Goal: Information Seeking & Learning: Learn about a topic

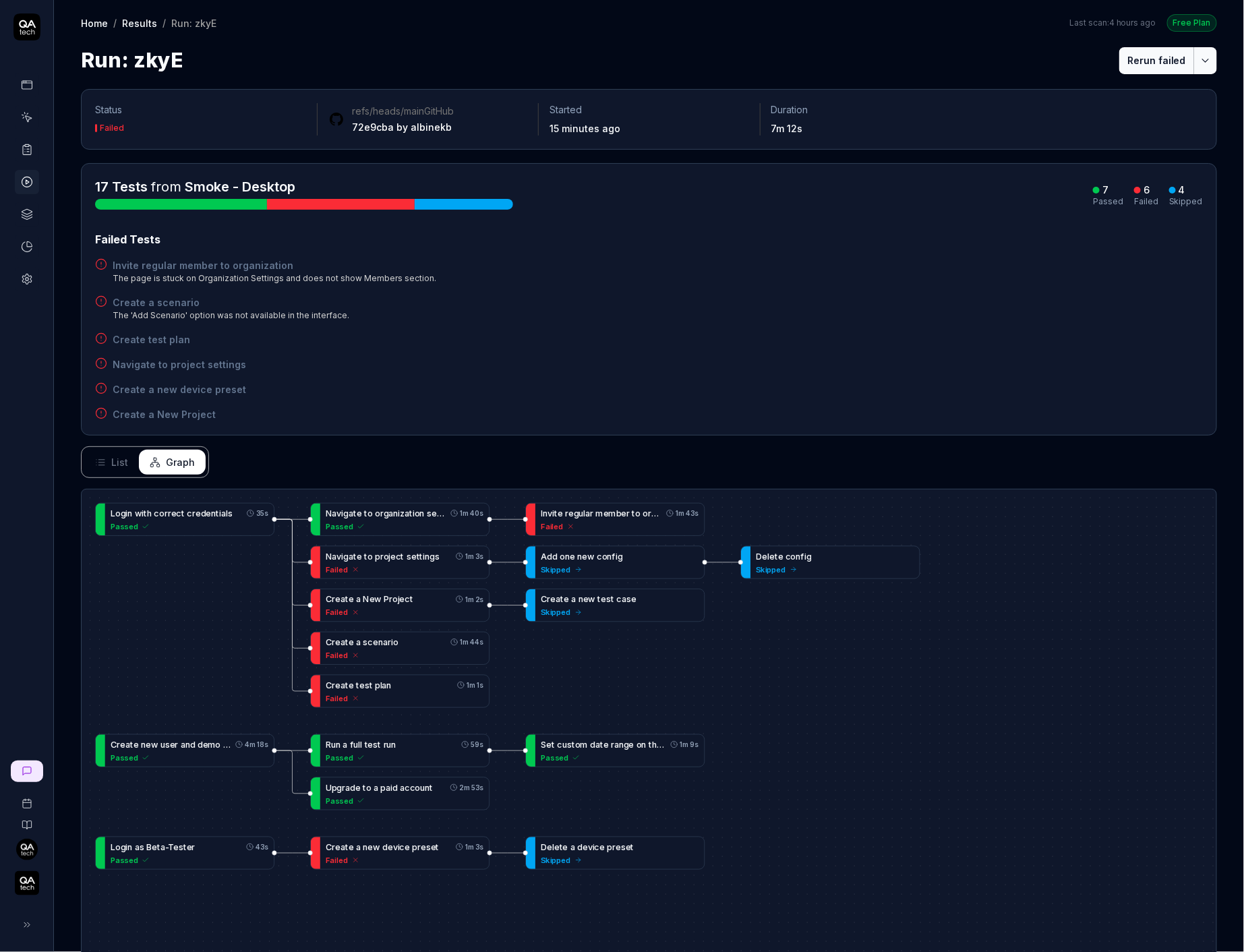
click at [328, 281] on div "The page is stuck on Organization Settings and does not show Members section." at bounding box center [274, 278] width 324 height 12
click at [356, 290] on div "Failed Tests Invite regular member to organization The page is stuck on Organiz…" at bounding box center [649, 326] width 1108 height 190
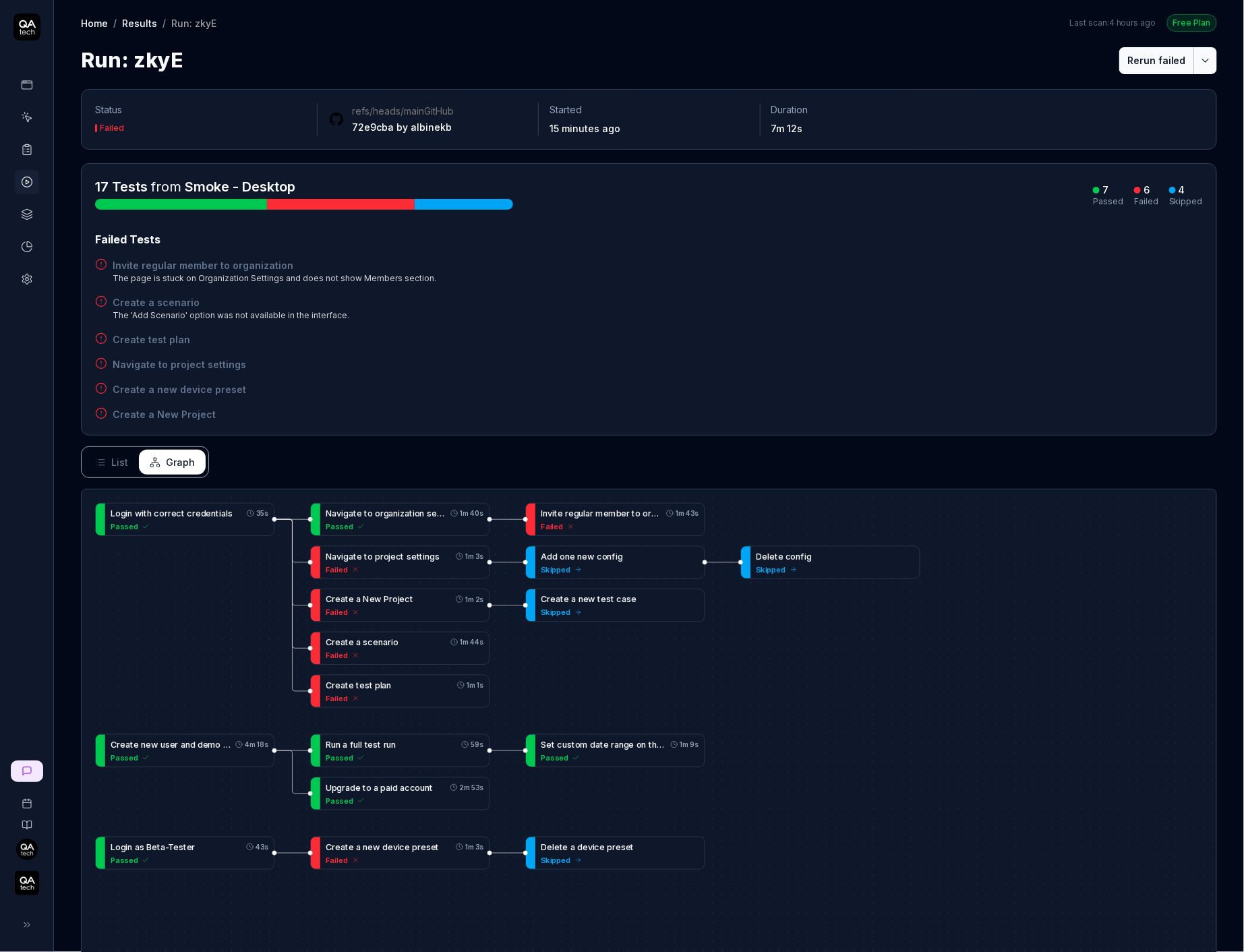
click at [255, 259] on h4 "Invite regular member to organization" at bounding box center [274, 265] width 324 height 14
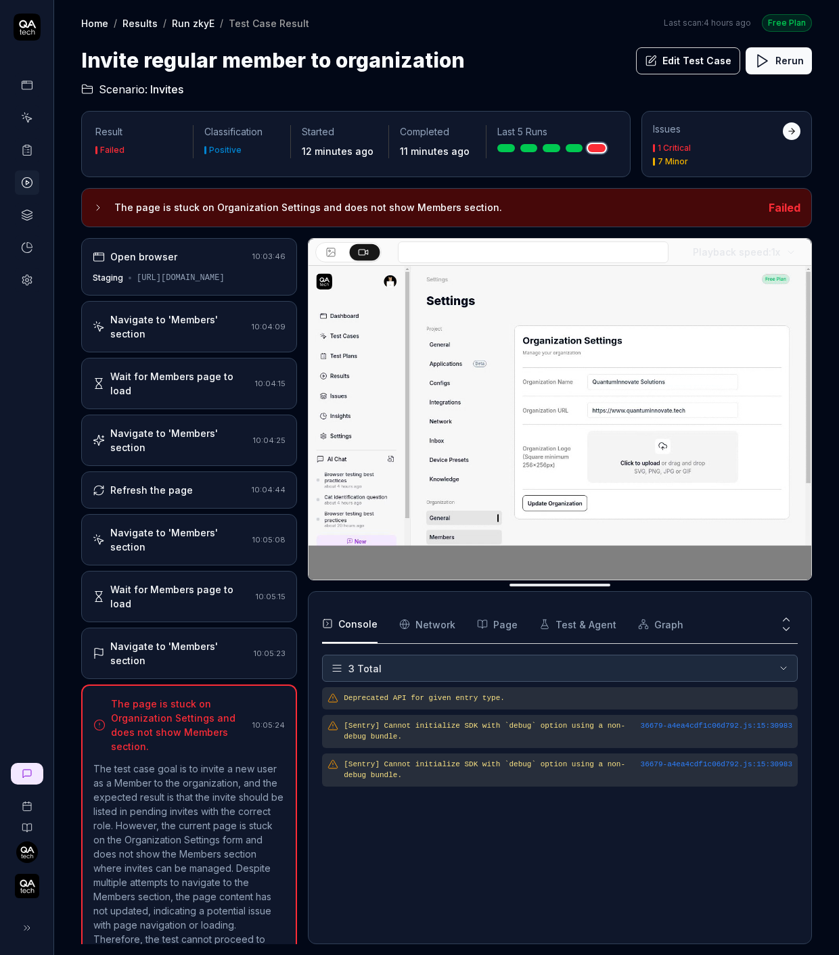
click at [246, 571] on div "Wait for Members page to load 10:05:15" at bounding box center [189, 596] width 216 height 51
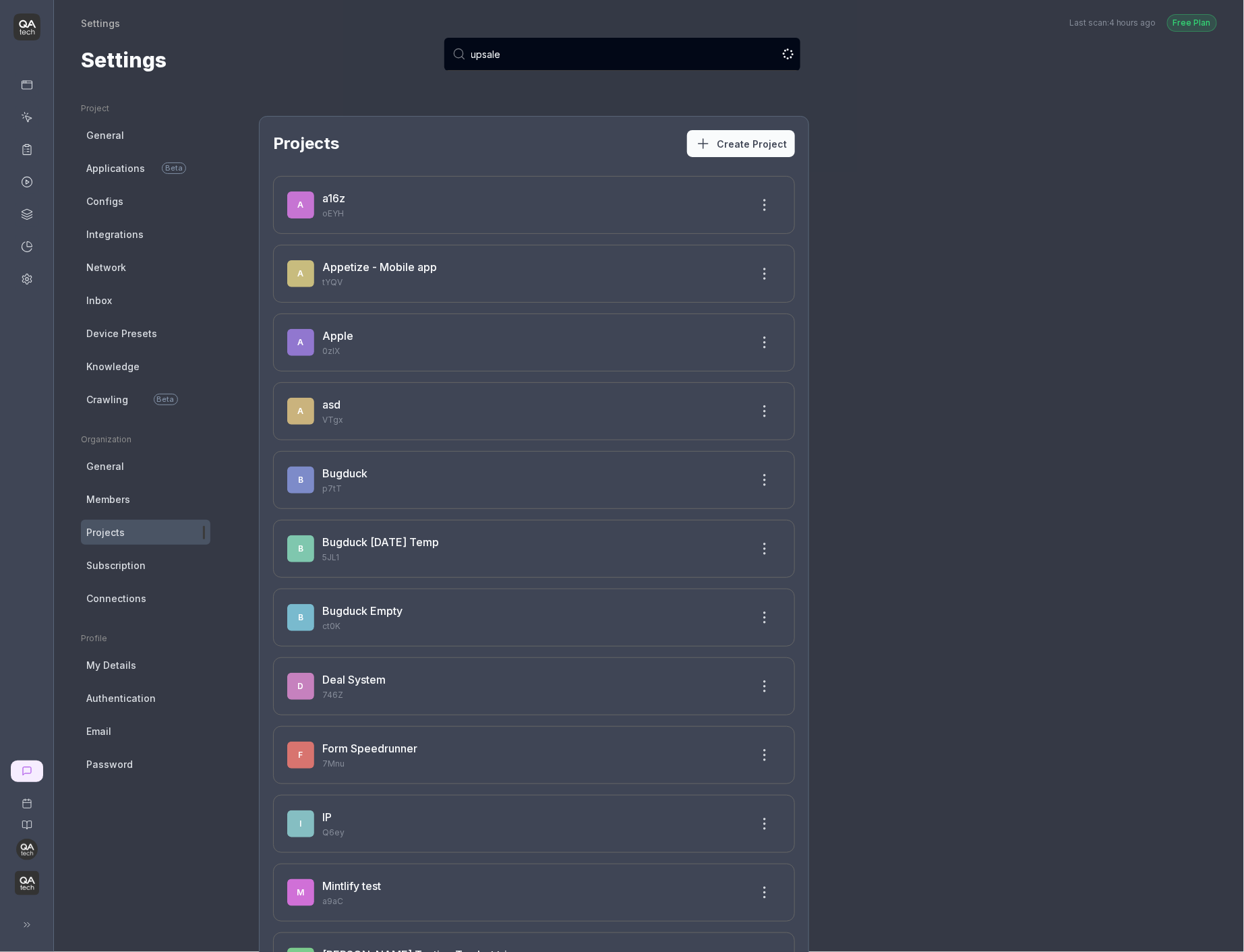
type input "upsales"
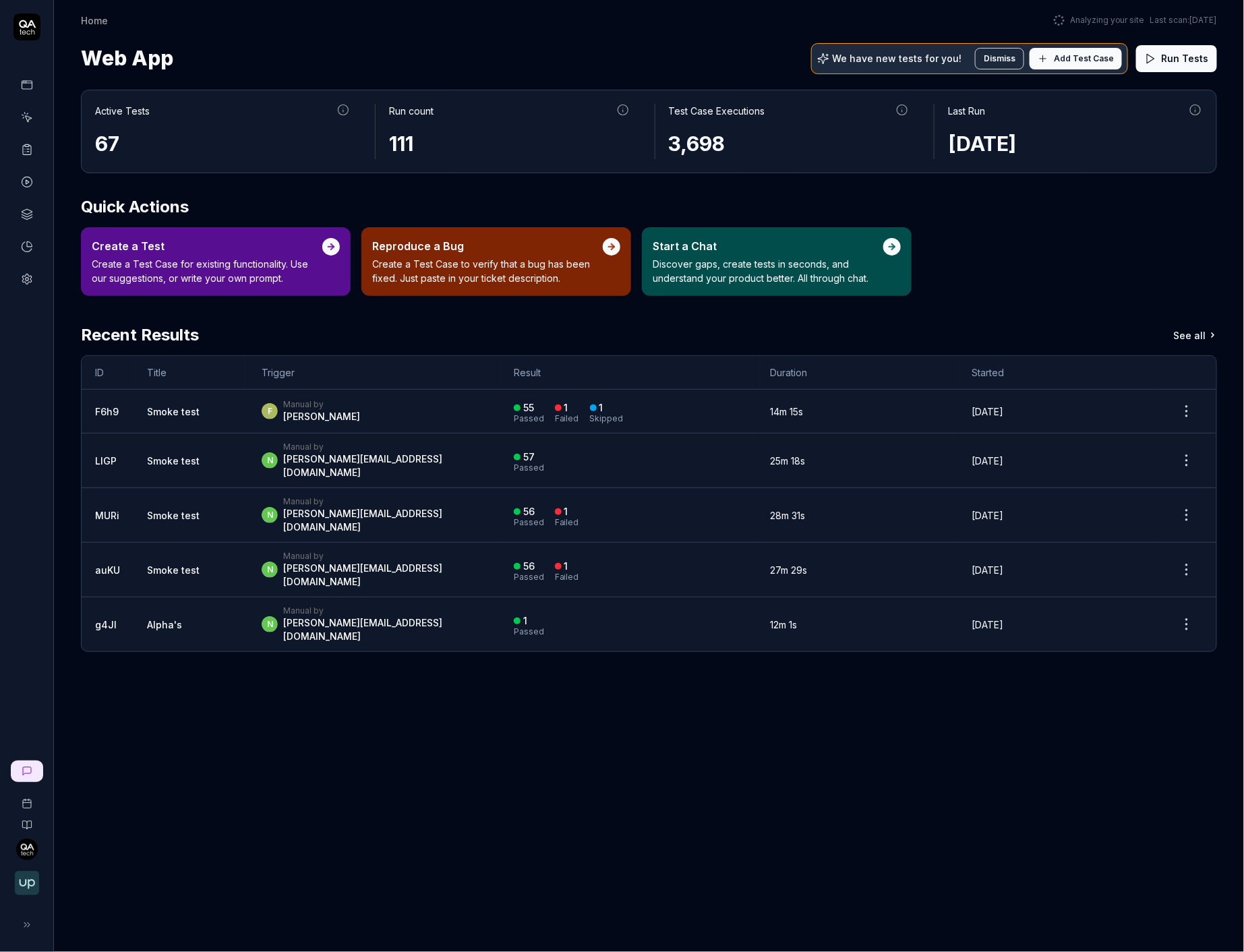
click at [32, 140] on link at bounding box center [27, 150] width 24 height 24
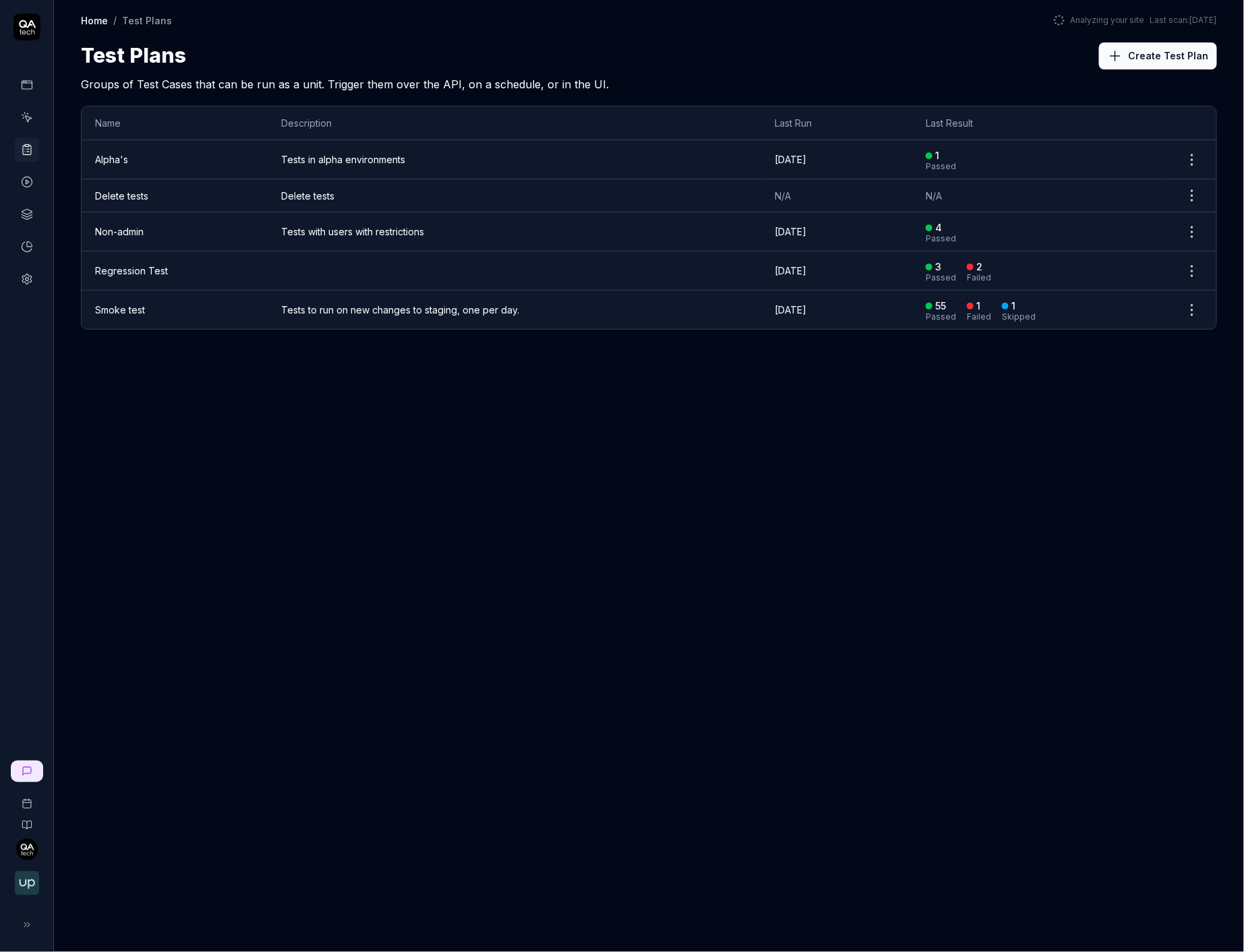
click at [26, 197] on div at bounding box center [27, 181] width 24 height 218
click at [26, 176] on icon at bounding box center [27, 182] width 12 height 12
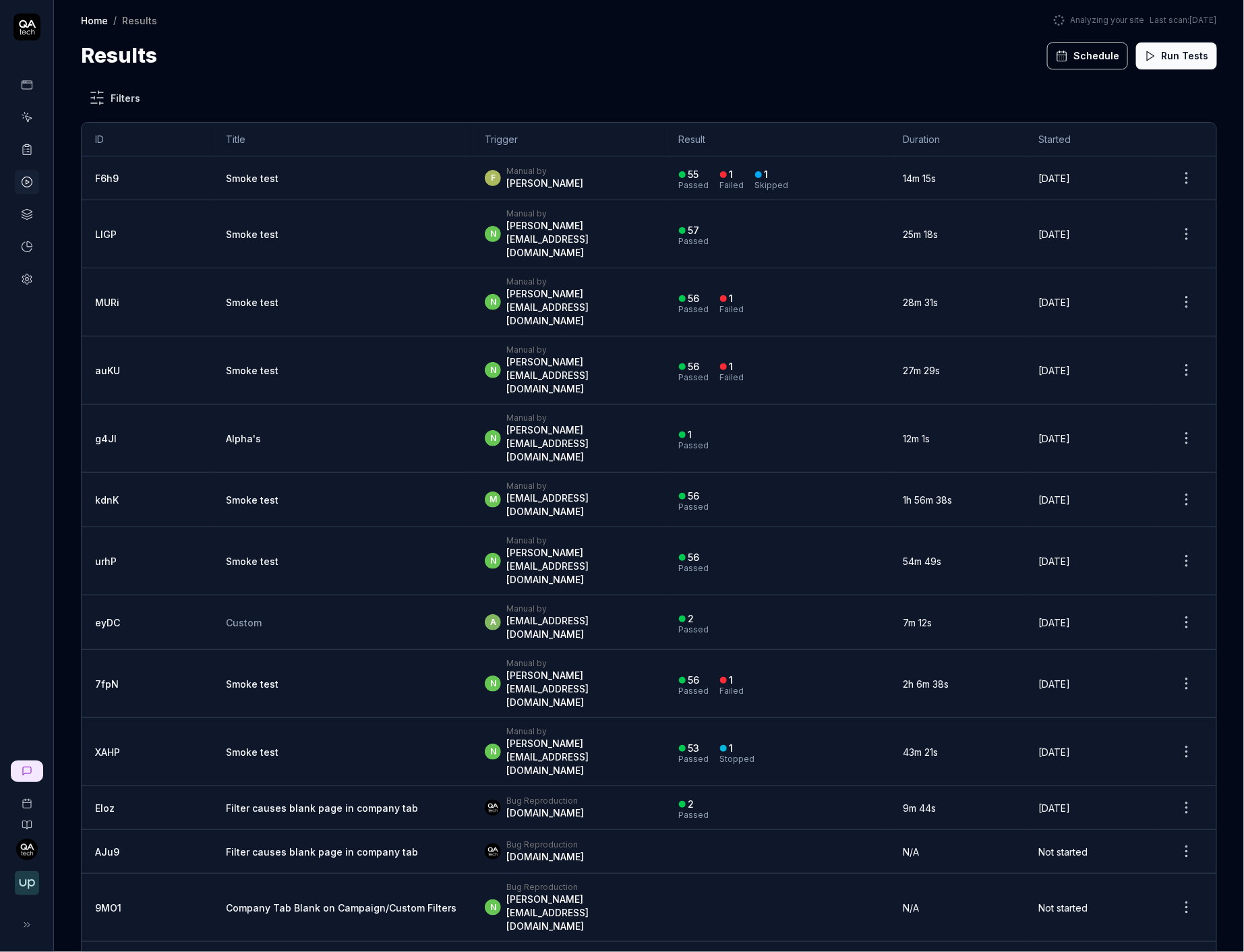
click at [679, 688] on div "Passed" at bounding box center [694, 692] width 30 height 8
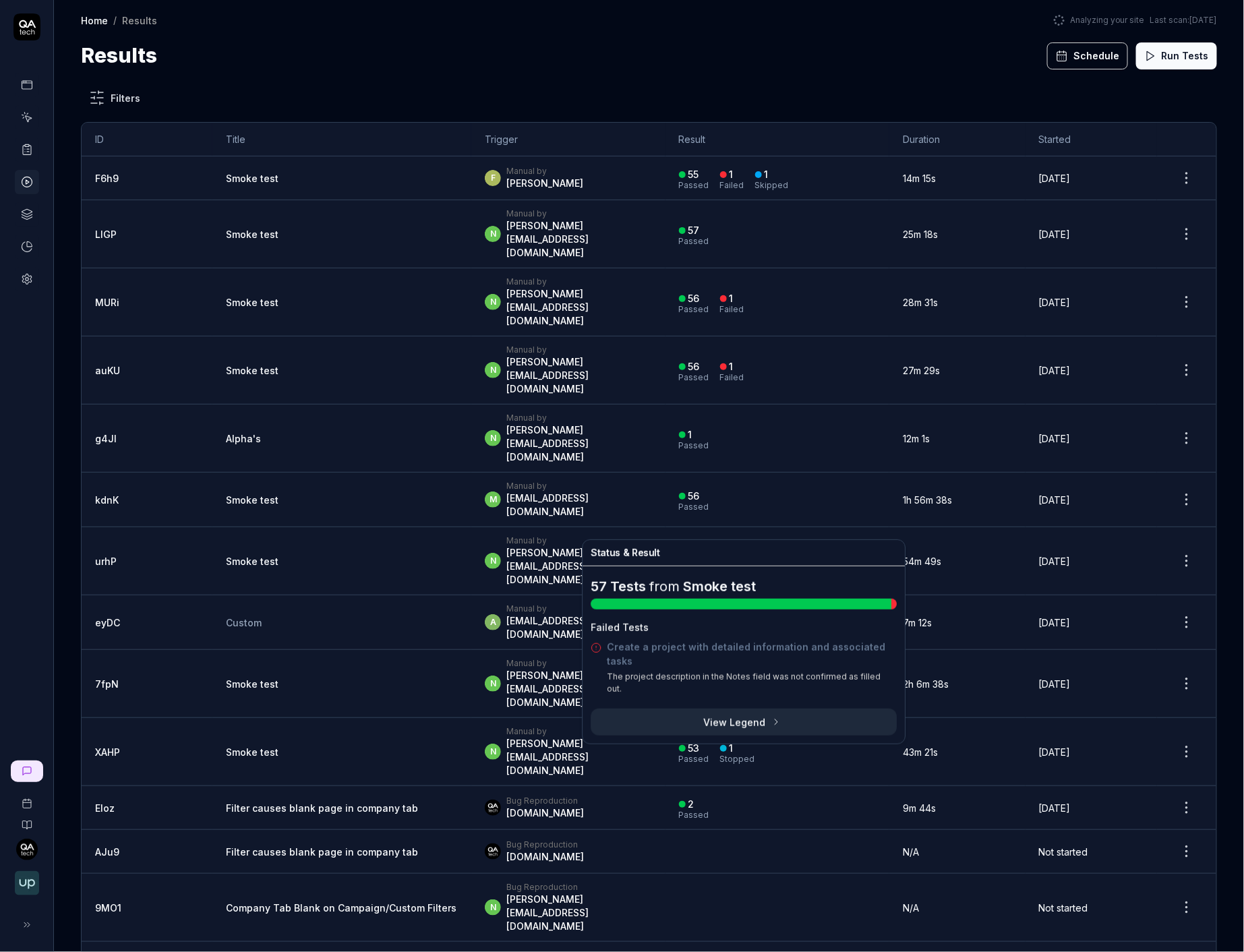
click at [604, 658] on div "n Manual by noam@upsales.com" at bounding box center [568, 683] width 166 height 51
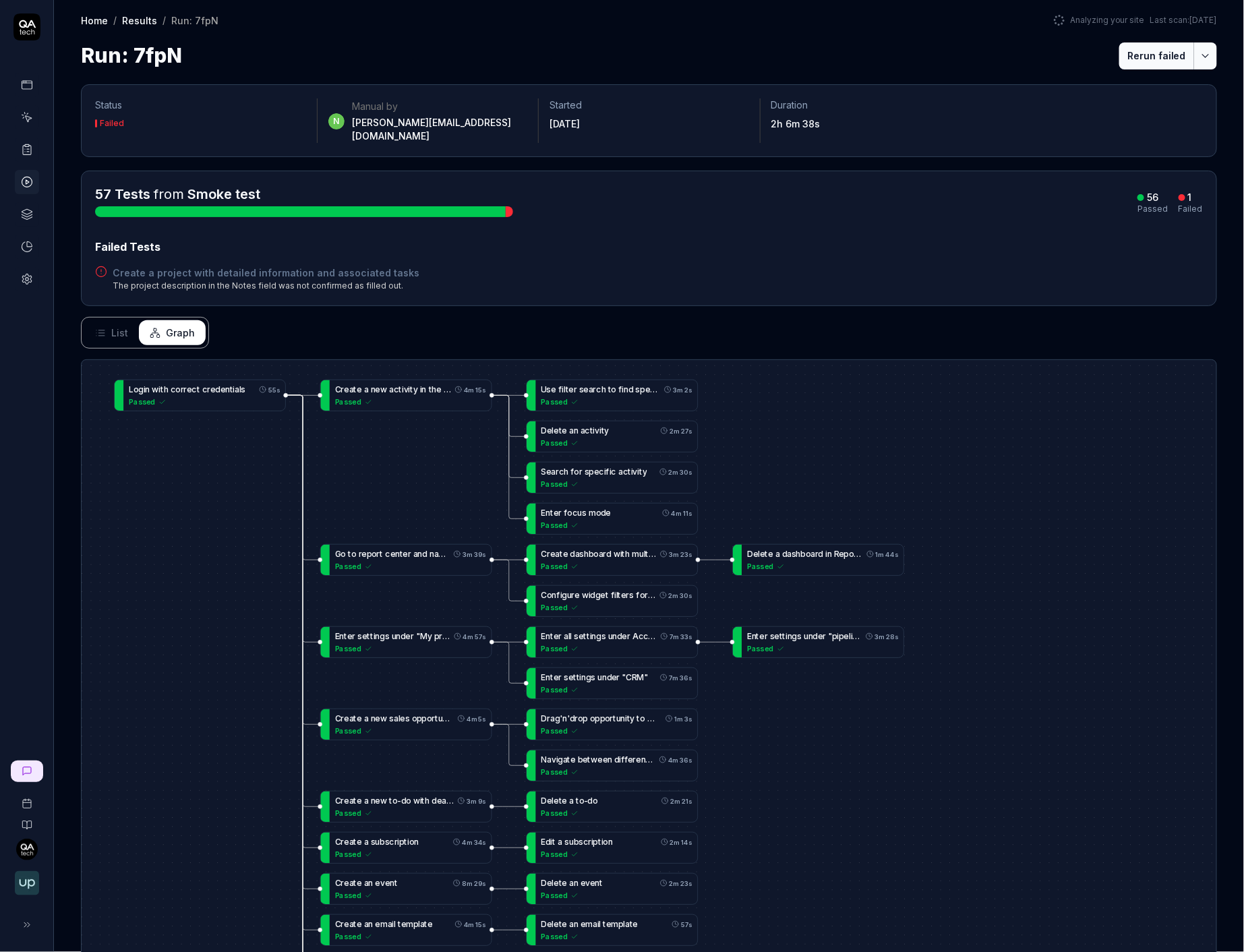
scroll to position [182, 0]
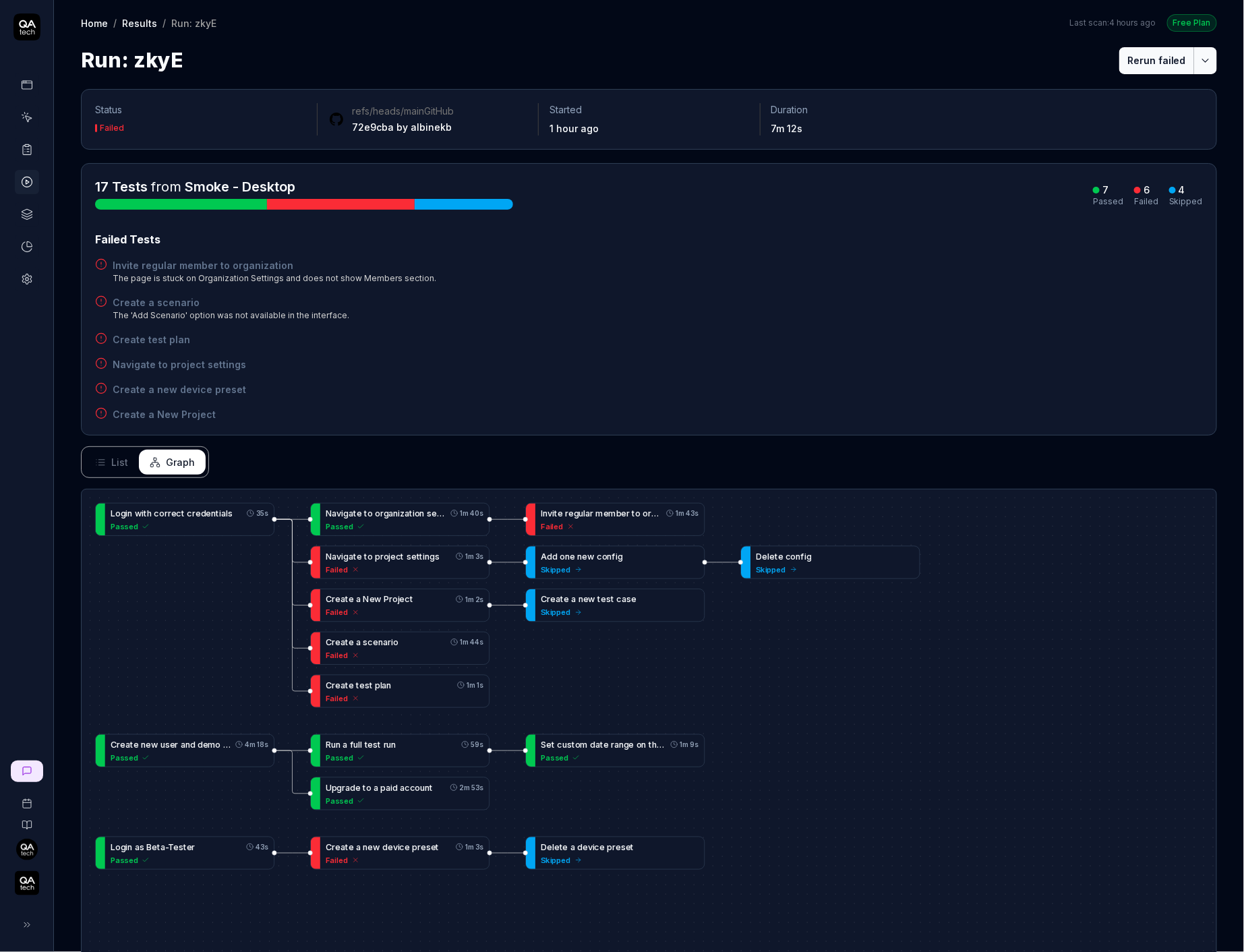
click at [1175, 60] on button "Rerun failed" at bounding box center [1156, 60] width 75 height 27
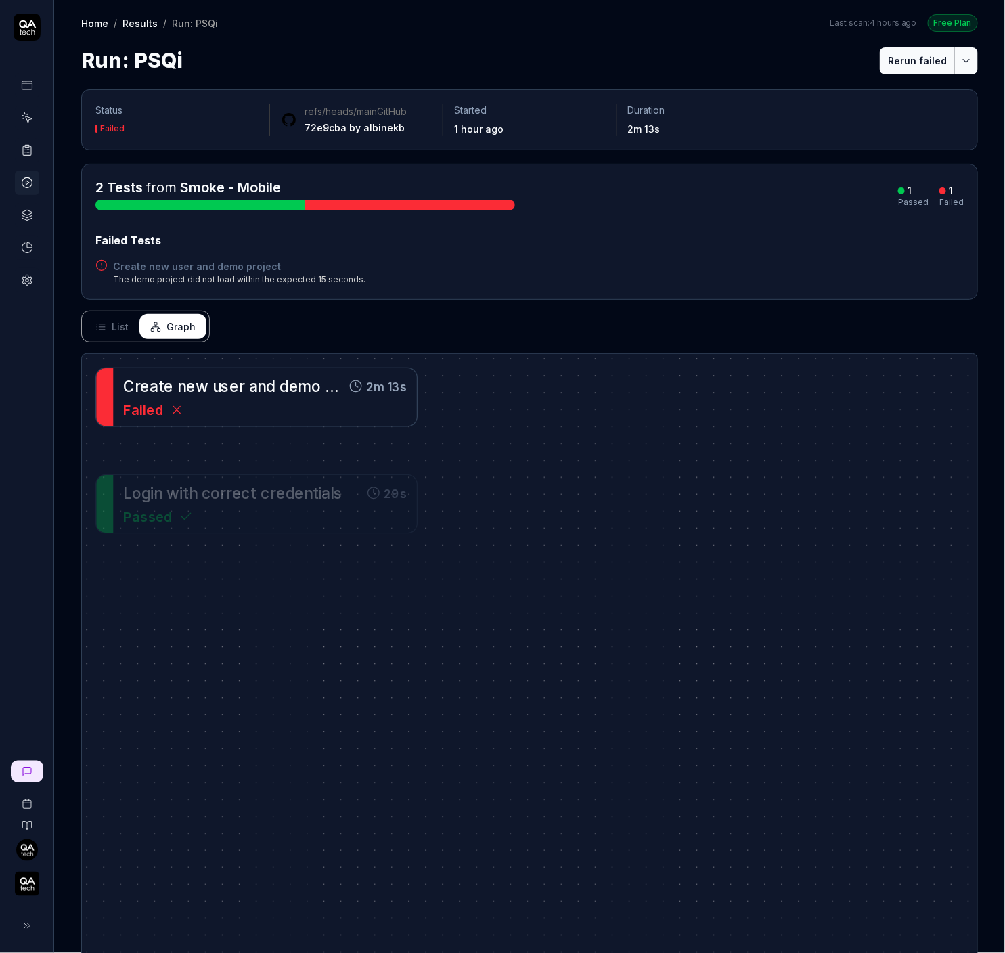
click at [239, 380] on span "r" at bounding box center [242, 386] width 6 height 18
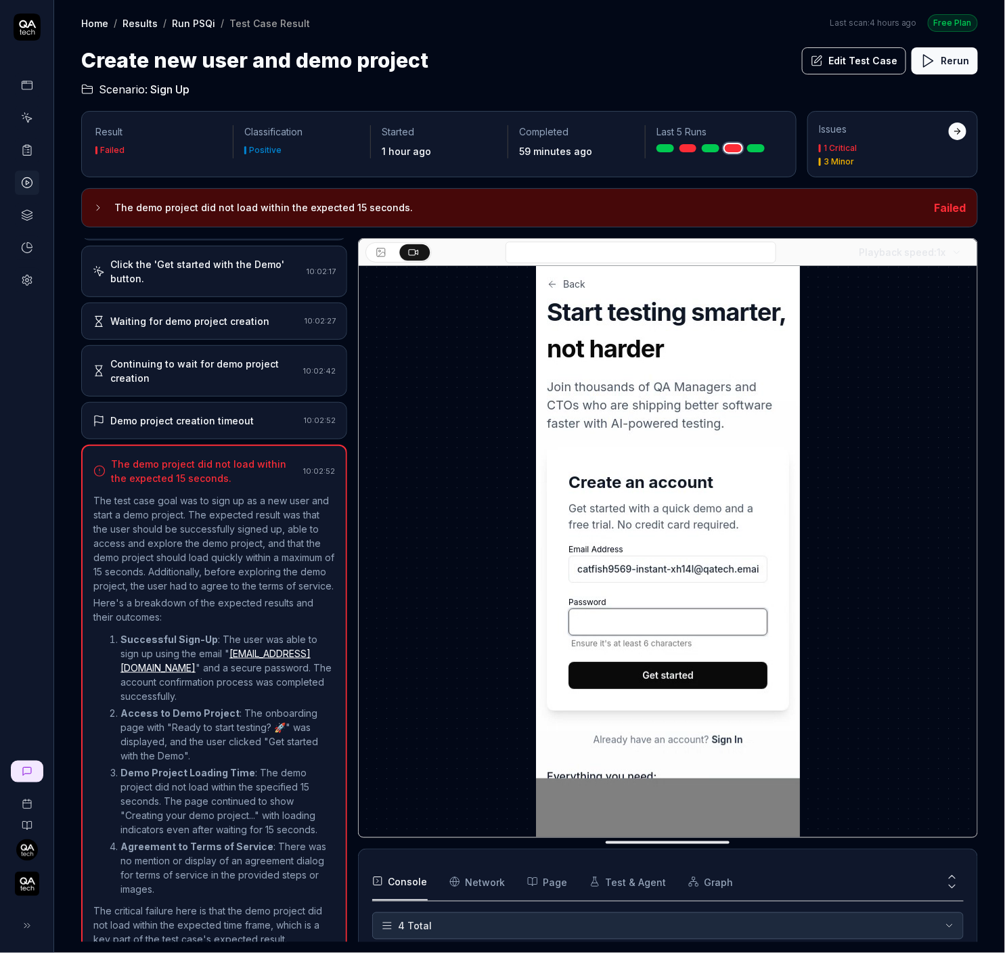
scroll to position [547, 0]
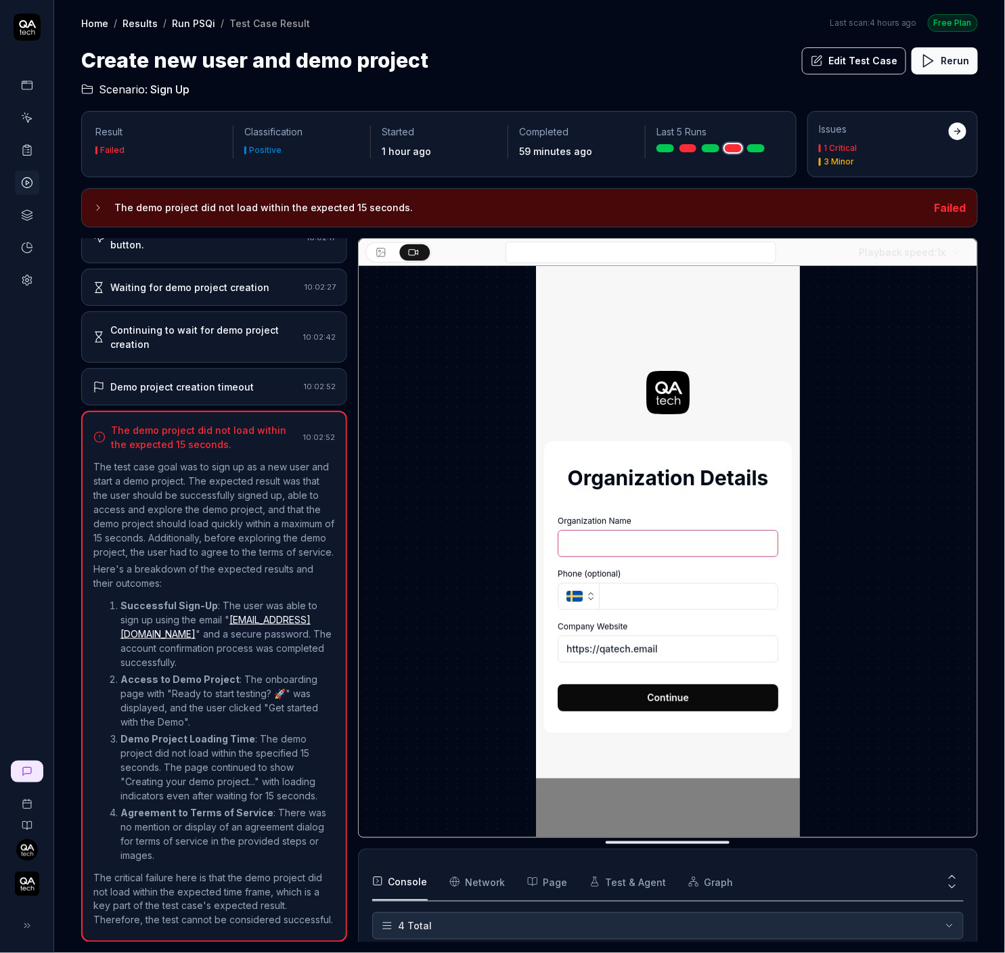
click at [209, 574] on p "Here's a breakdown of the expected results and their outcomes:" at bounding box center [214, 576] width 242 height 28
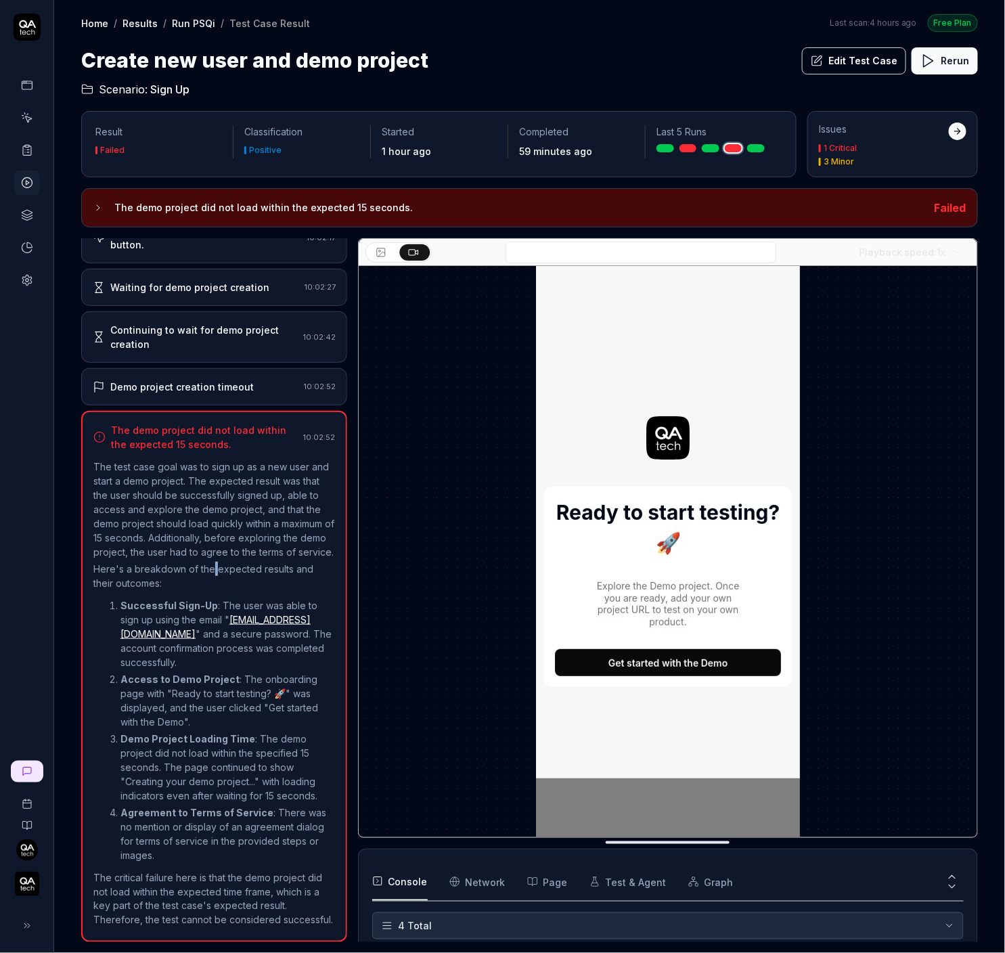
click at [209, 574] on p "Here's a breakdown of the expected results and their outcomes:" at bounding box center [214, 576] width 242 height 28
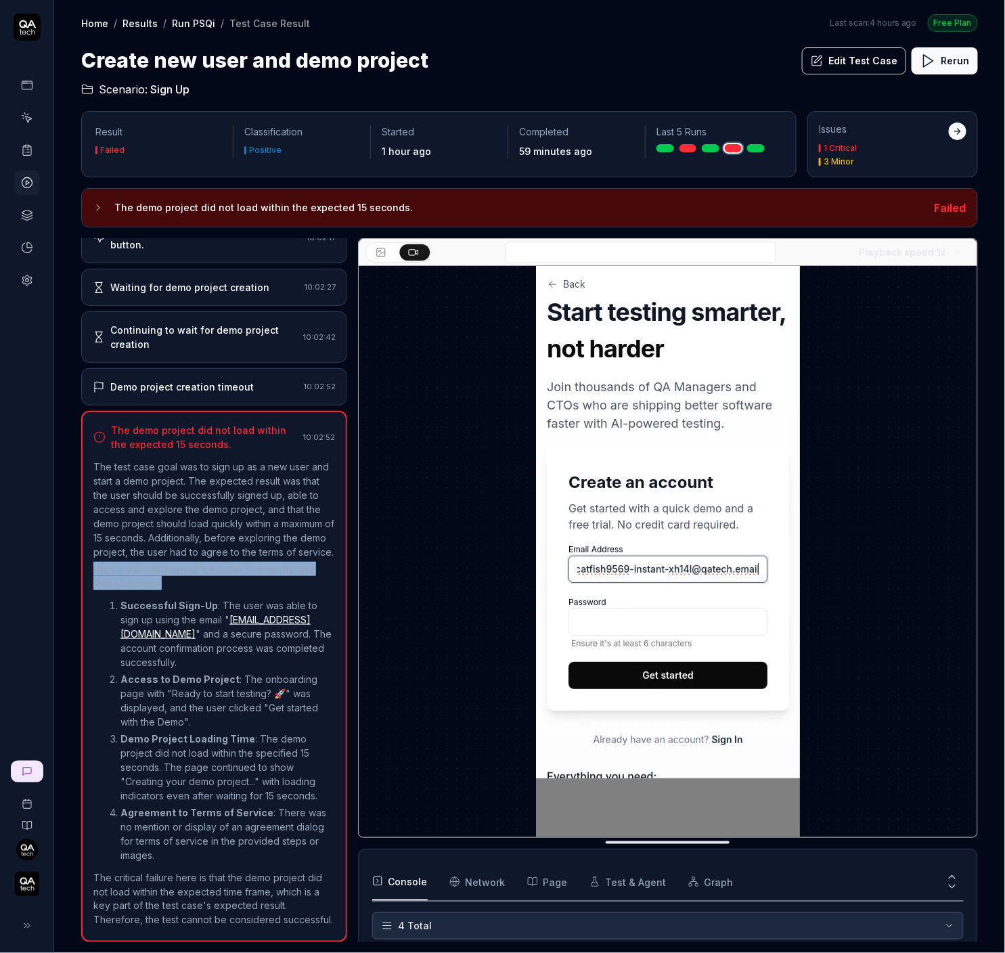
click at [209, 574] on p "Here's a breakdown of the expected results and their outcomes:" at bounding box center [214, 576] width 242 height 28
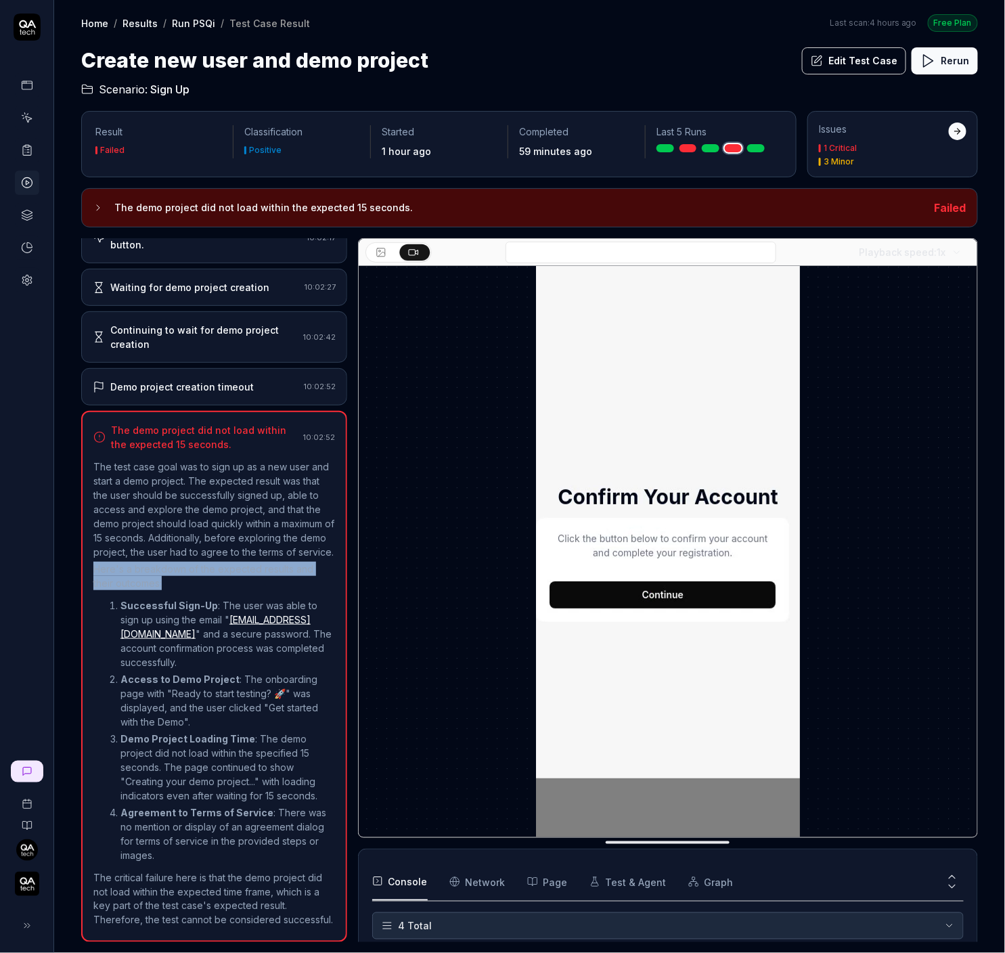
click at [209, 574] on p "Here's a breakdown of the expected results and their outcomes:" at bounding box center [214, 576] width 242 height 28
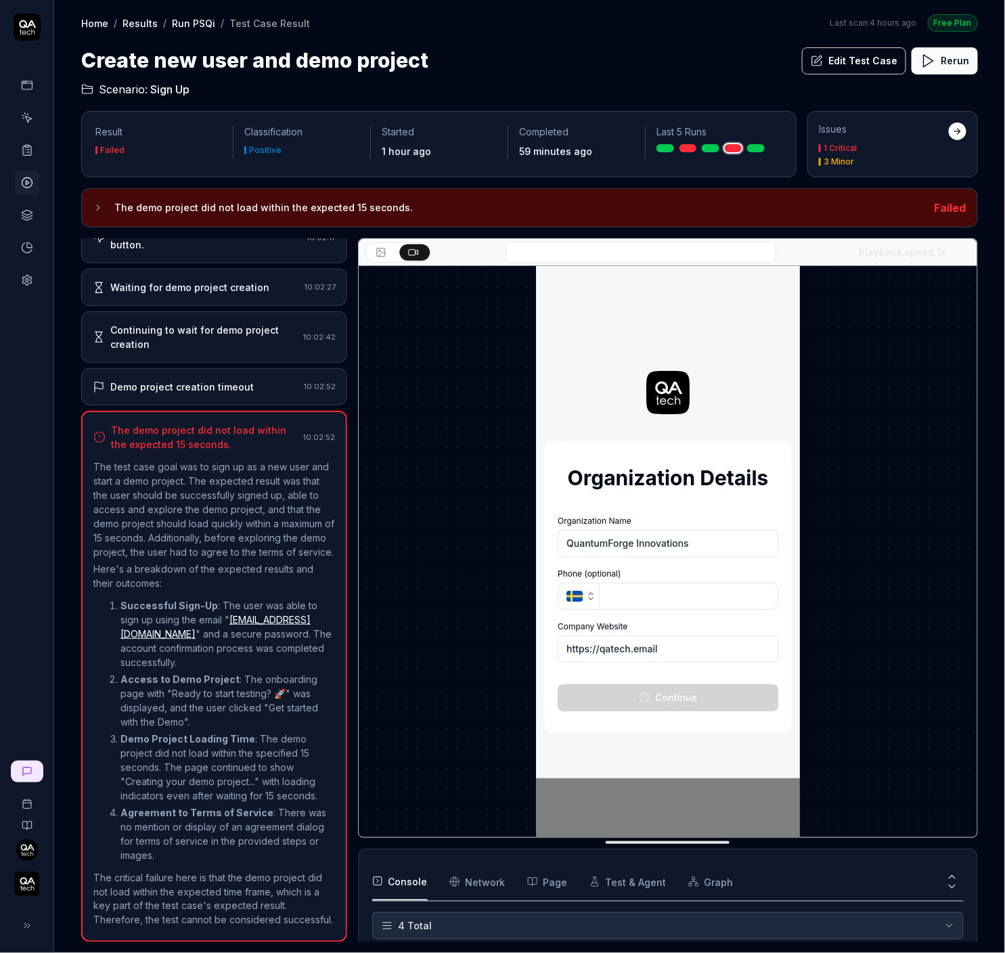
click at [235, 539] on p "The test case goal was to sign up as a new user and start a demo project. The e…" at bounding box center [214, 508] width 242 height 99
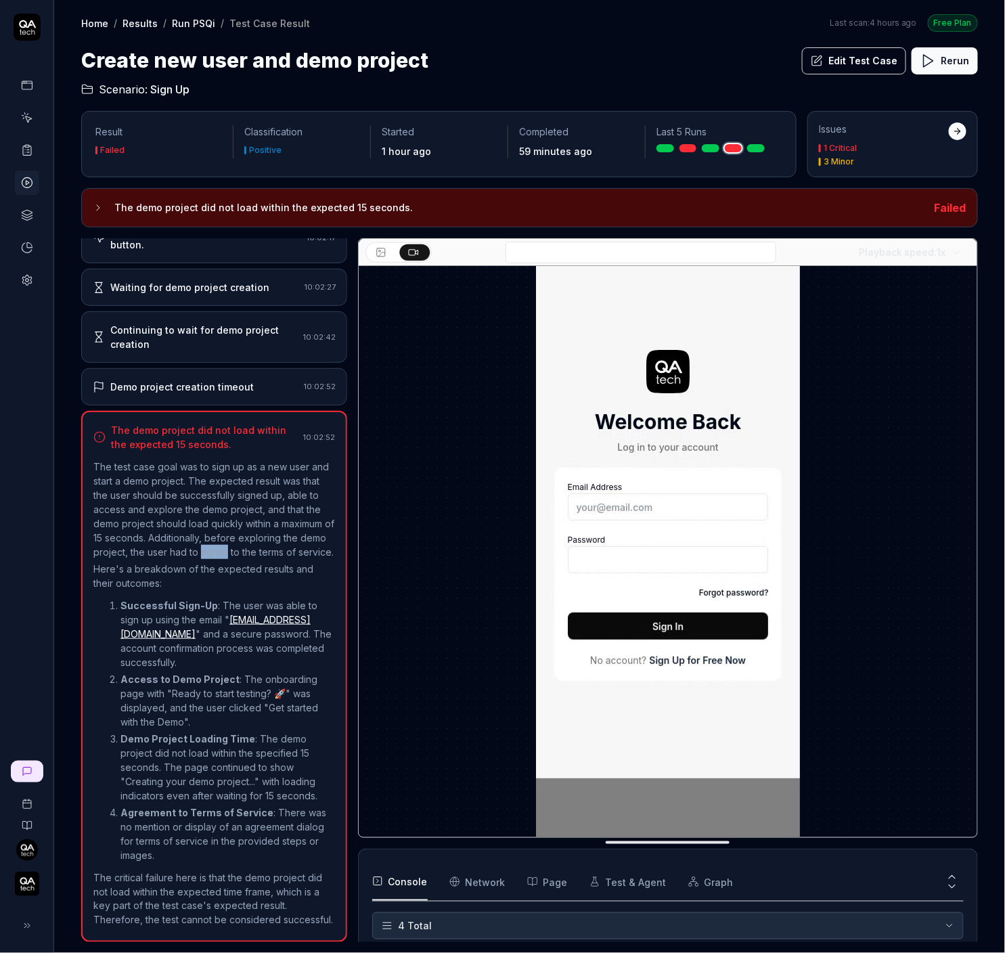
click at [235, 539] on p "The test case goal was to sign up as a new user and start a demo project. The e…" at bounding box center [214, 508] width 242 height 99
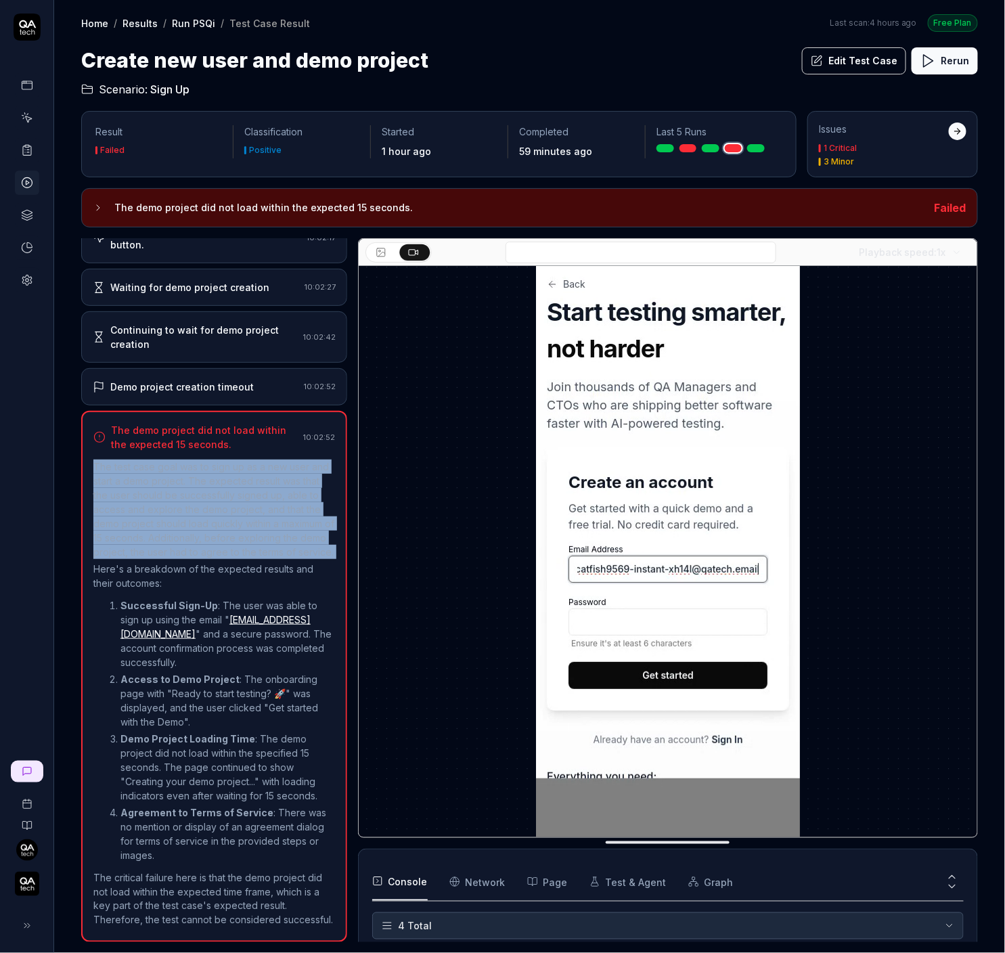
click at [235, 539] on p "The test case goal was to sign up as a new user and start a demo project. The e…" at bounding box center [214, 508] width 242 height 99
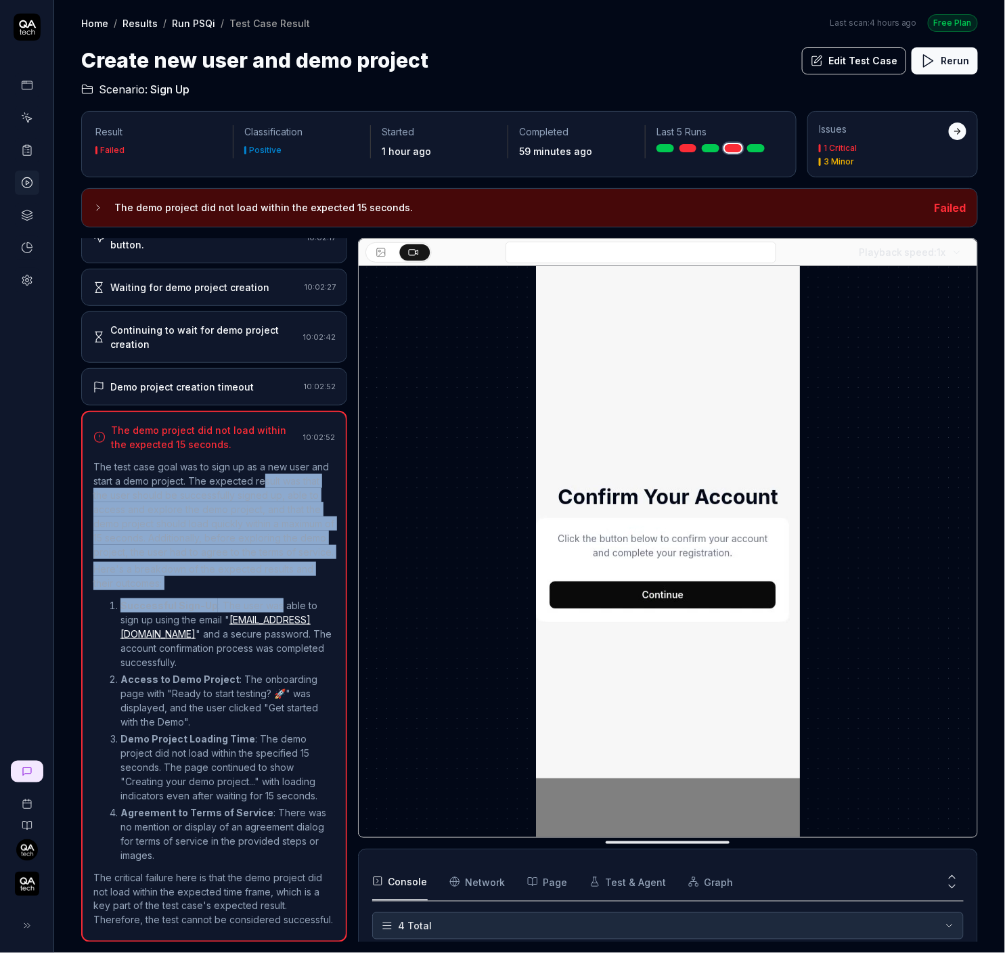
drag, startPoint x: 277, startPoint y: 609, endPoint x: 261, endPoint y: 459, distance: 150.5
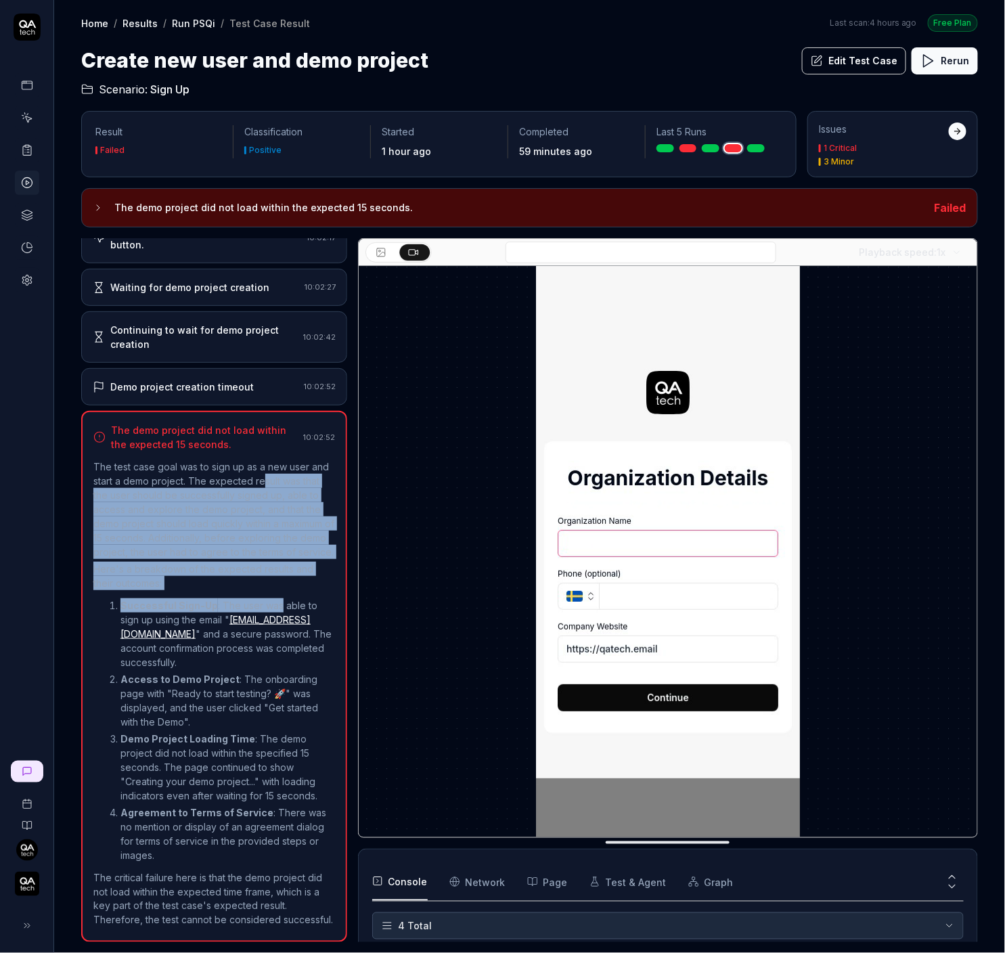
click at [261, 460] on div "The test case goal was to sign up as a new user and start a demo project. The e…" at bounding box center [214, 693] width 242 height 468
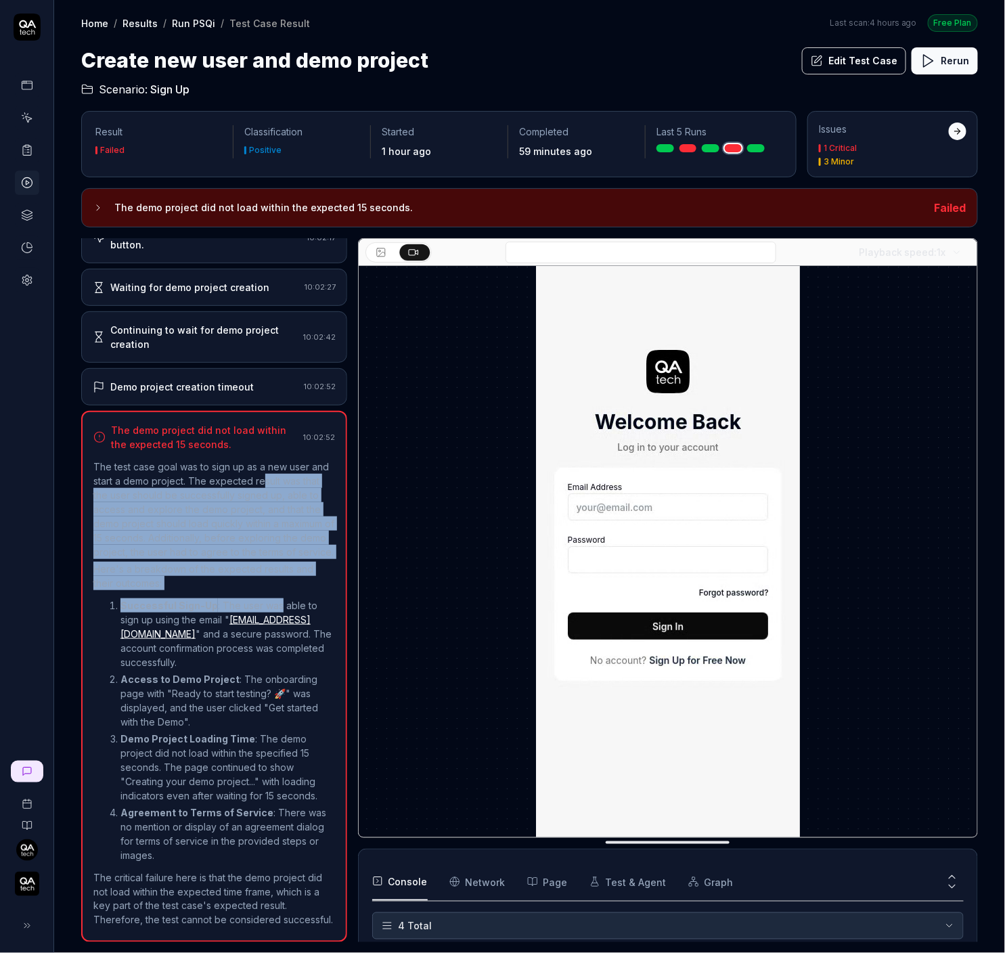
click at [261, 459] on p "The test case goal was to sign up as a new user and start a demo project. The e…" at bounding box center [214, 508] width 242 height 99
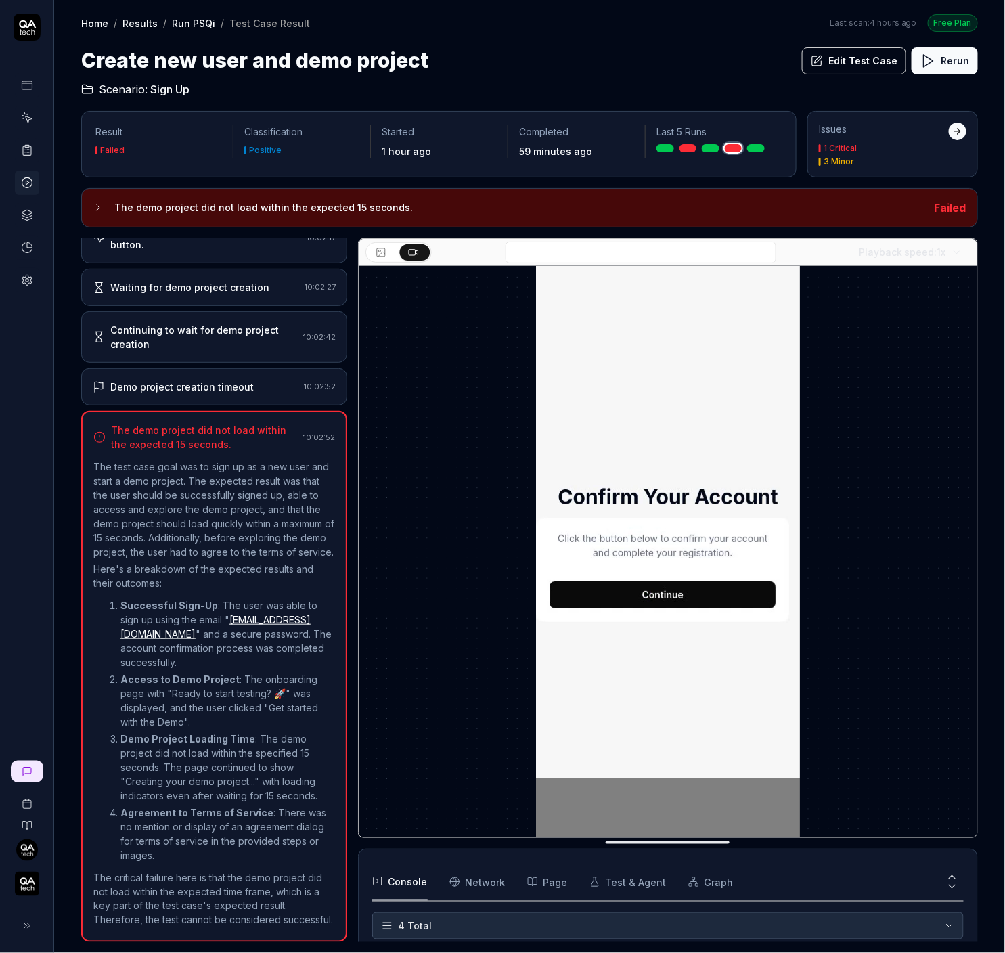
click at [166, 919] on p "The critical failure here is that the demo project did not load within the expe…" at bounding box center [214, 898] width 242 height 57
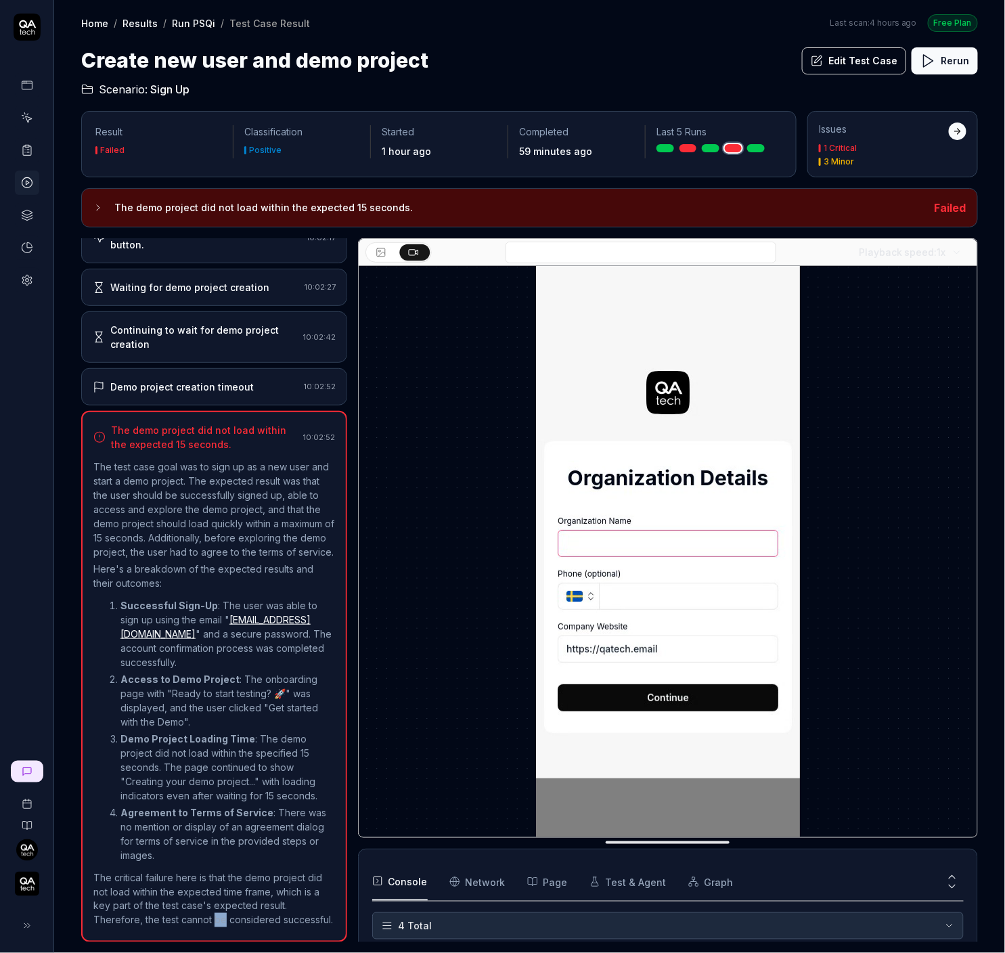
click at [166, 919] on p "The critical failure here is that the demo project did not load within the expe…" at bounding box center [214, 898] width 242 height 57
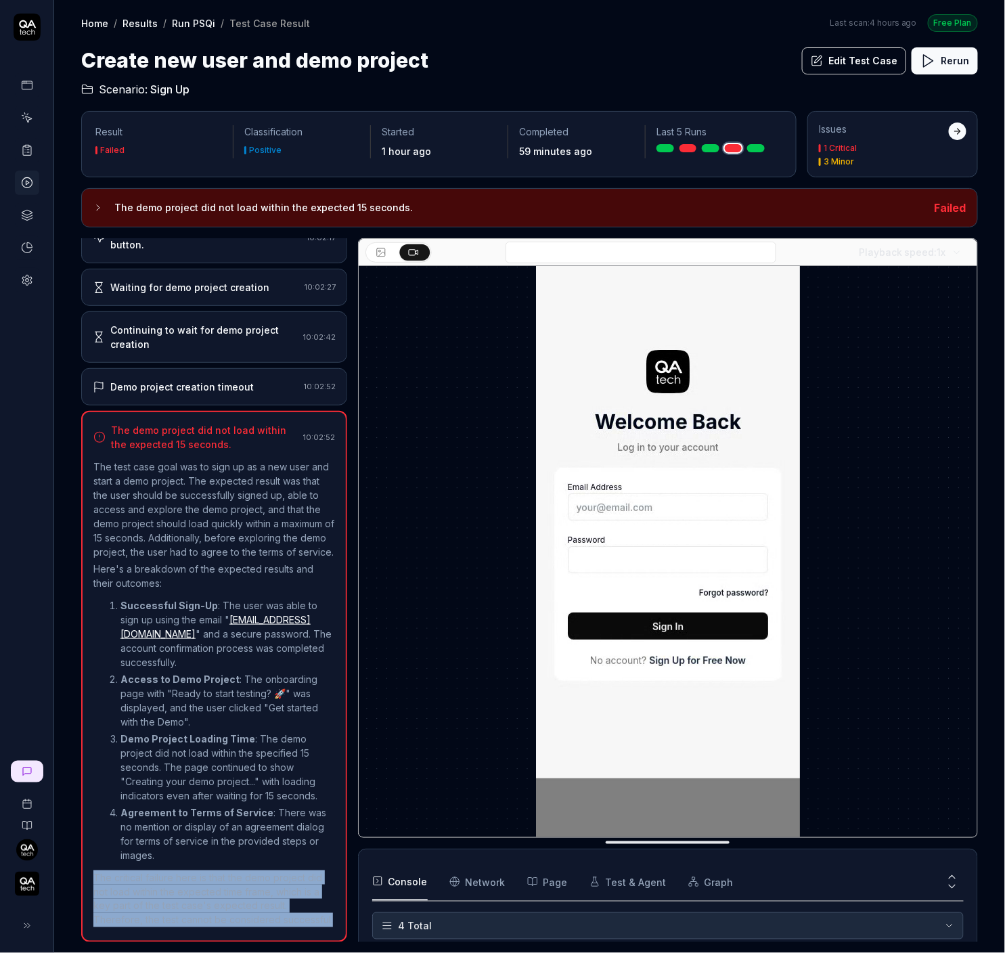
click at [166, 919] on p "The critical failure here is that the demo project did not load within the expe…" at bounding box center [214, 898] width 242 height 57
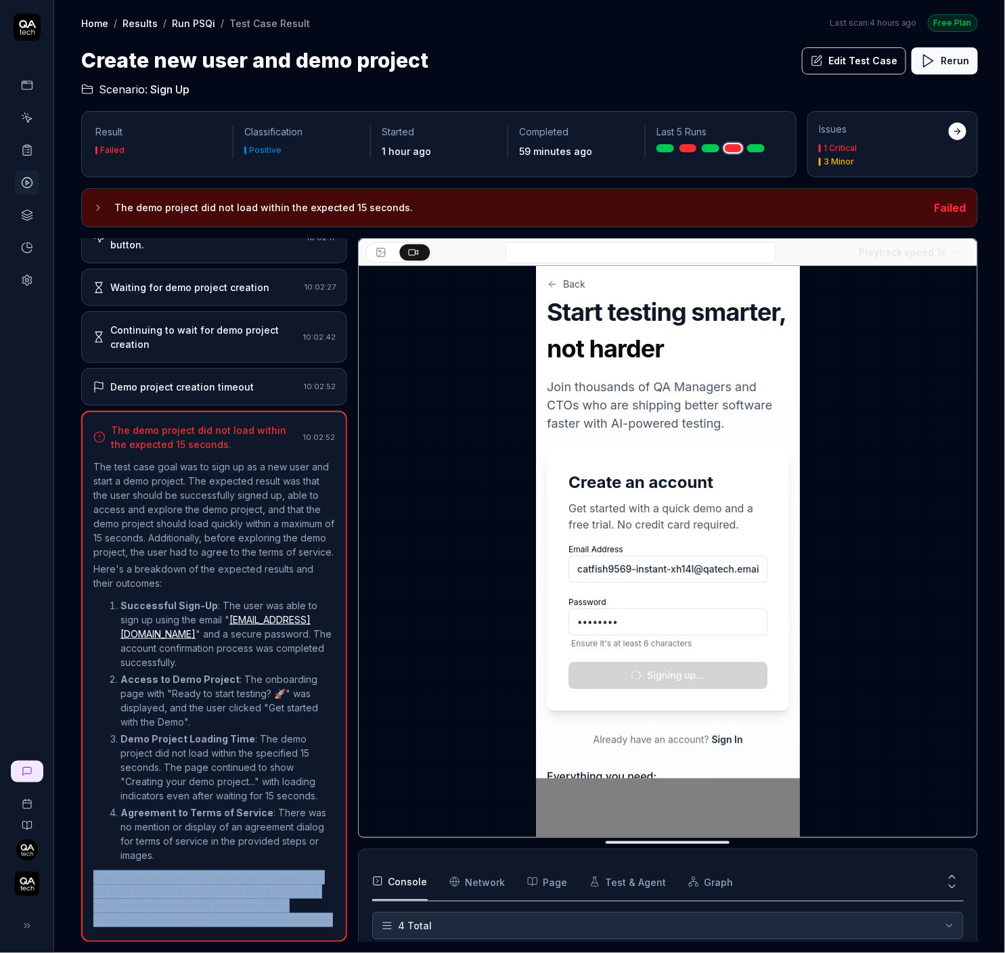
click at [298, 826] on p "Agreement to Terms of Service : There was no mention or display of an agreement…" at bounding box center [227, 833] width 215 height 57
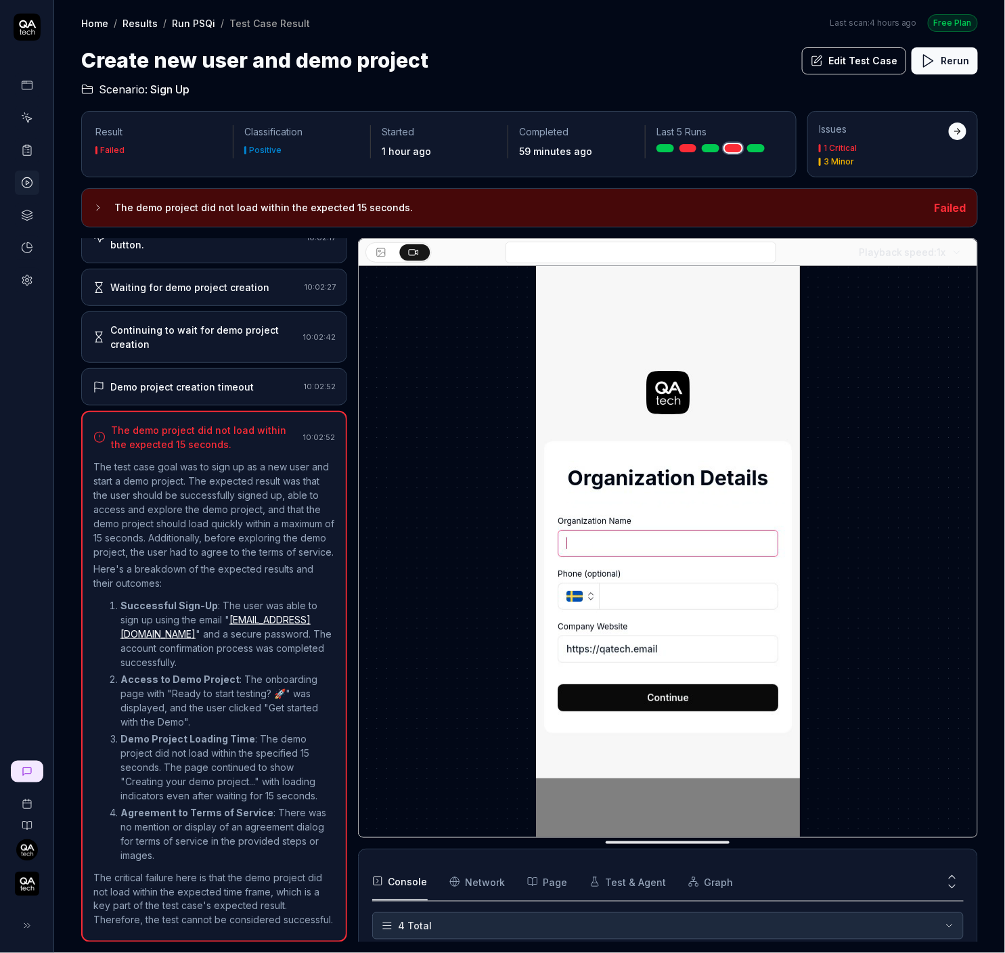
click at [298, 826] on p "Agreement to Terms of Service : There was no mention or display of an agreement…" at bounding box center [227, 833] width 215 height 57
click at [148, 368] on div "Demo project creation timeout 10:02:52" at bounding box center [214, 386] width 266 height 37
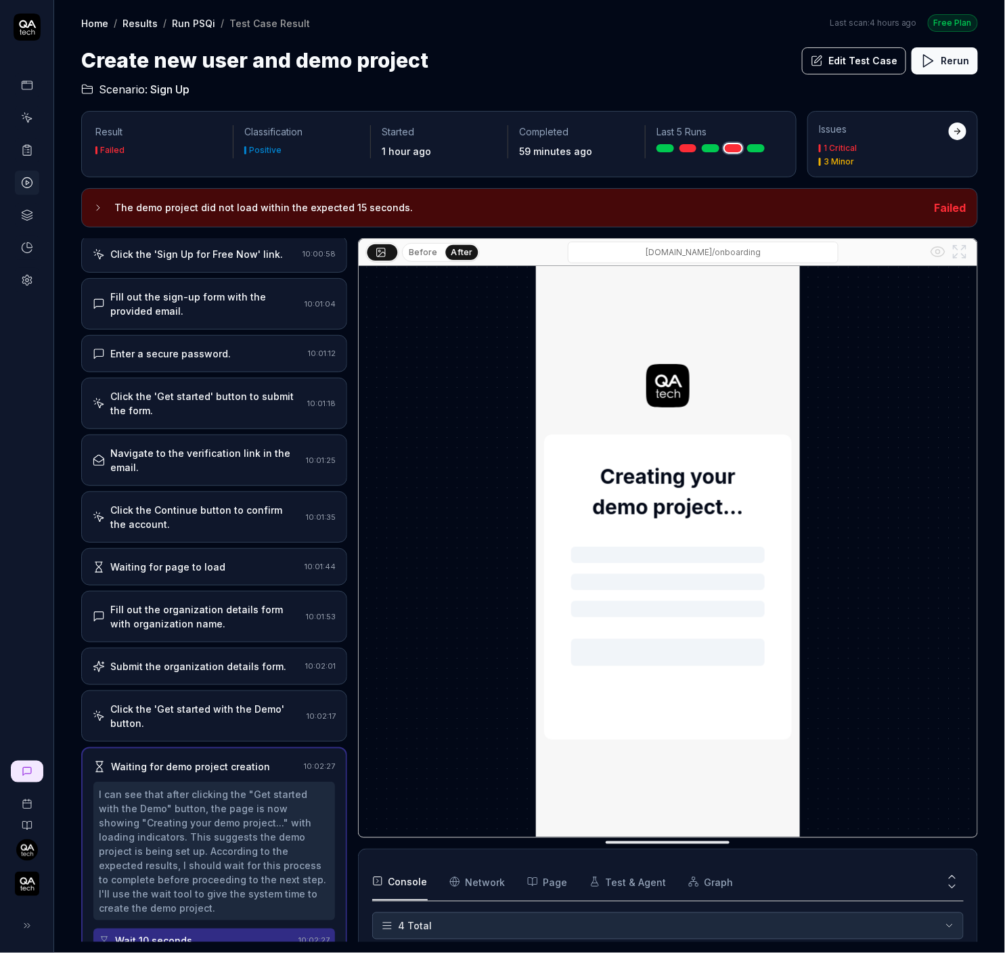
scroll to position [0, 0]
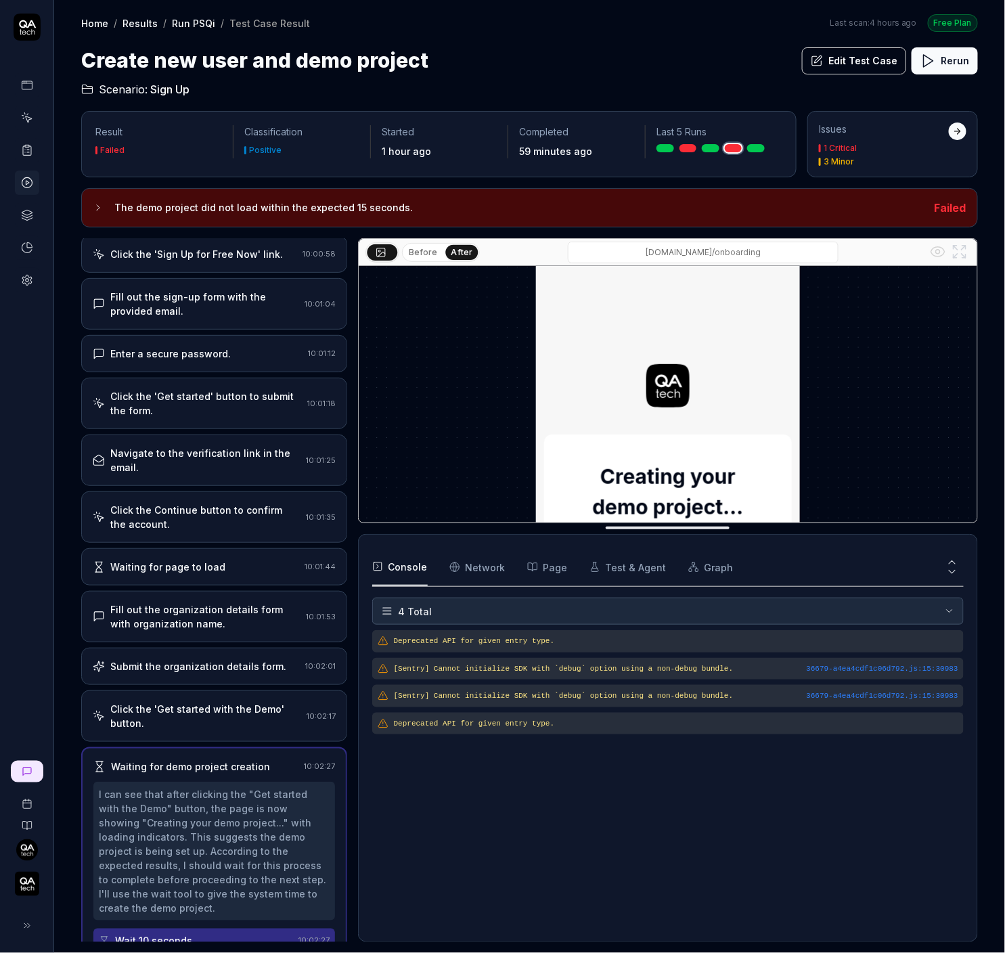
drag, startPoint x: 457, startPoint y: 836, endPoint x: 434, endPoint y: 436, distance: 399.9
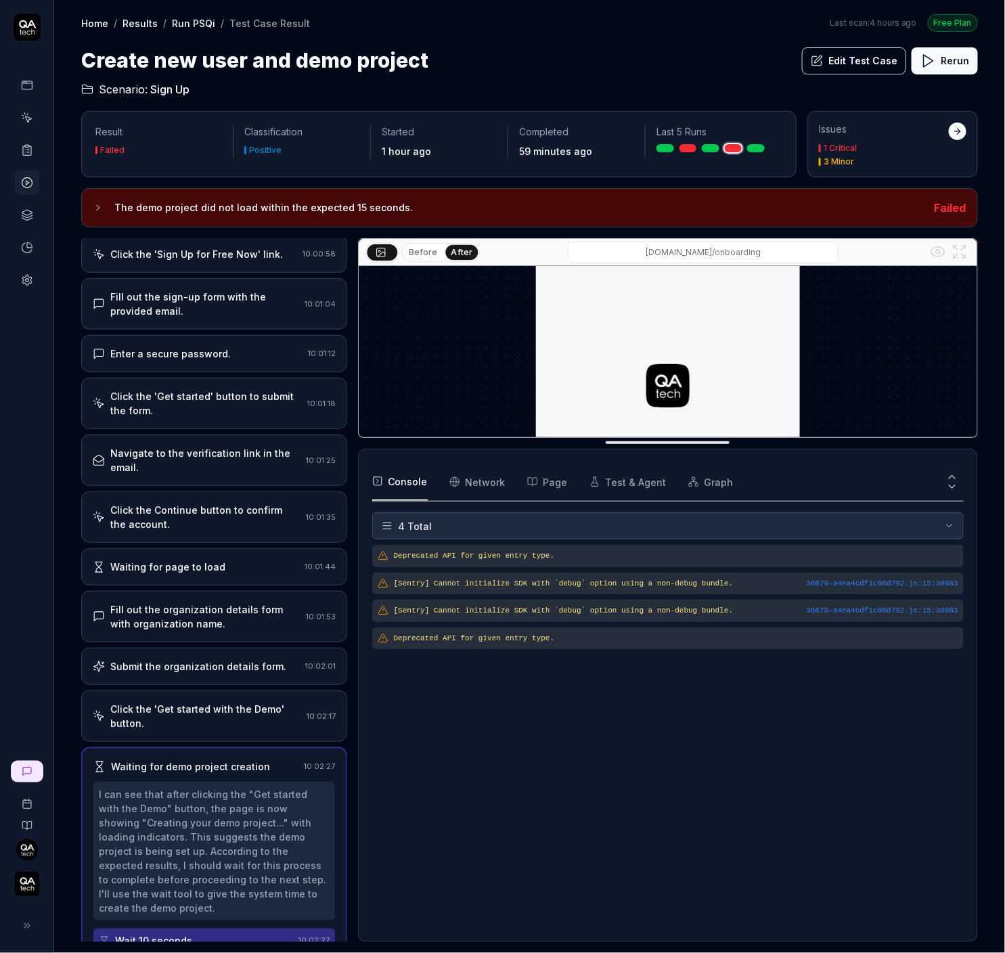
click at [463, 476] on Requests "Network" at bounding box center [477, 482] width 56 height 38
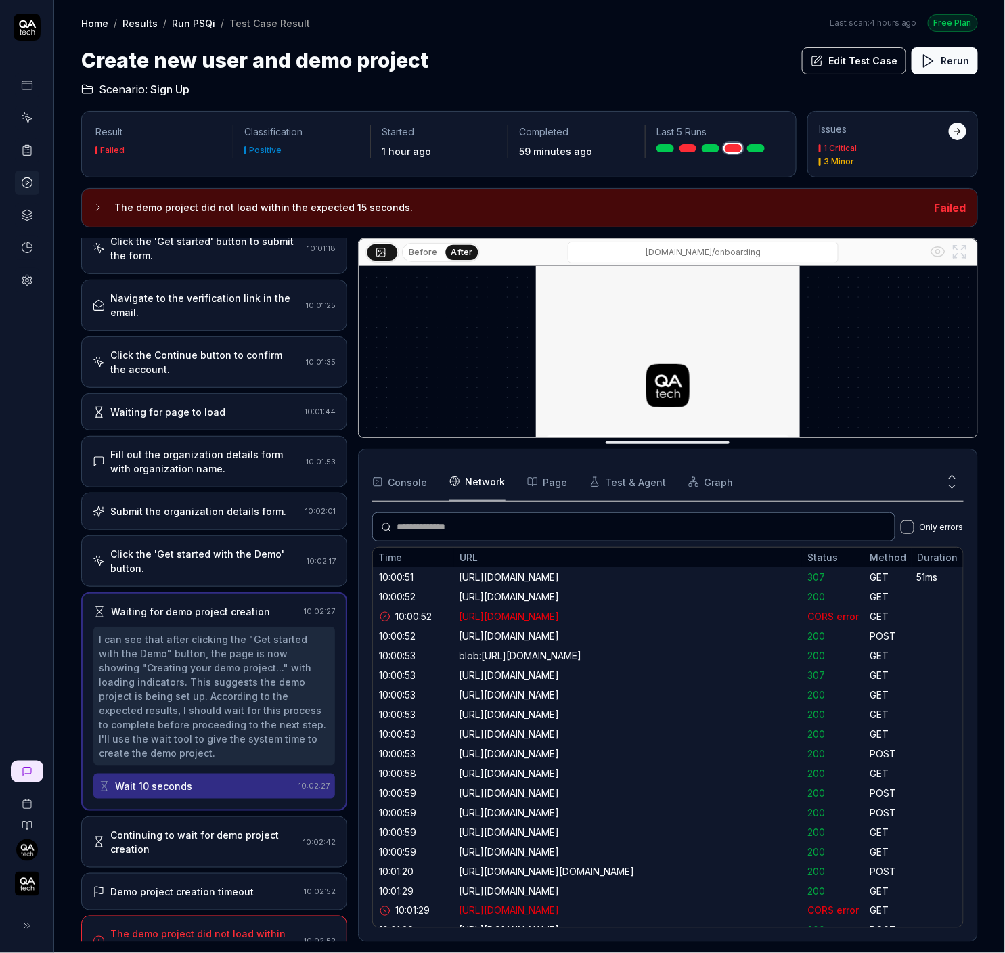
click at [240, 873] on div "Demo project creation timeout 10:02:52" at bounding box center [214, 891] width 266 height 37
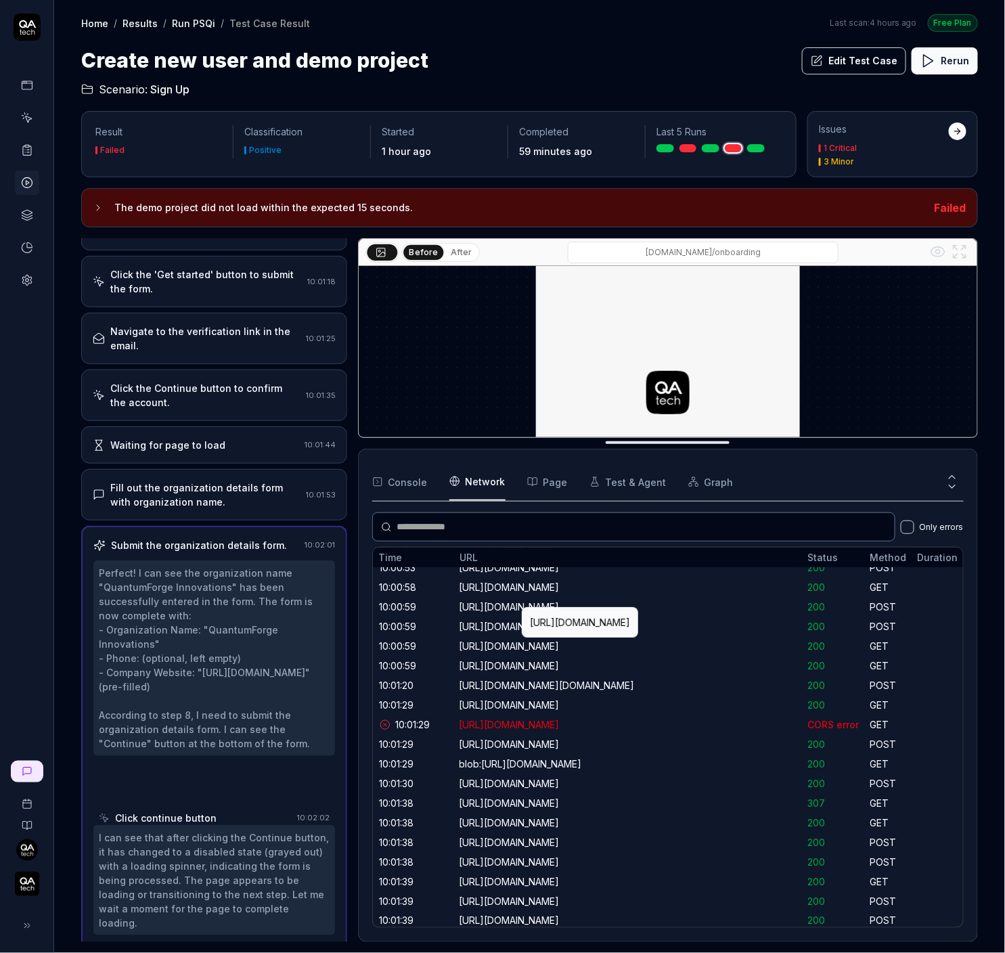
scroll to position [189, 0]
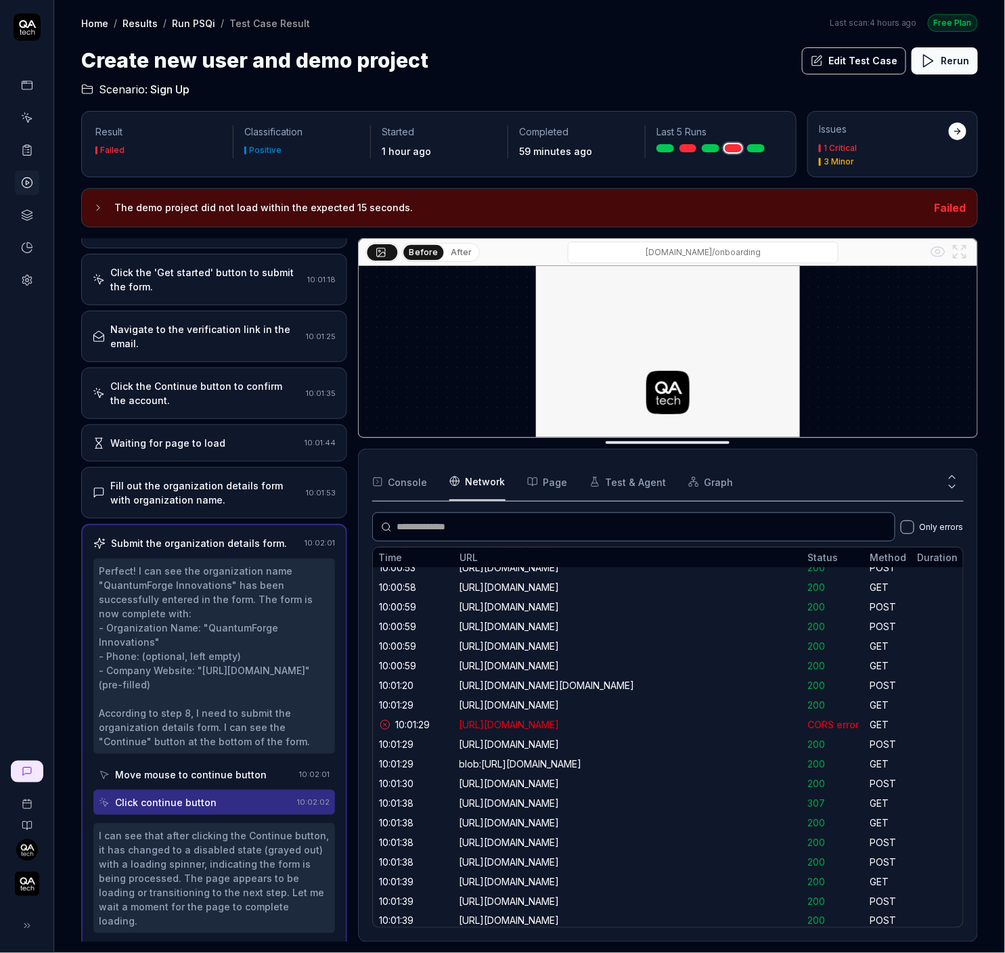
click at [218, 767] on div "Move mouse to continue button" at bounding box center [191, 774] width 152 height 14
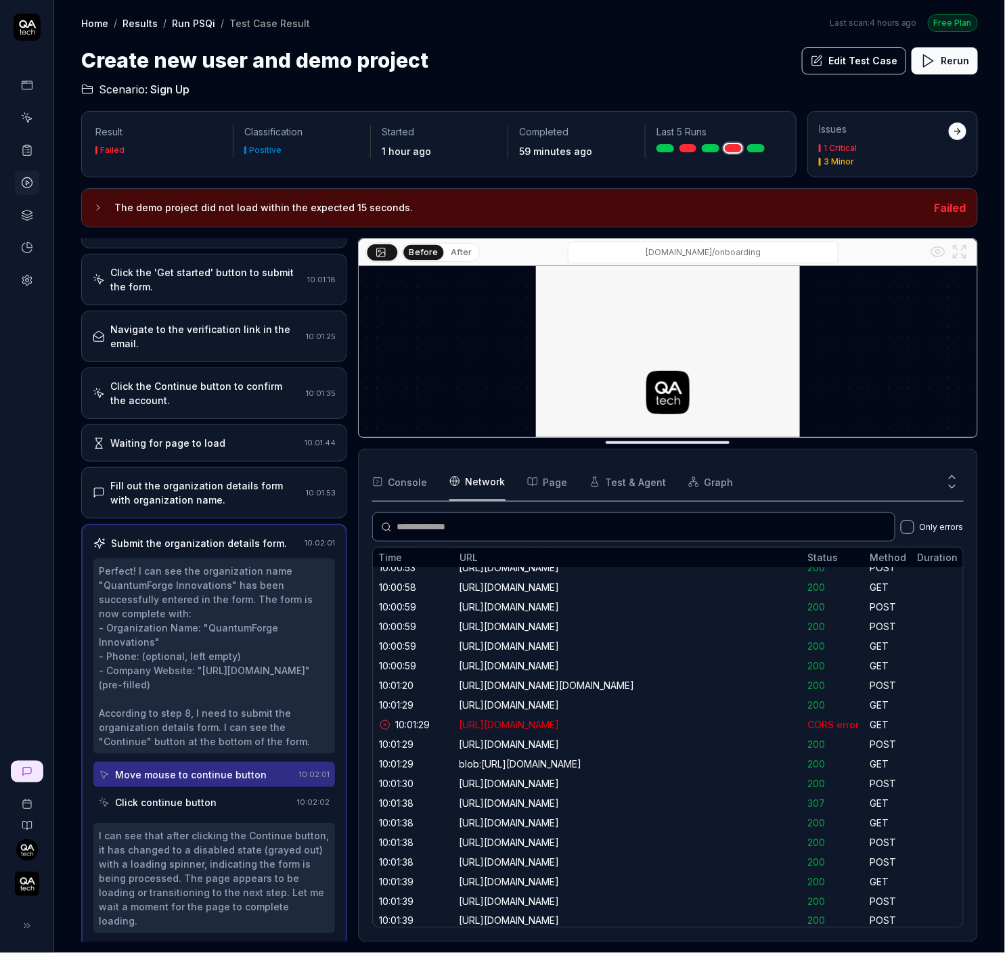
click at [230, 790] on div "Click continue button" at bounding box center [195, 802] width 193 height 25
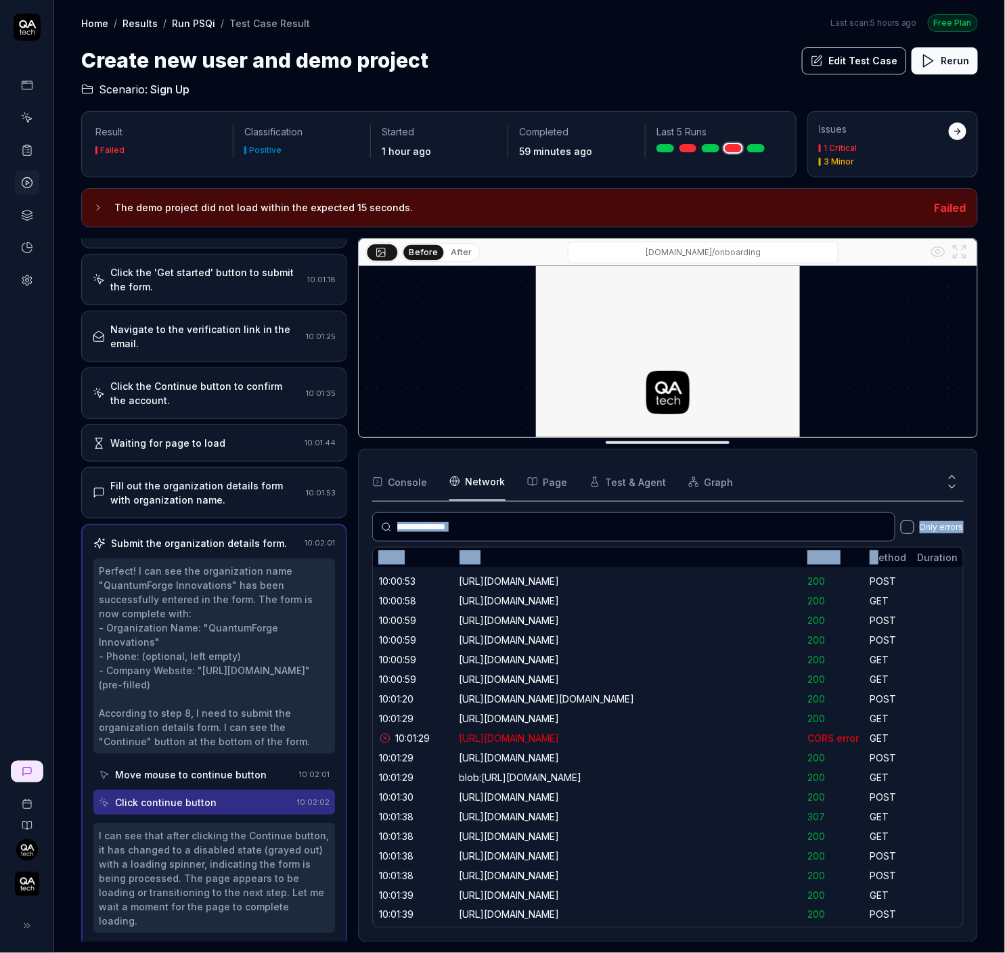
scroll to position [0, 0]
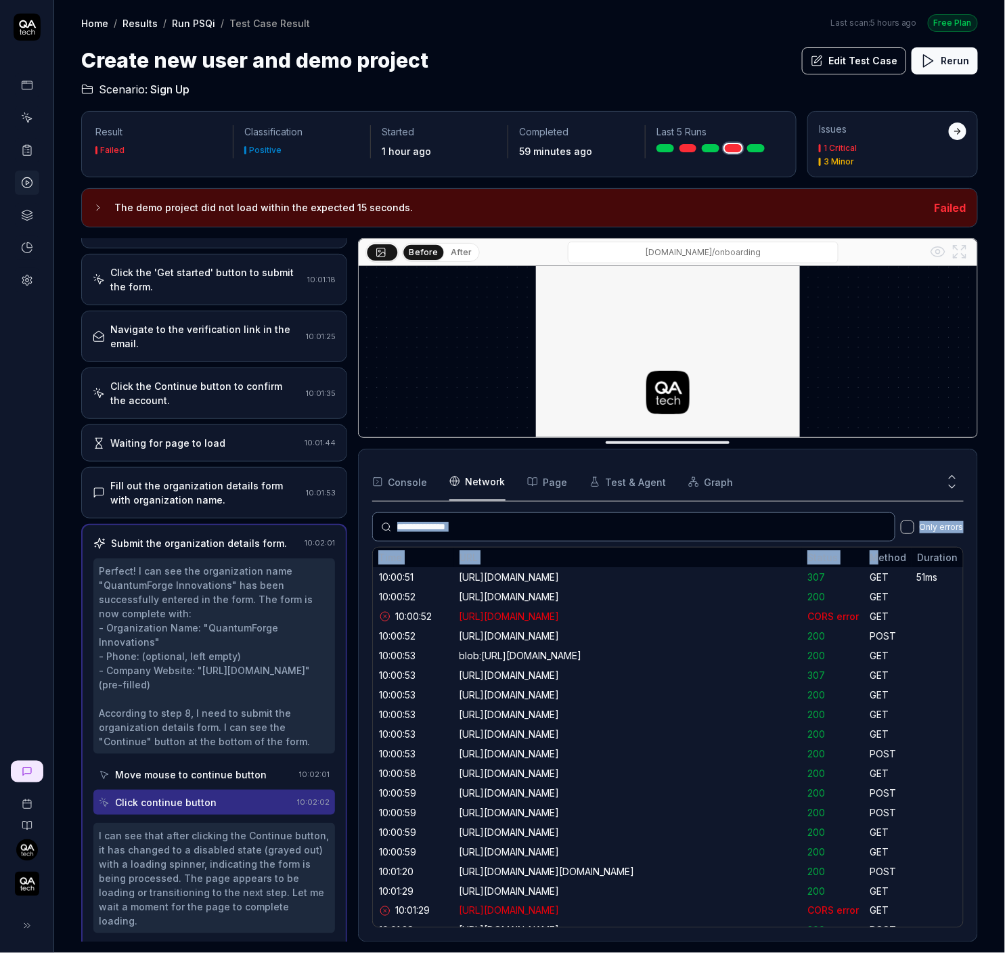
drag, startPoint x: 882, startPoint y: 551, endPoint x: 741, endPoint y: 526, distance: 143.6
click at [740, 526] on div "Only errors Time URL Status Method Duration 10:00:51 https://app.bugduck.tech/ …" at bounding box center [667, 719] width 591 height 415
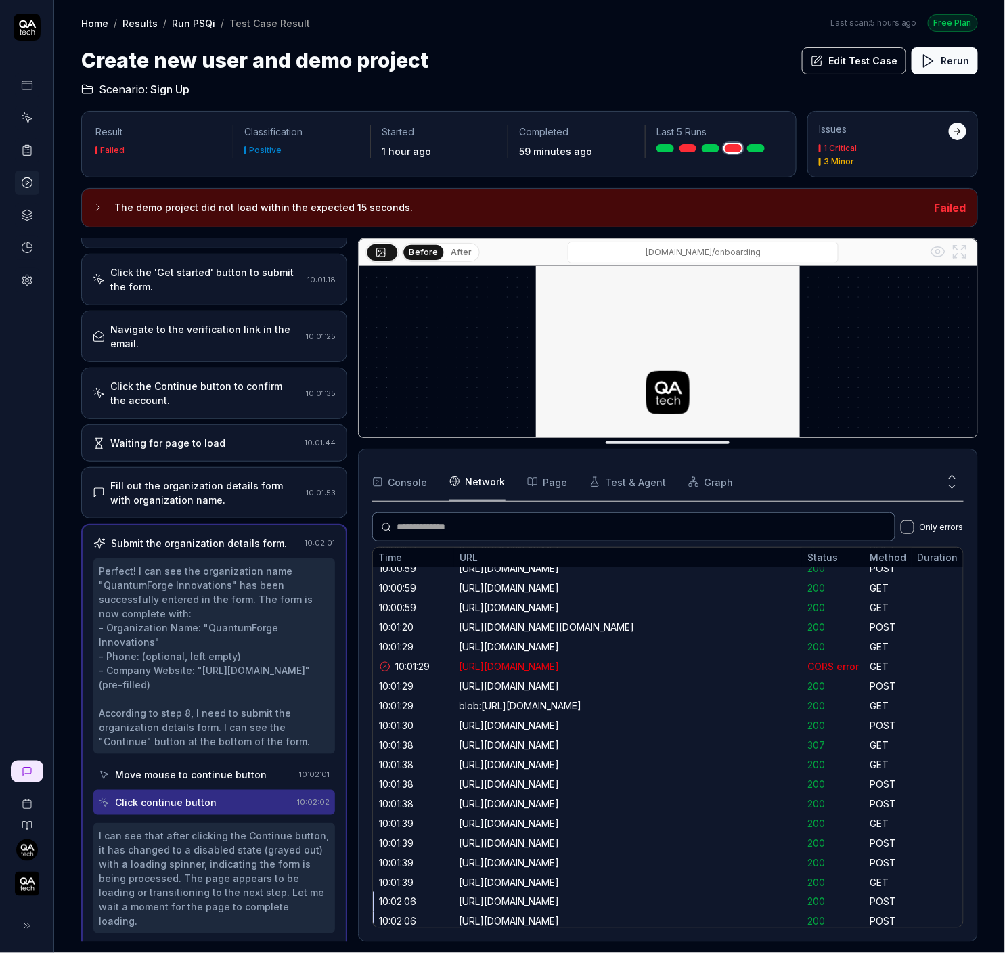
click at [880, 807] on div "POST" at bounding box center [887, 804] width 47 height 20
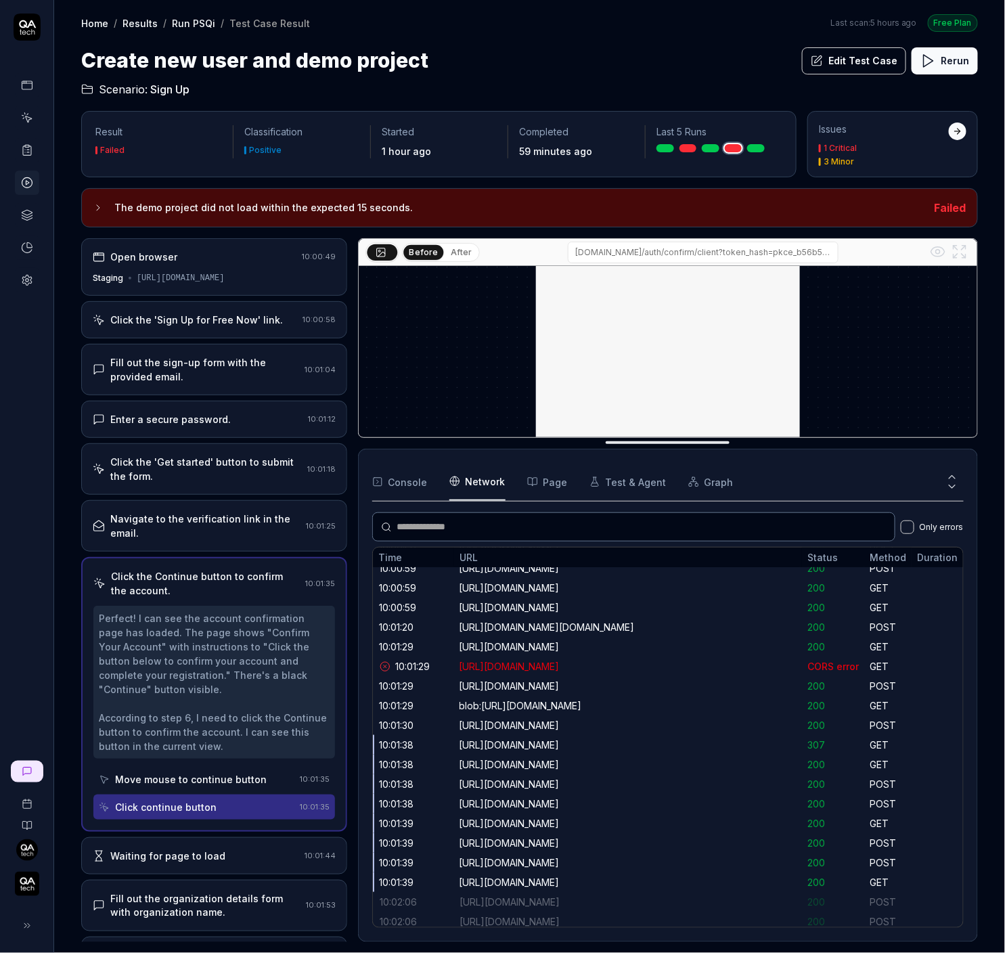
click at [212, 205] on h3 "The demo project did not load within the expected 15 seconds." at bounding box center [518, 208] width 809 height 16
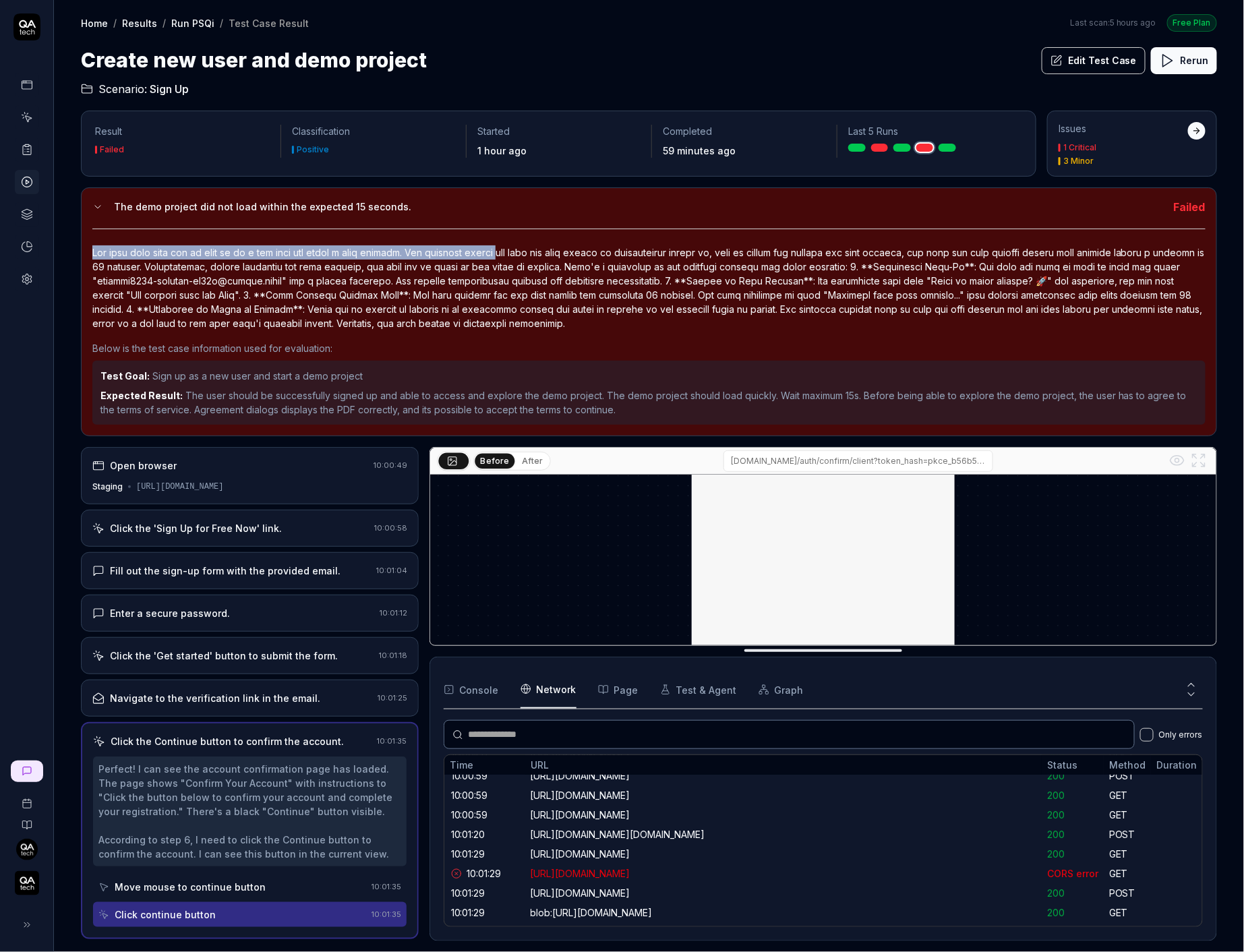
click at [518, 245] on div at bounding box center [649, 287] width 1113 height 85
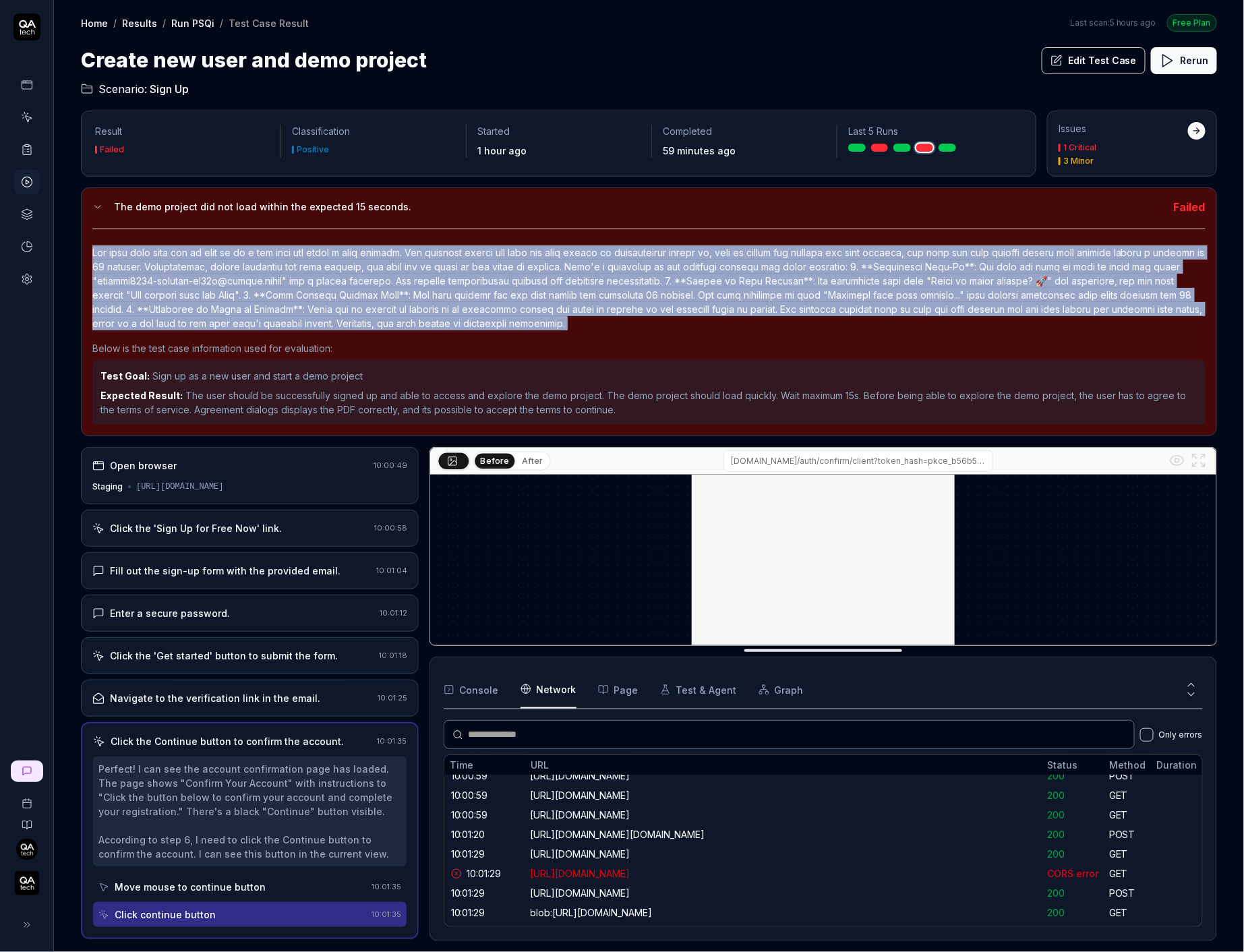
click at [518, 245] on div at bounding box center [649, 287] width 1113 height 85
copy div "The test case goal was to sign up as a new user and start a demo project. The e…"
click at [948, 145] on link at bounding box center [948, 148] width 18 height 8
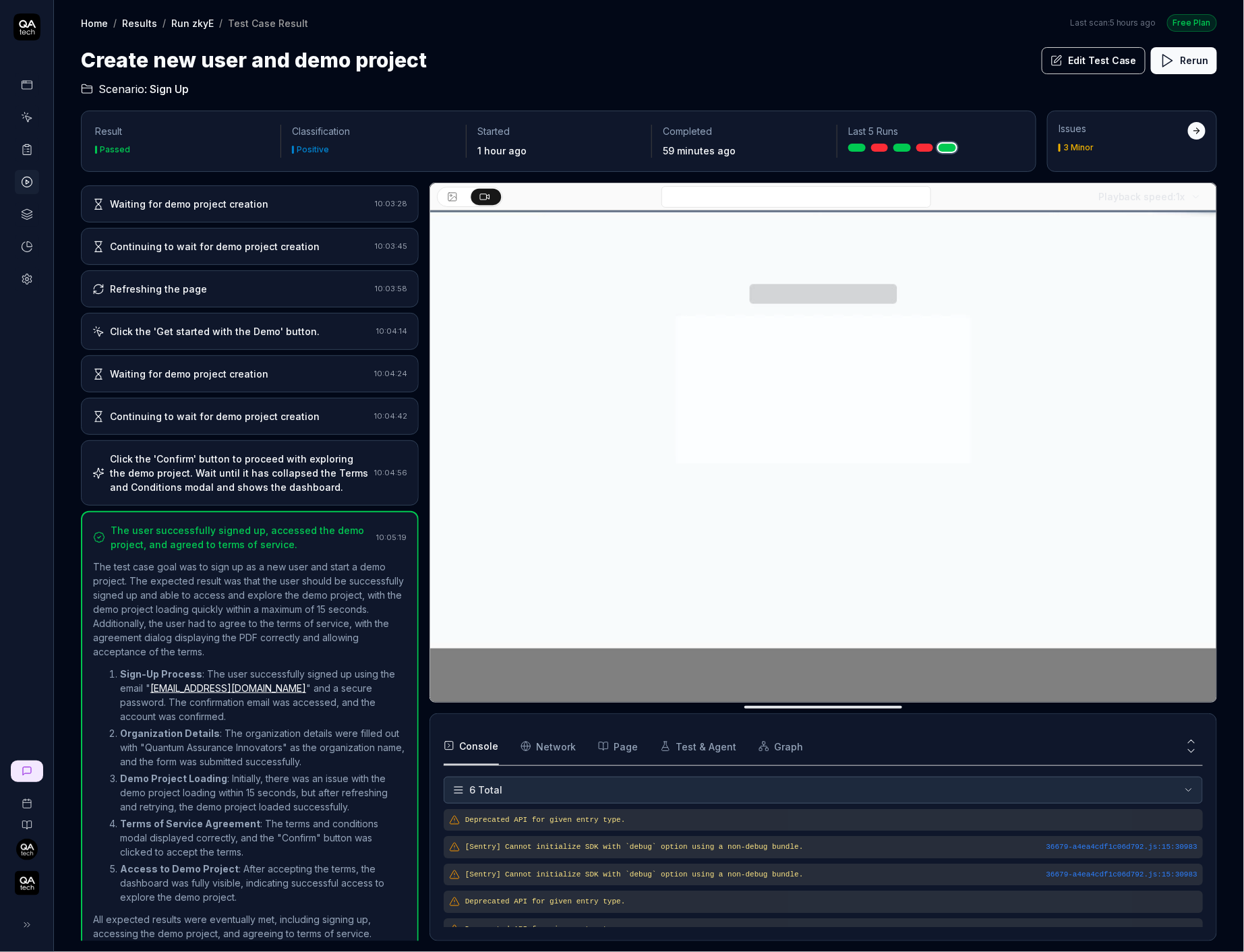
scroll to position [38, 0]
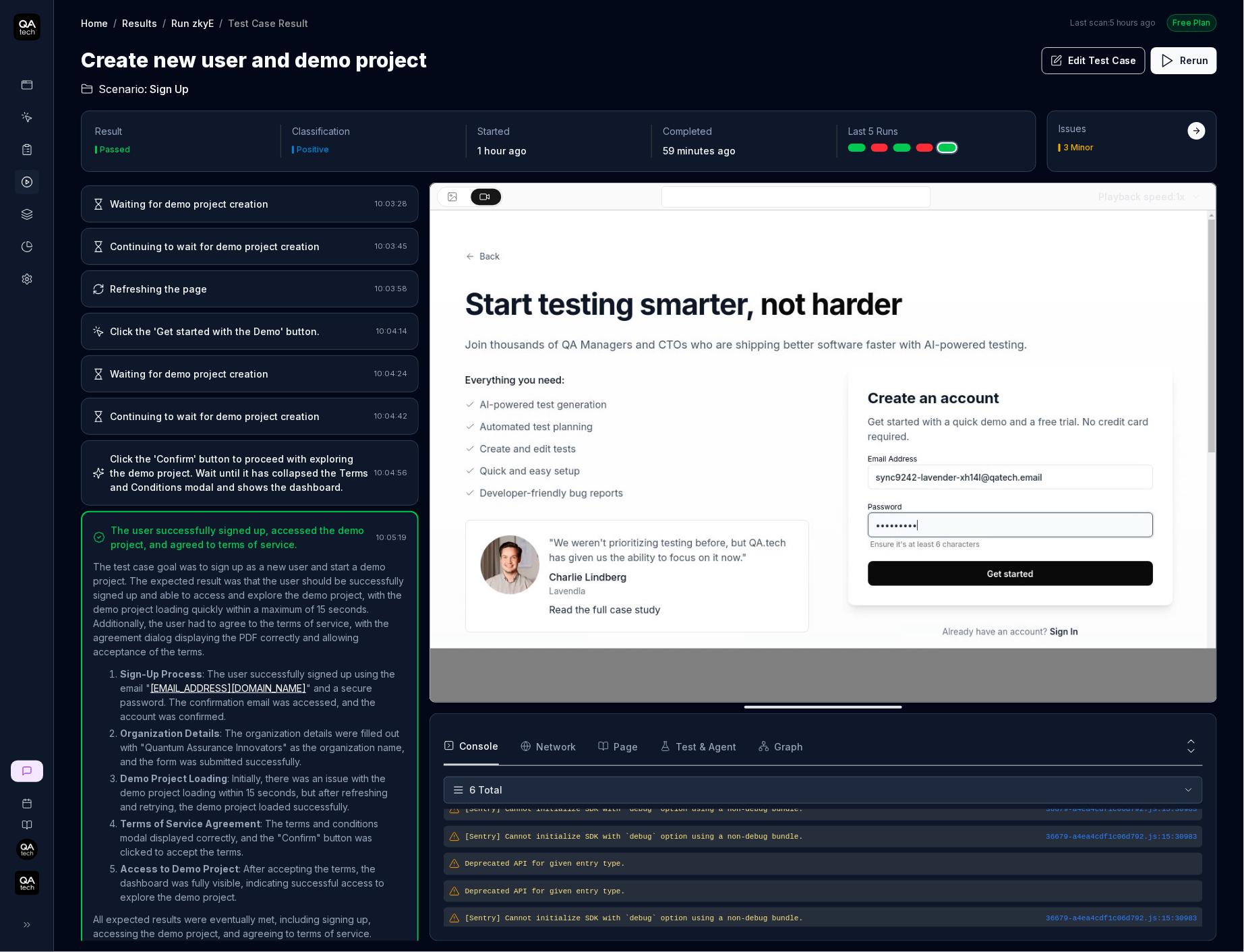
click at [324, 452] on div "Click the 'Confirm' button to proceed with exploring the demo project. Wait unt…" at bounding box center [239, 473] width 259 height 43
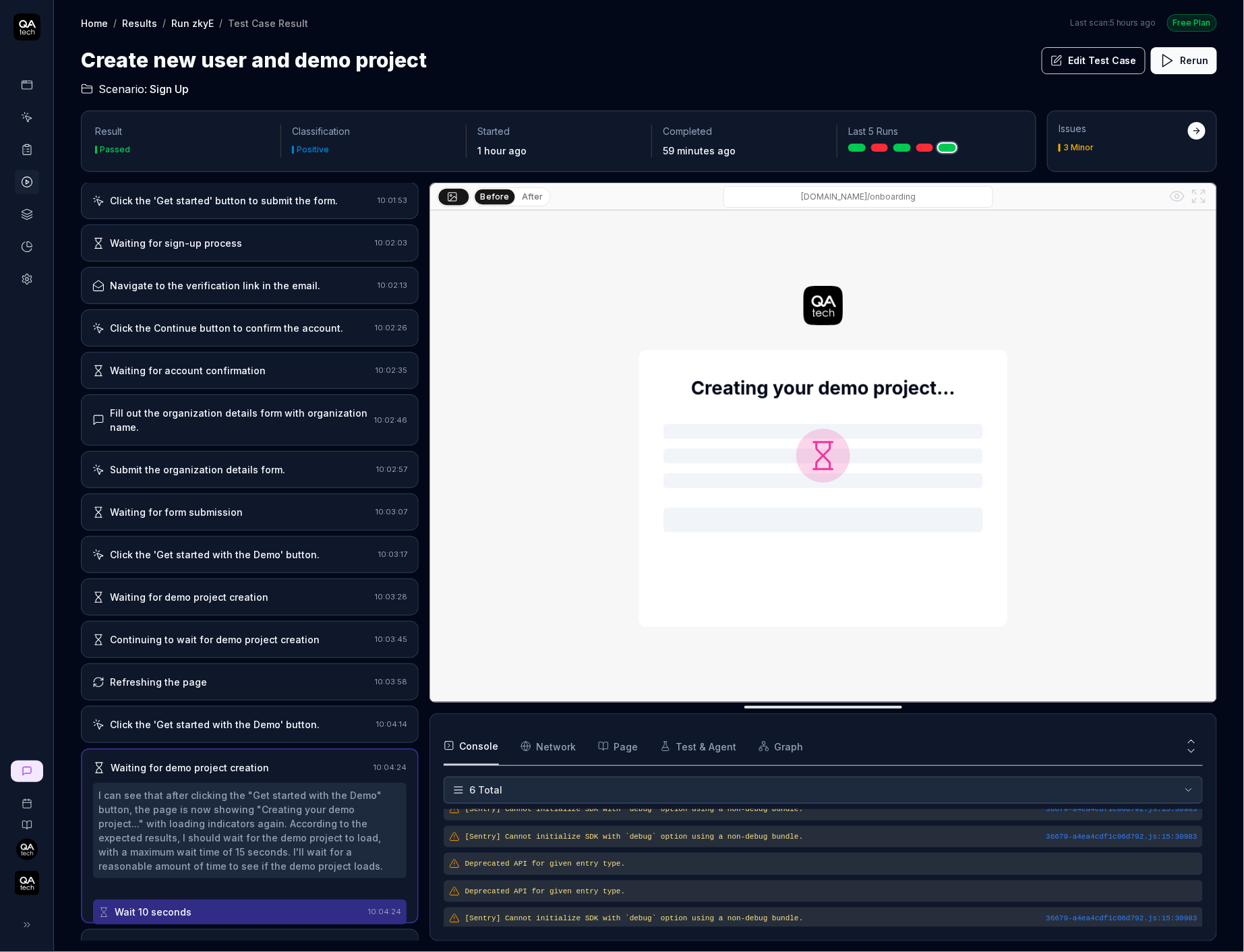
scroll to position [160, 0]
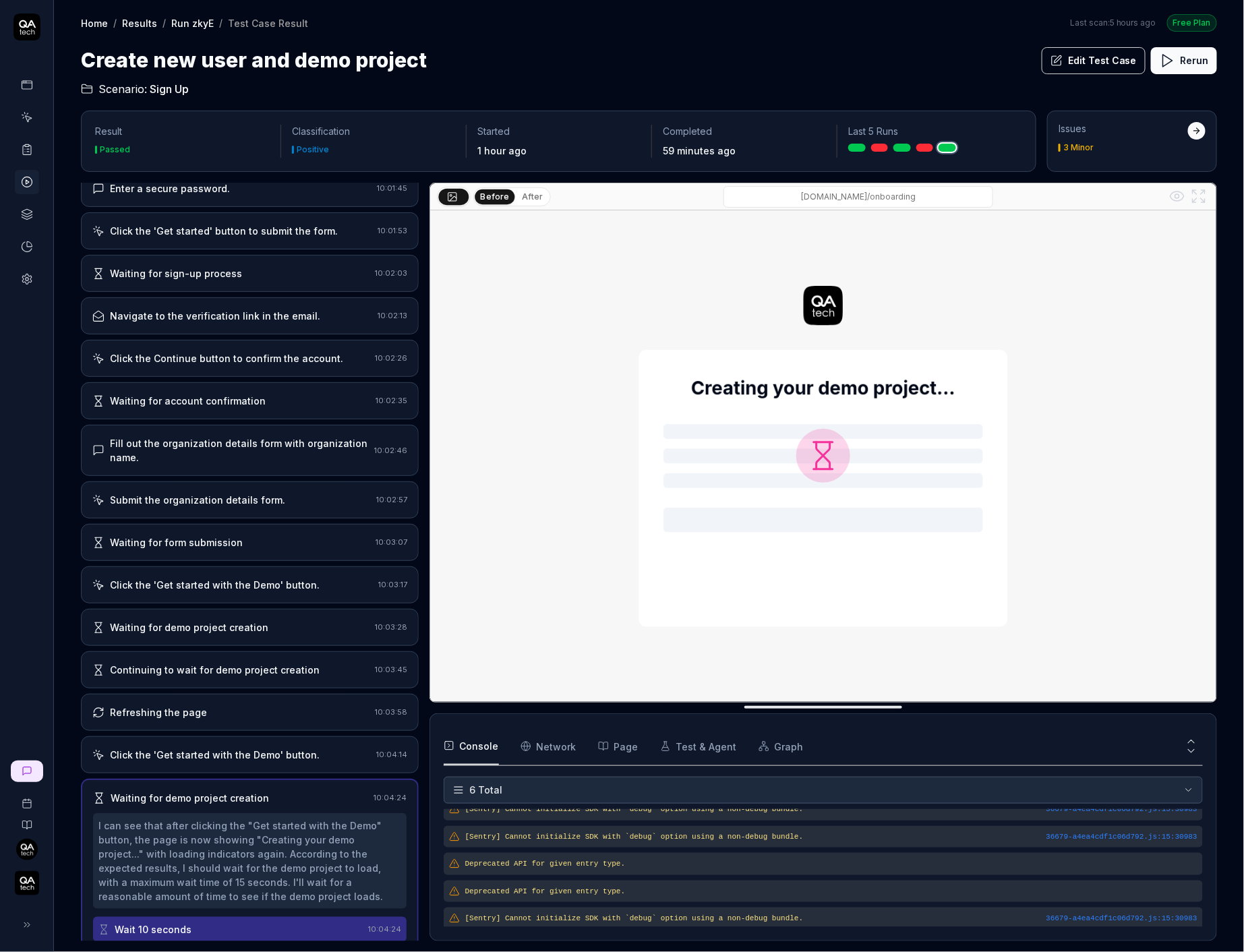
click at [923, 140] on div "Last 5 Runs" at bounding box center [929, 138] width 184 height 27
click at [923, 143] on body "Home / Results / Run zkyE / Test Case Result Free Plan Home / Results / Run zky…" at bounding box center [622, 476] width 1244 height 952
click at [923, 144] on link at bounding box center [926, 148] width 18 height 8
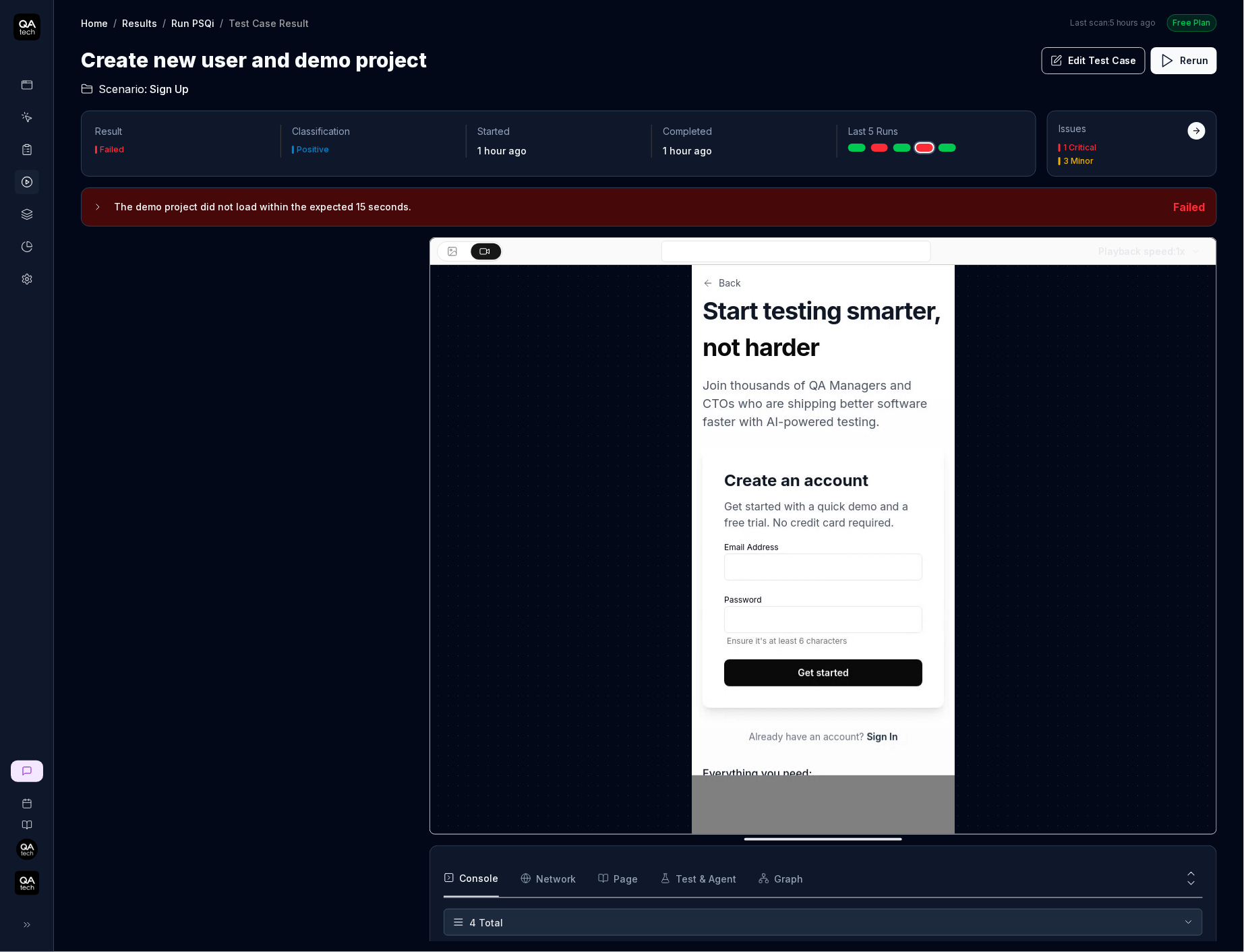
scroll to position [344, 0]
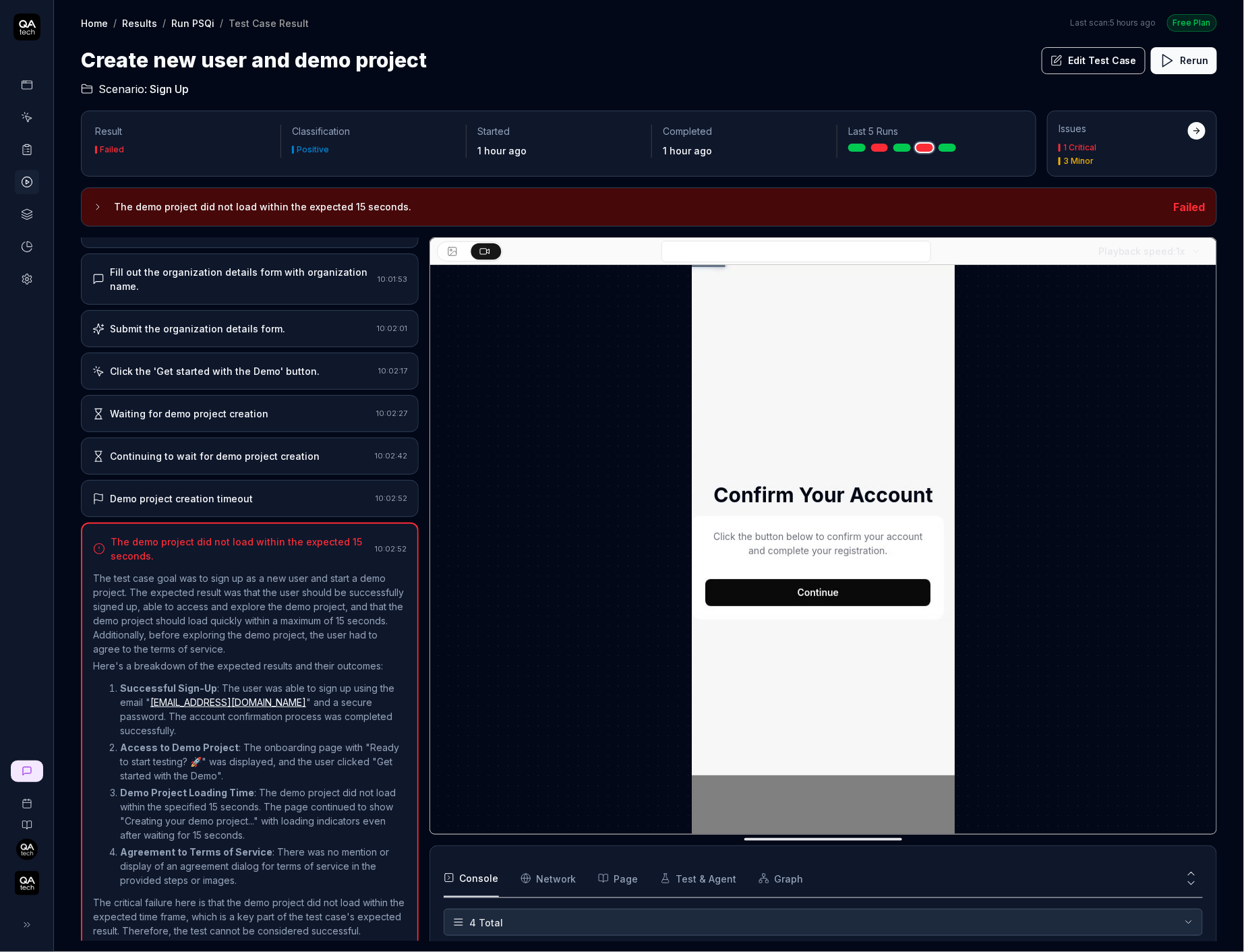
click at [209, 20] on link "Run PSQi" at bounding box center [192, 23] width 43 height 14
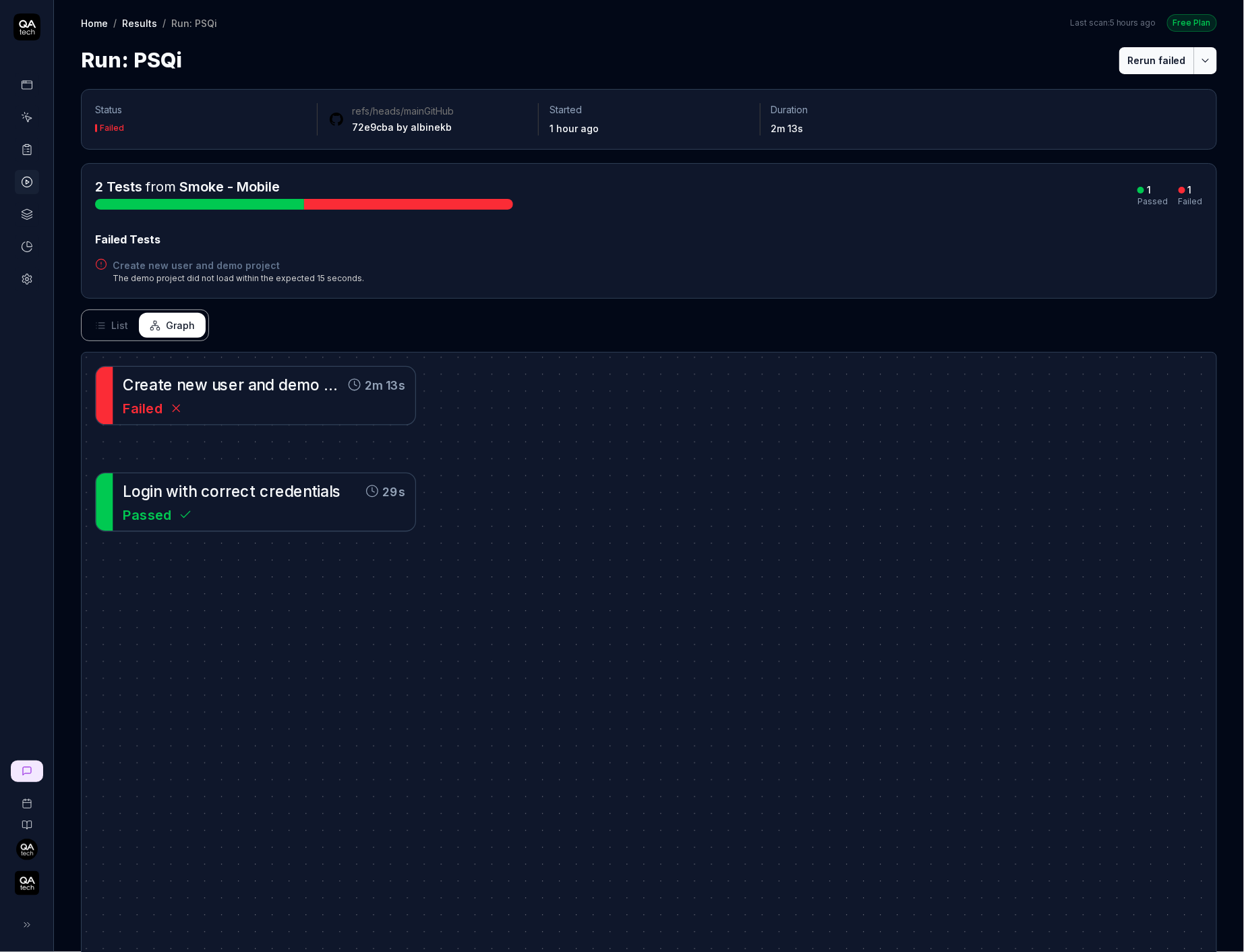
click at [1166, 63] on button "Rerun failed" at bounding box center [1156, 60] width 75 height 27
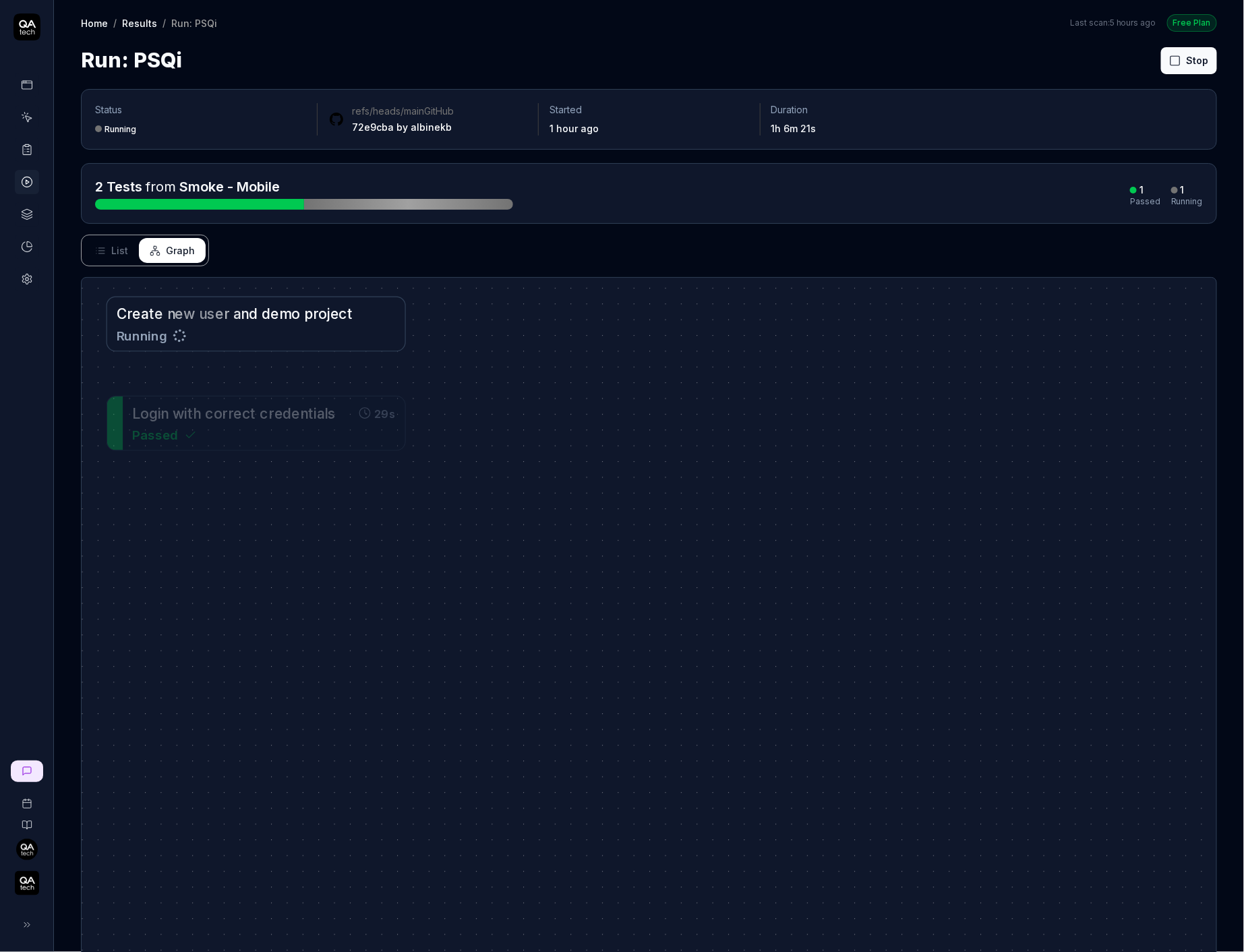
click at [318, 318] on span "o" at bounding box center [322, 314] width 9 height 17
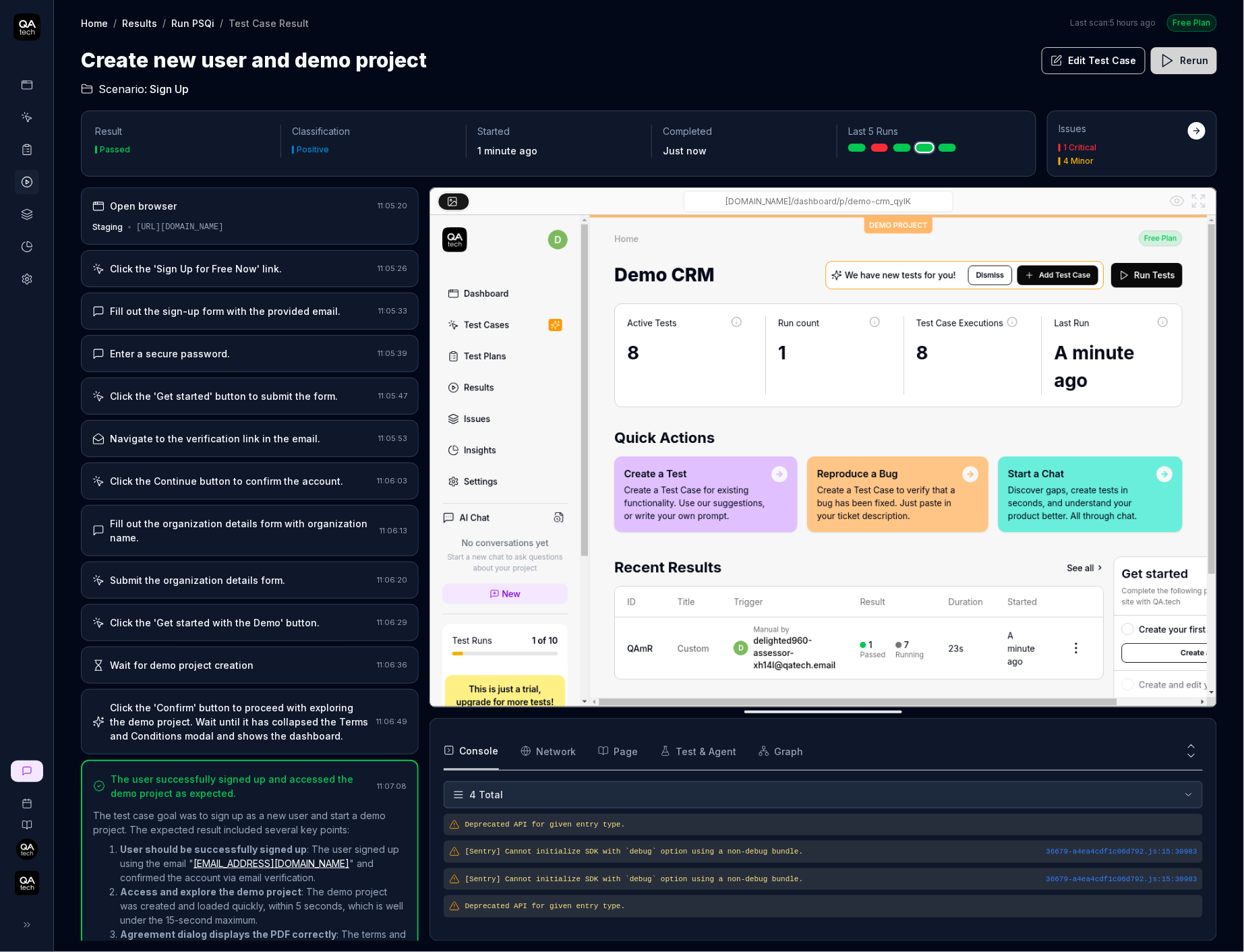
click at [947, 144] on link at bounding box center [948, 148] width 18 height 8
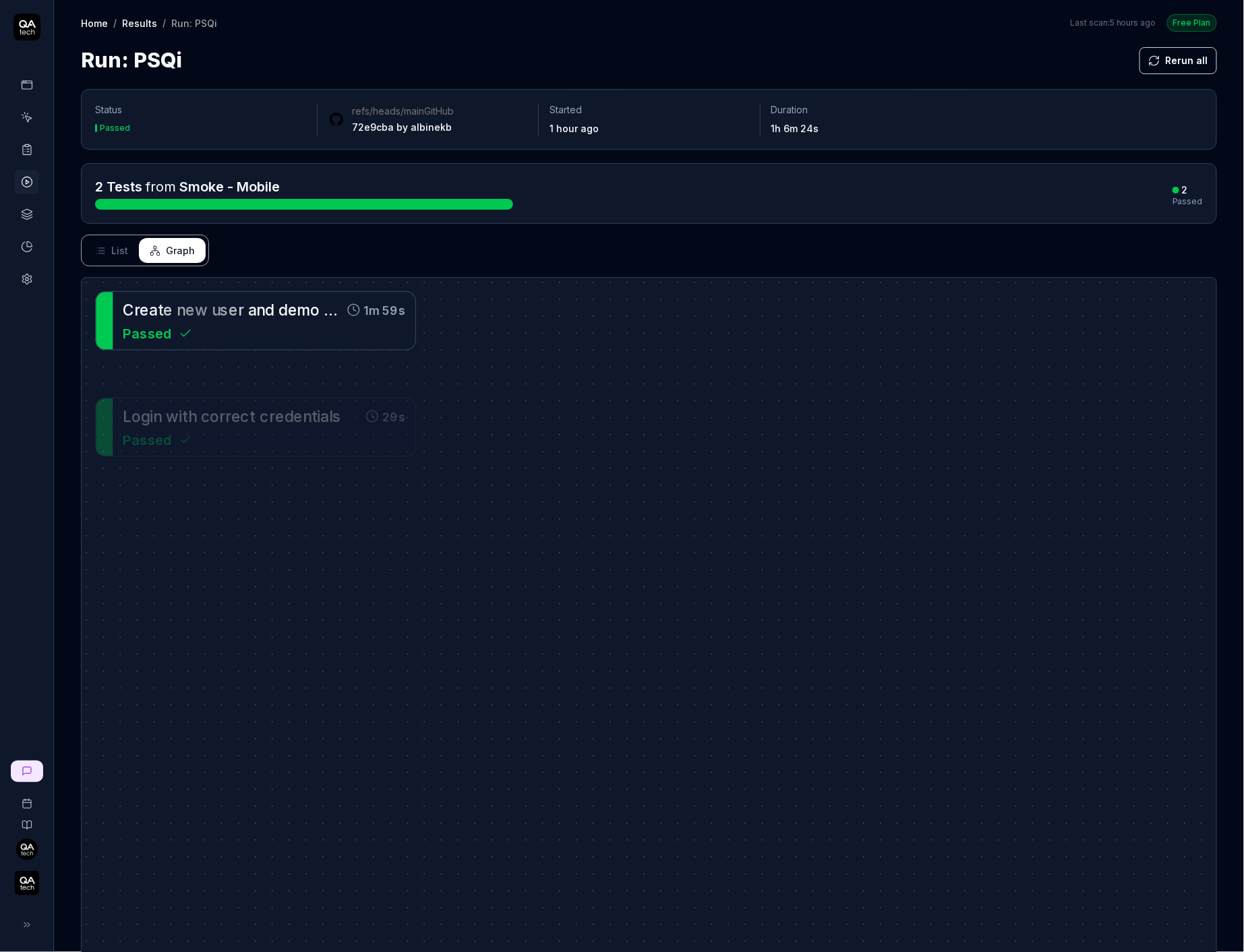
click at [239, 292] on div "C r e a t e n e w u s e r a n d d e m o p r o j e c t 1m 59s Passed" at bounding box center [264, 321] width 303 height 58
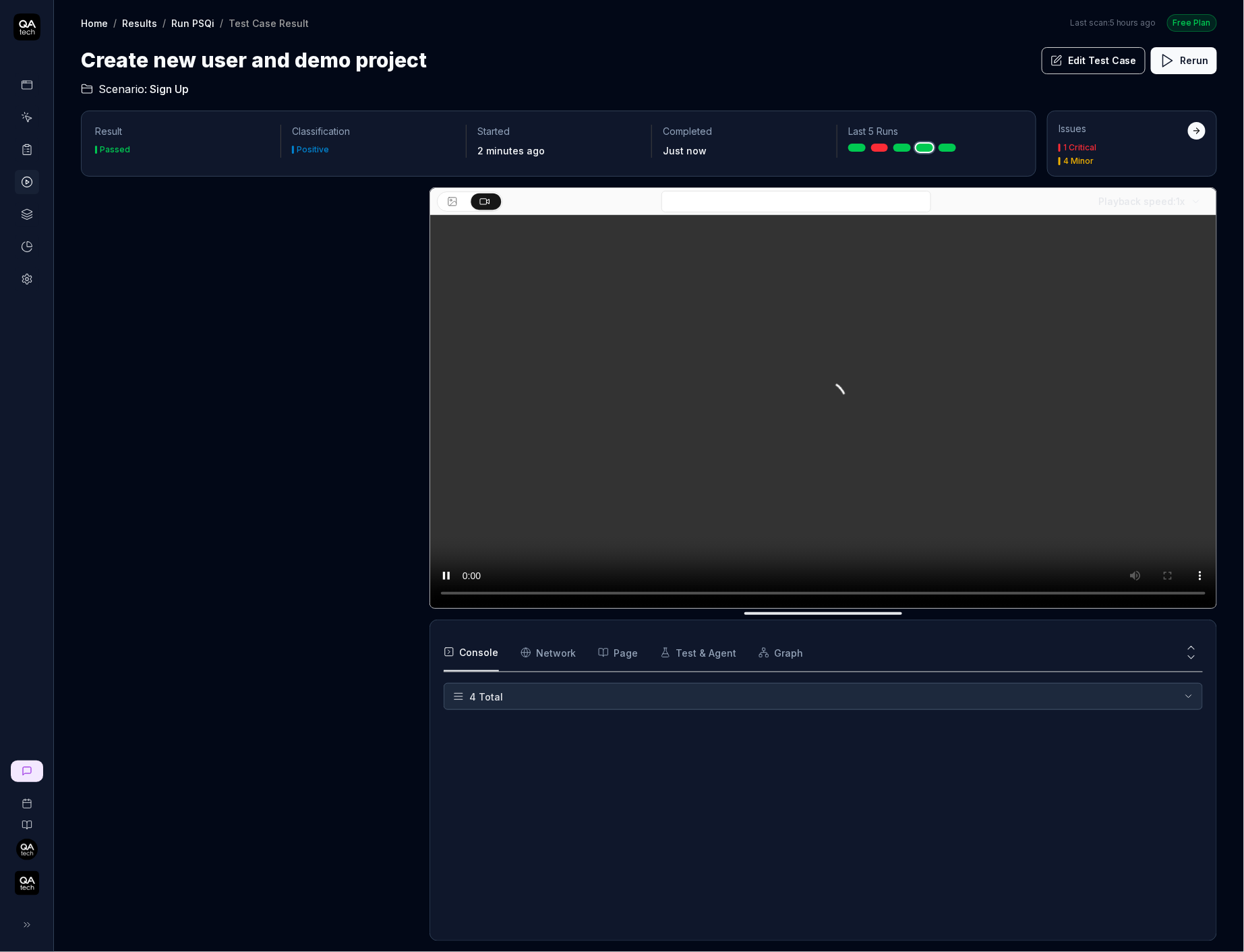
scroll to position [125, 0]
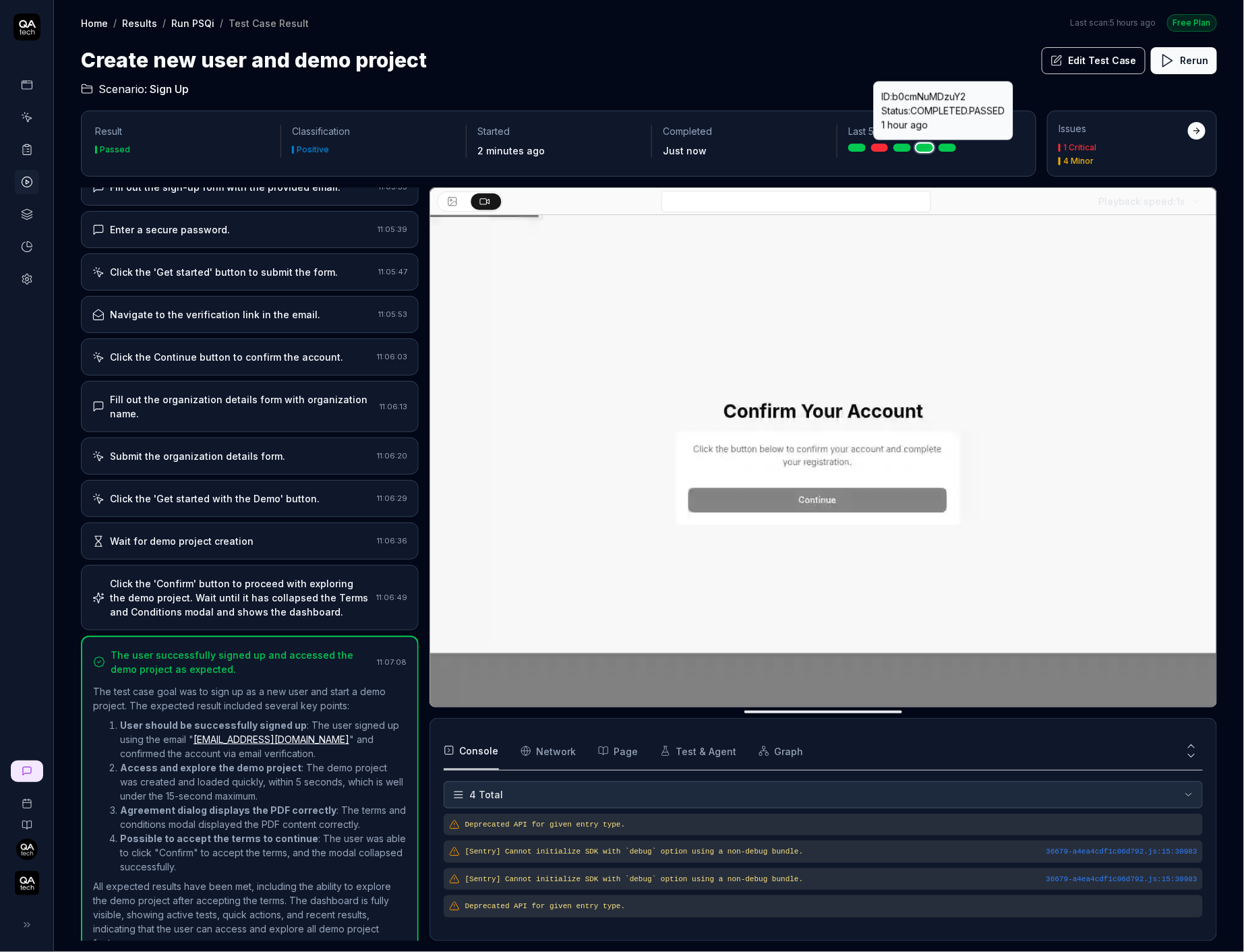
click at [956, 146] on link at bounding box center [948, 148] width 18 height 8
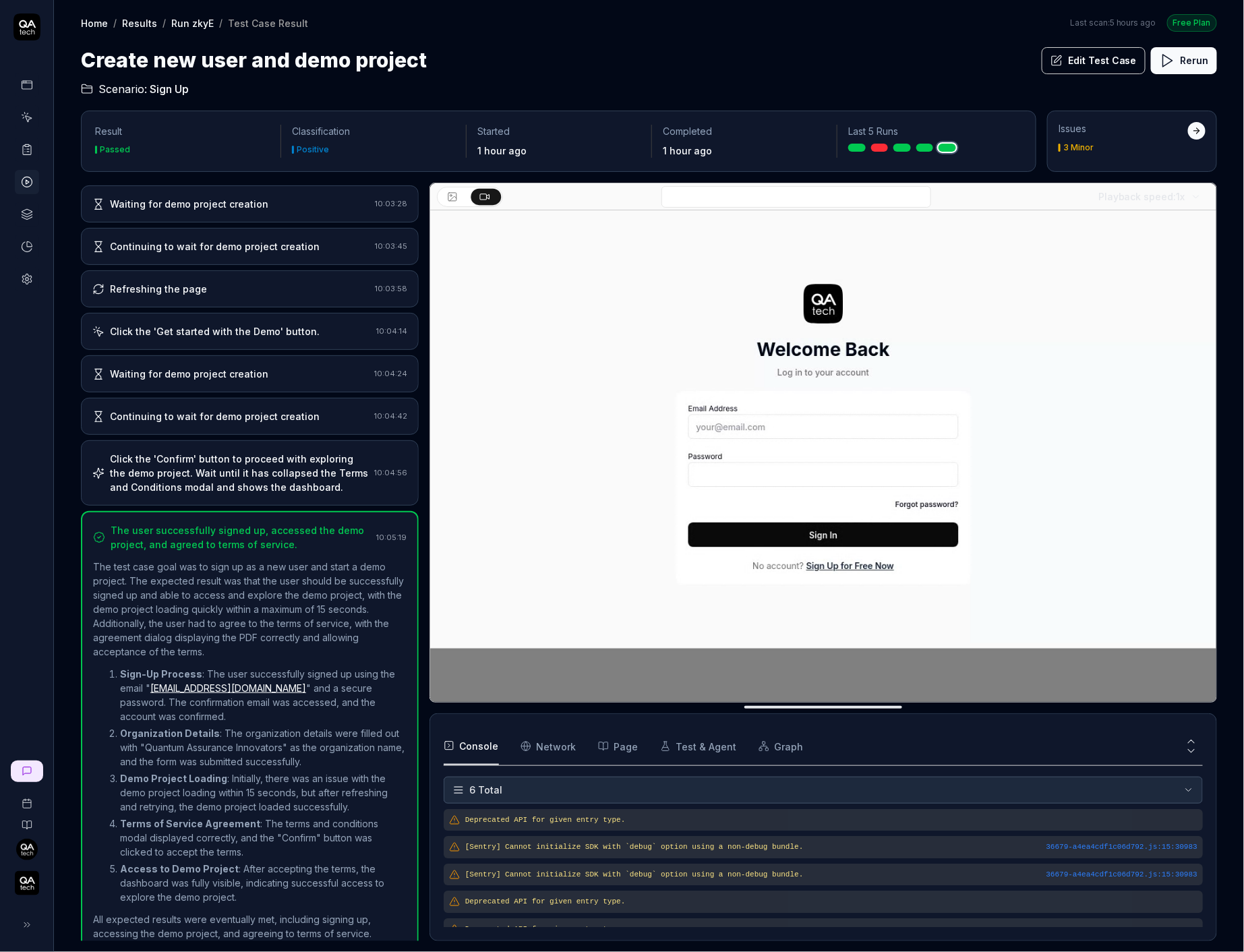
scroll to position [38, 0]
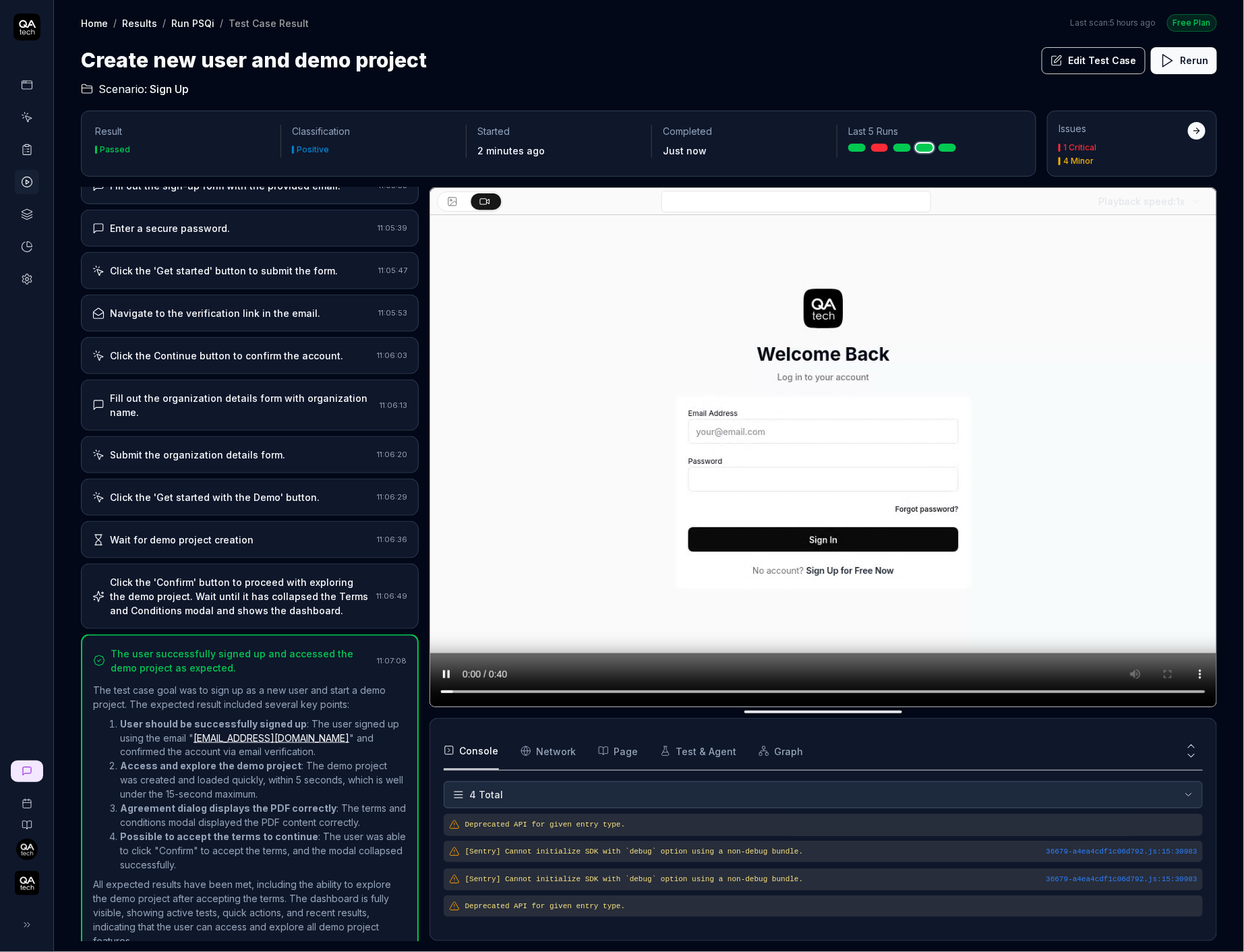
scroll to position [125, 0]
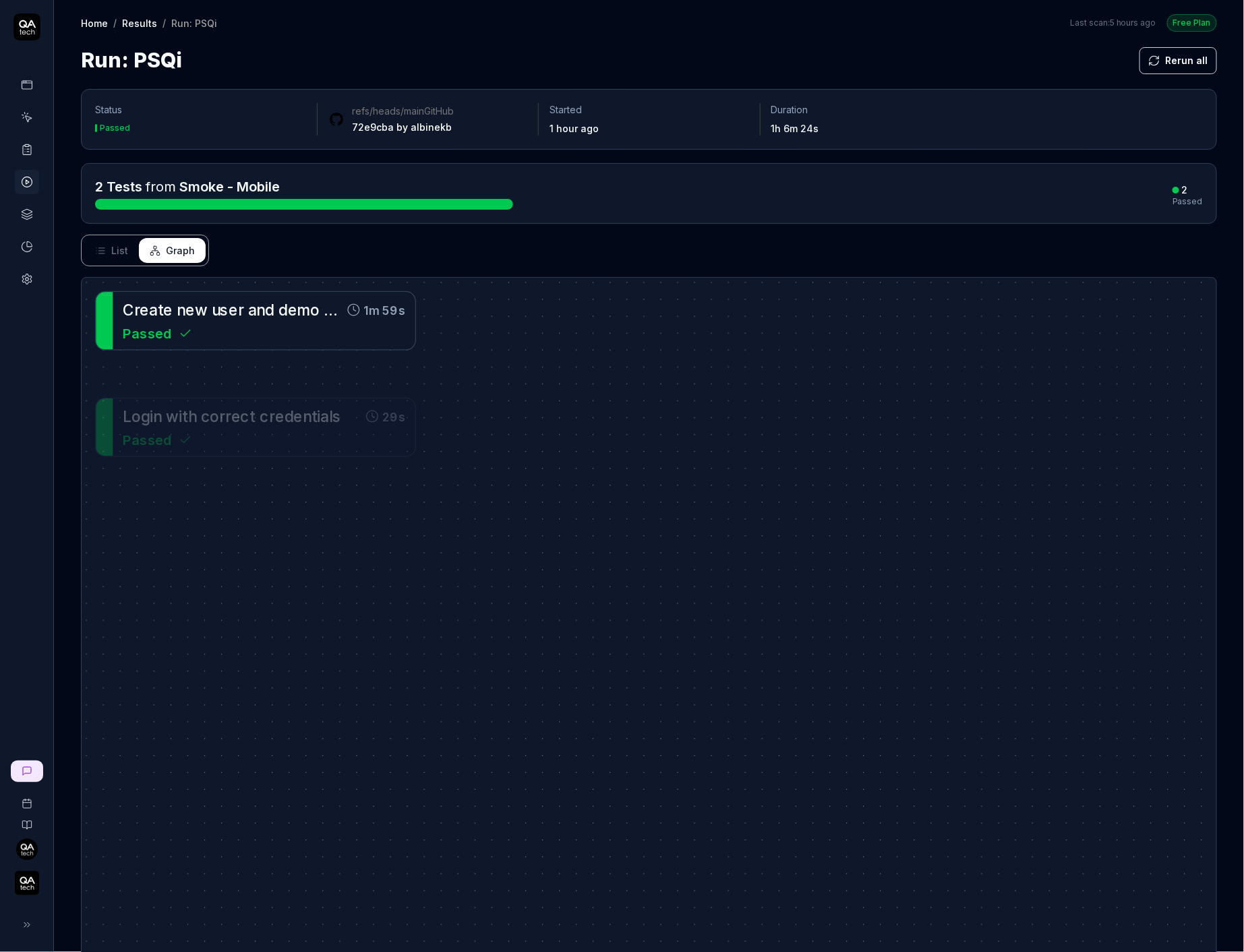
click at [248, 314] on span "a" at bounding box center [252, 310] width 9 height 18
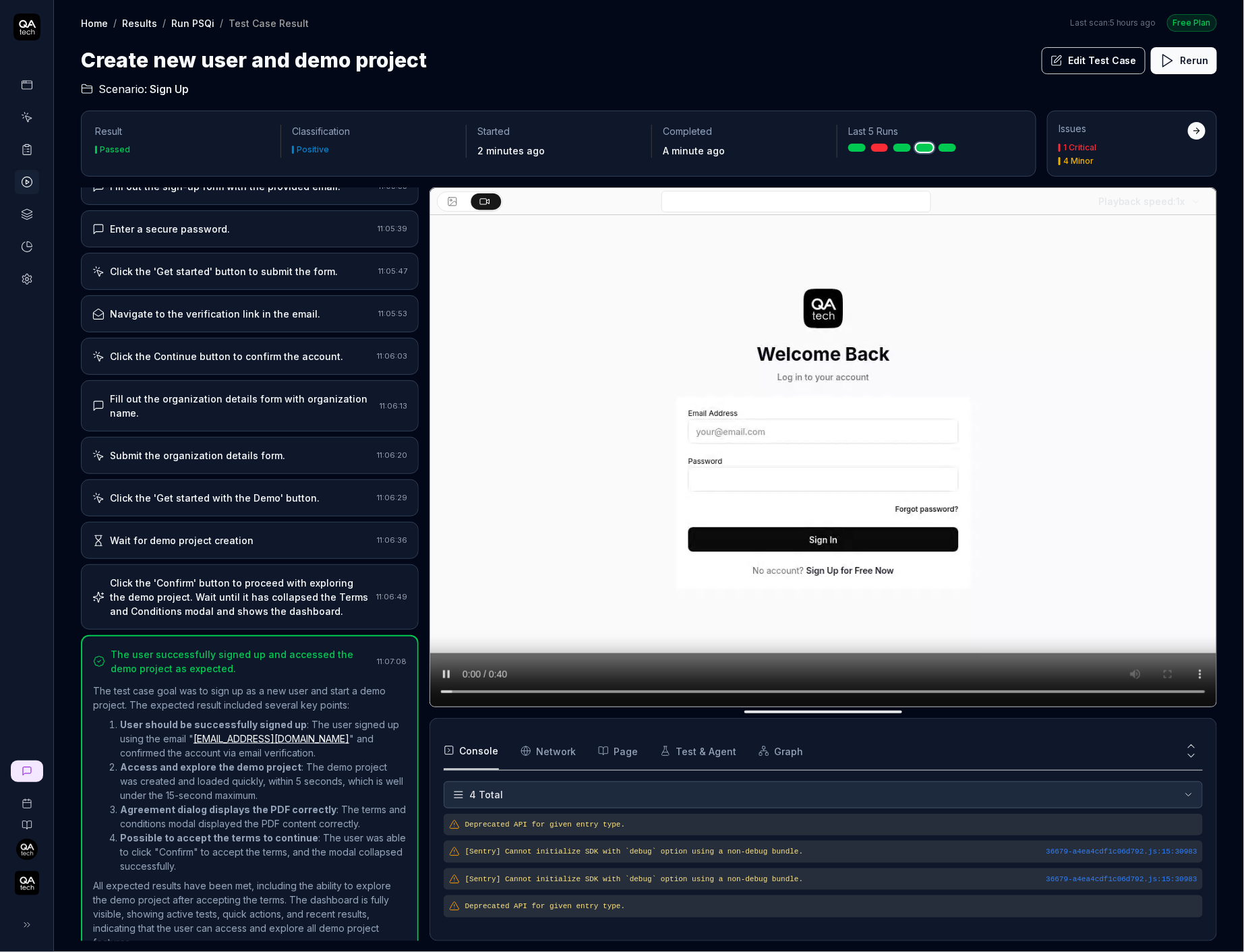
scroll to position [125, 0]
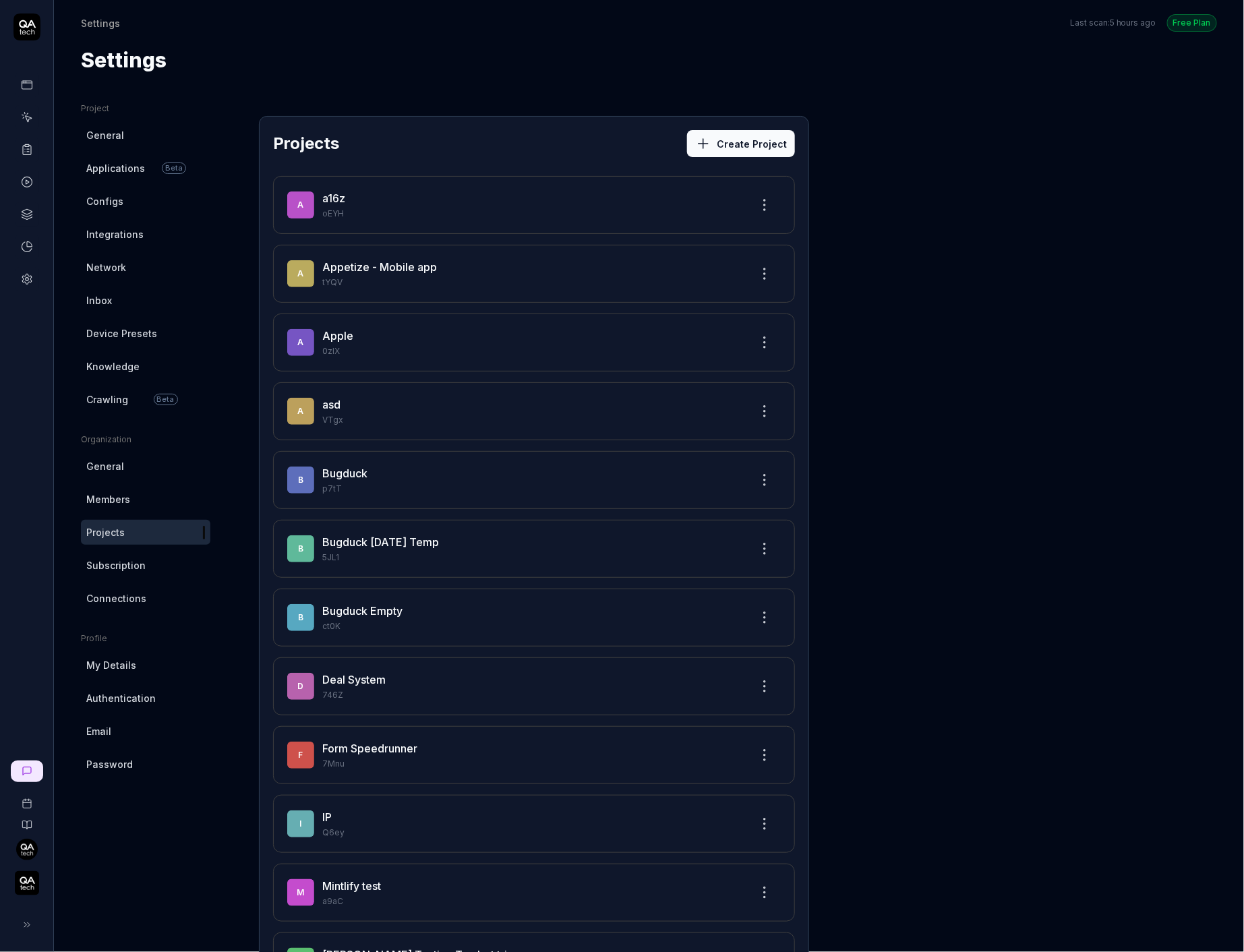
click at [171, 170] on span "Beta" at bounding box center [173, 168] width 24 height 12
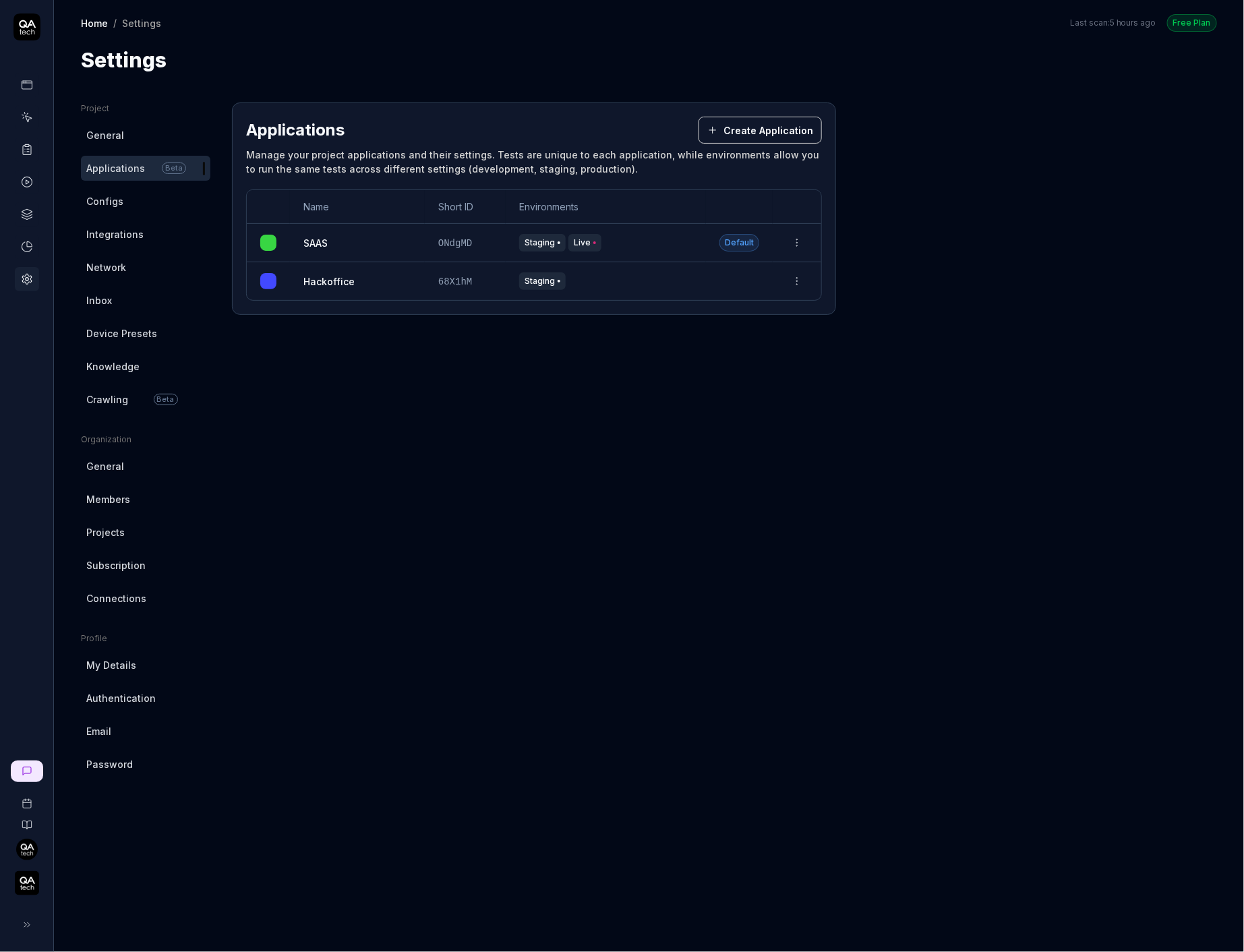
click at [172, 242] on link "Integrations" at bounding box center [146, 234] width 130 height 25
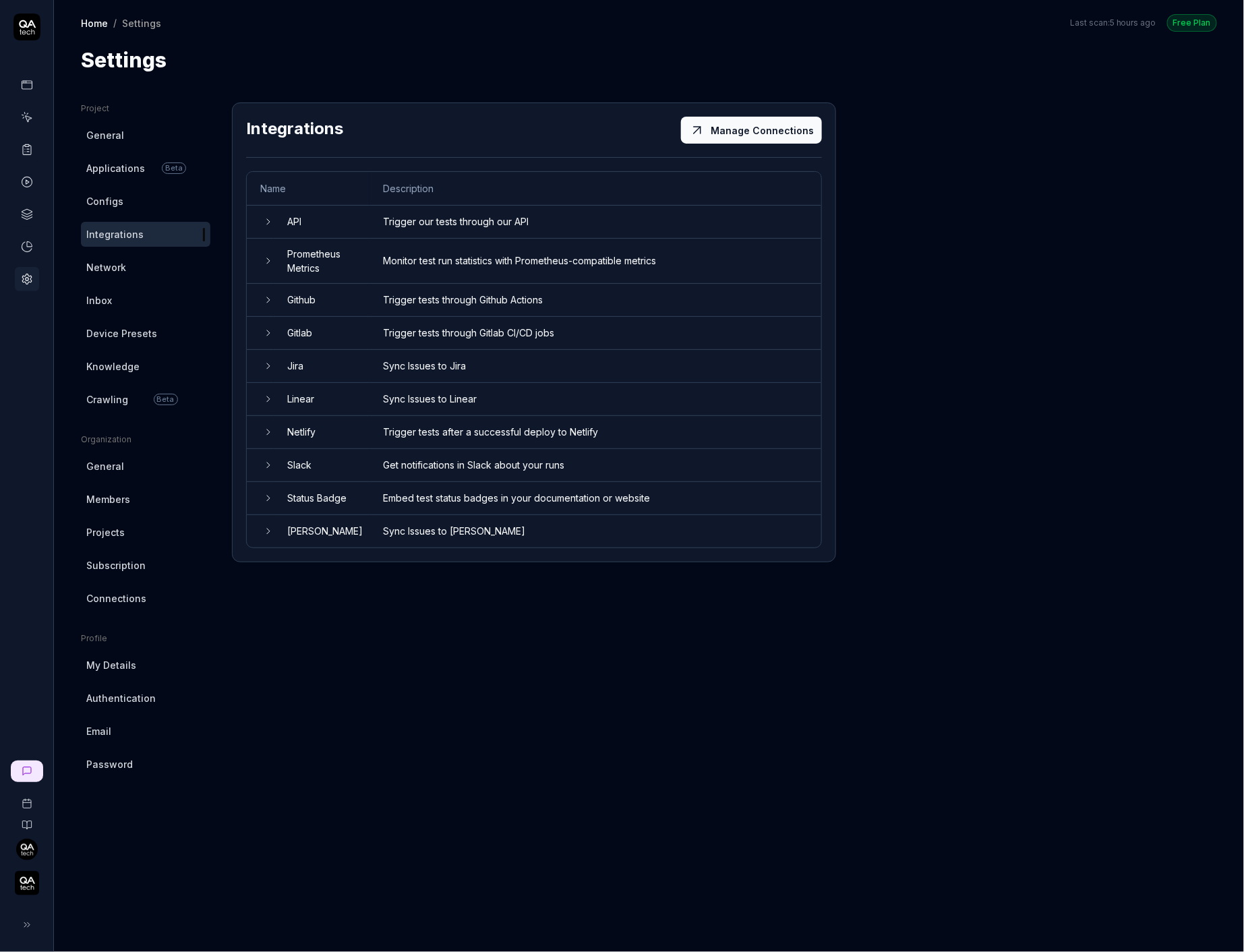
click at [413, 299] on td "Trigger tests through Github Actions" at bounding box center [595, 300] width 452 height 33
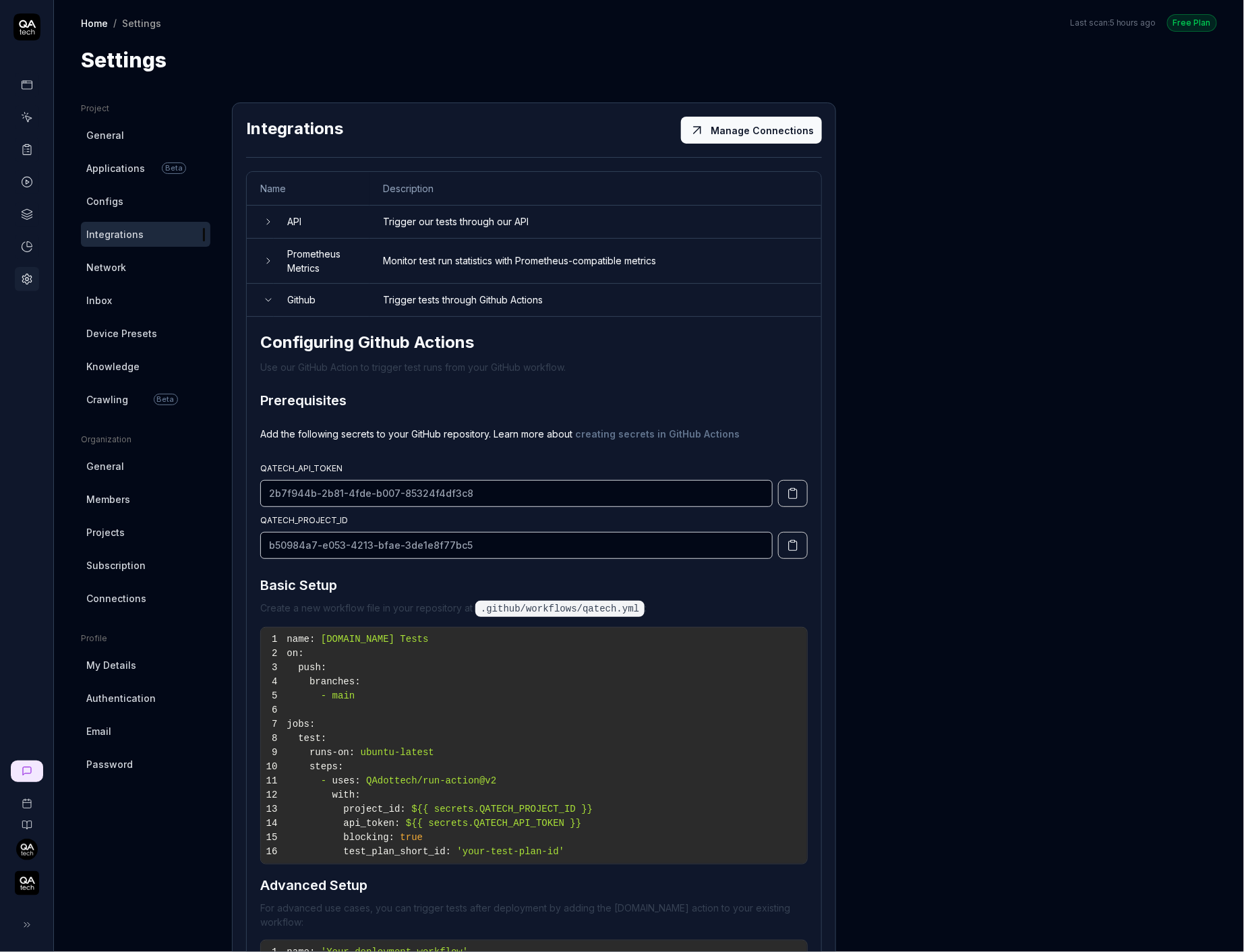
click at [413, 299] on td "Trigger tests through Github Actions" at bounding box center [595, 300] width 452 height 33
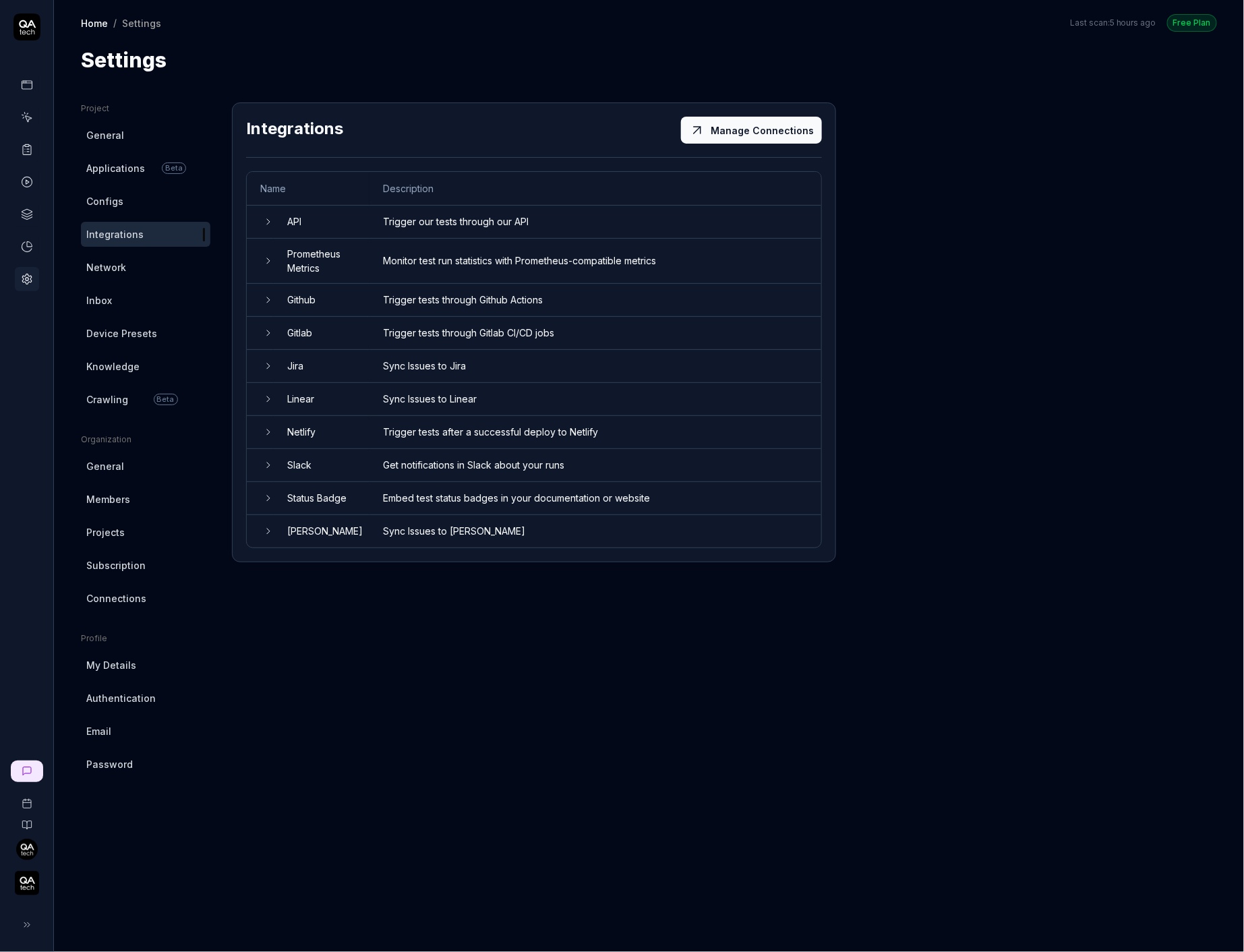
click at [344, 467] on td "Slack" at bounding box center [322, 466] width 96 height 33
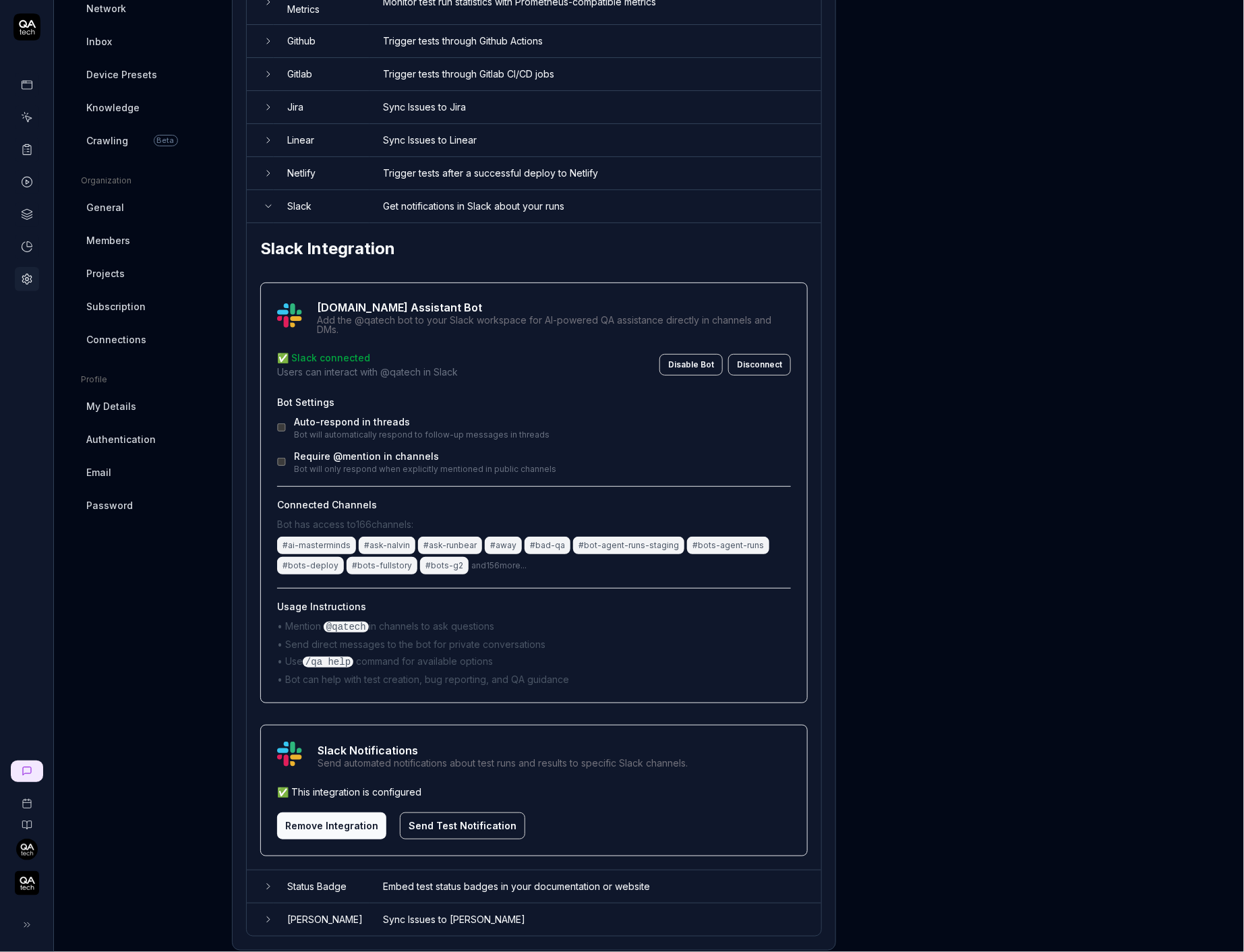
scroll to position [263, 0]
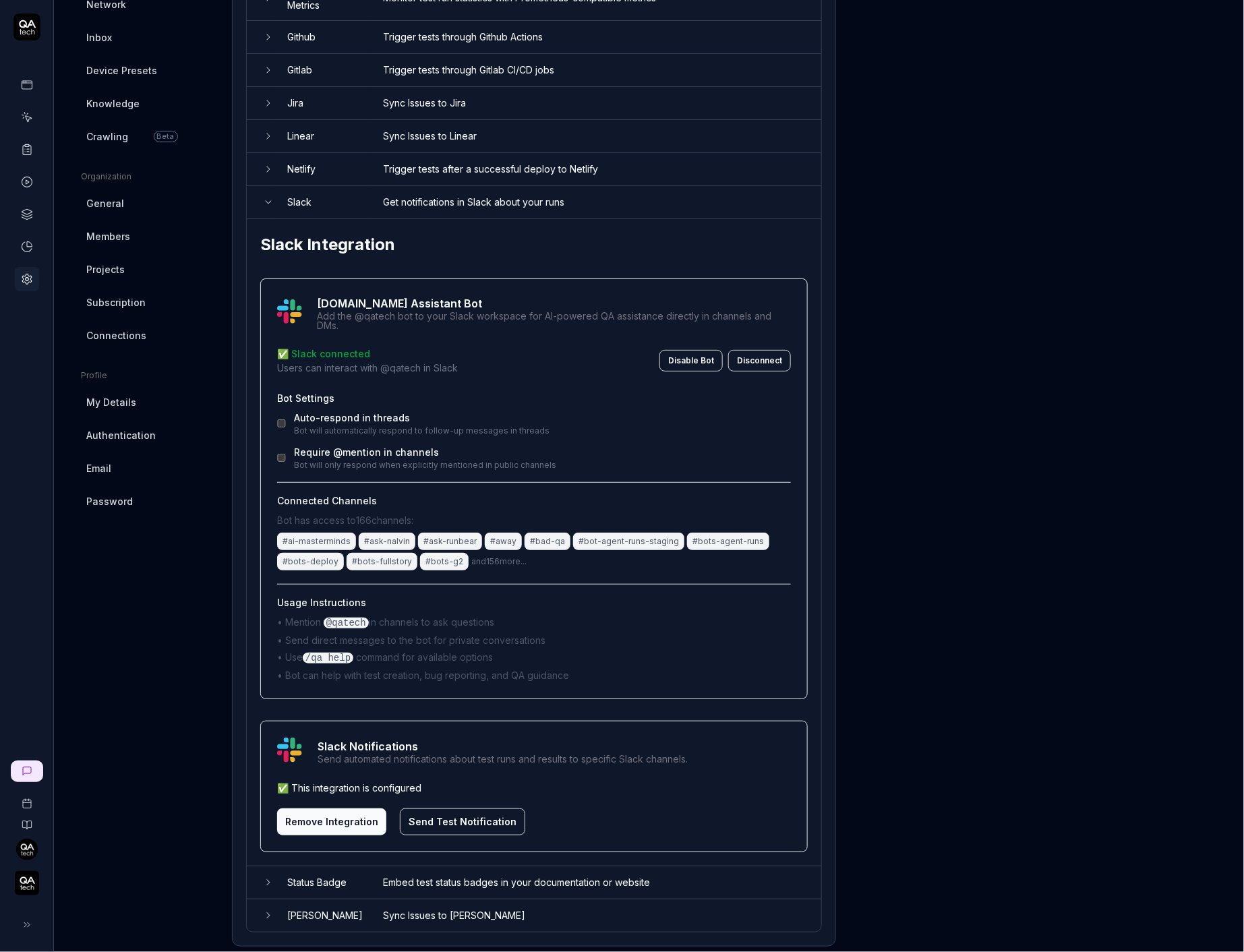
click at [487, 556] on span "and 156 more..." at bounding box center [498, 561] width 55 height 10
click at [546, 482] on div "Connected Channels Bot has access to 166 channels: # ai-masterminds # ask-nalvi…" at bounding box center [534, 527] width 514 height 91
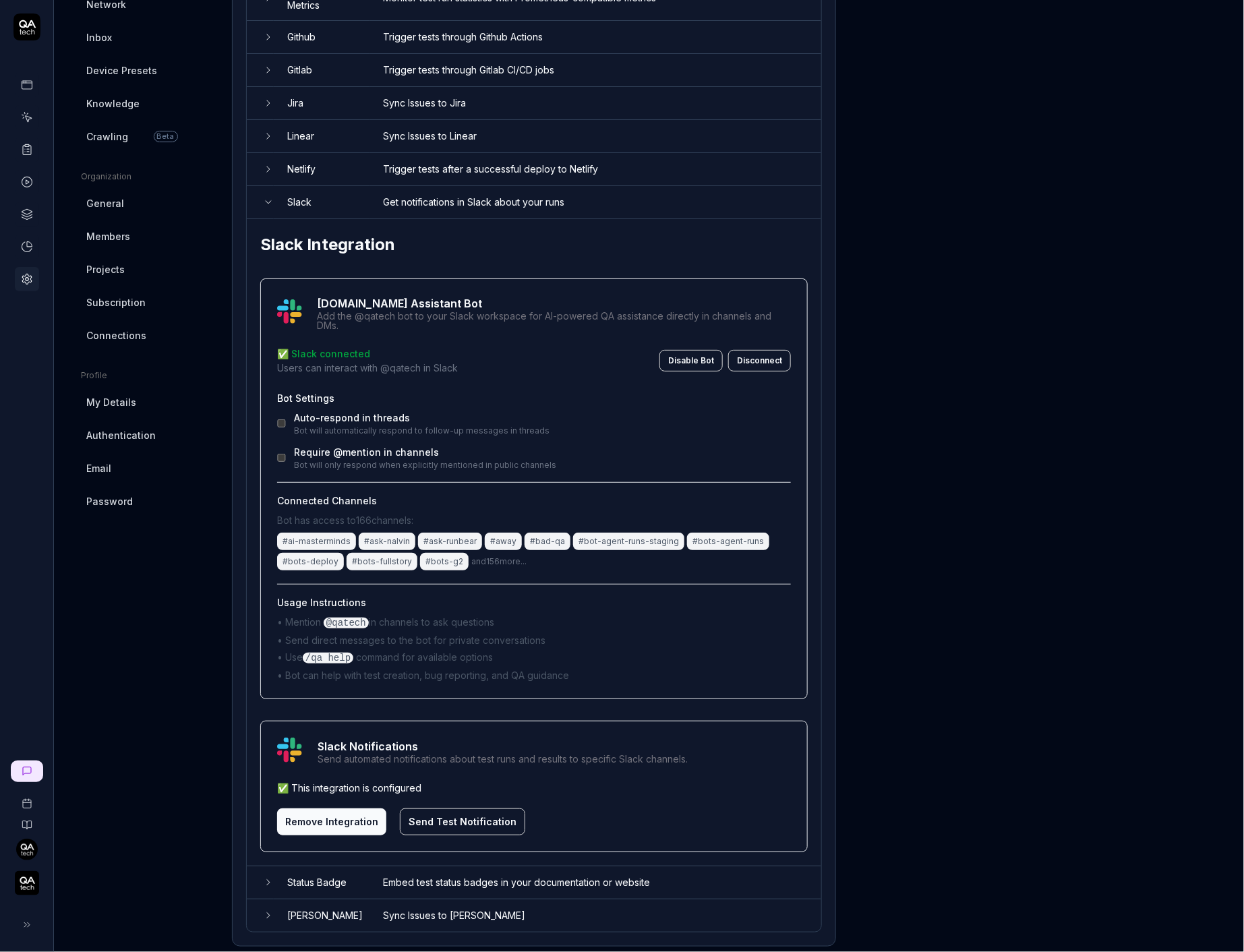
click at [371, 513] on p "Bot has access to 166 channels:" at bounding box center [534, 520] width 514 height 14
click at [492, 471] on div "Bot Settings Auto-respond in threads Bot will automatically respond to follow-u…" at bounding box center [534, 536] width 514 height 291
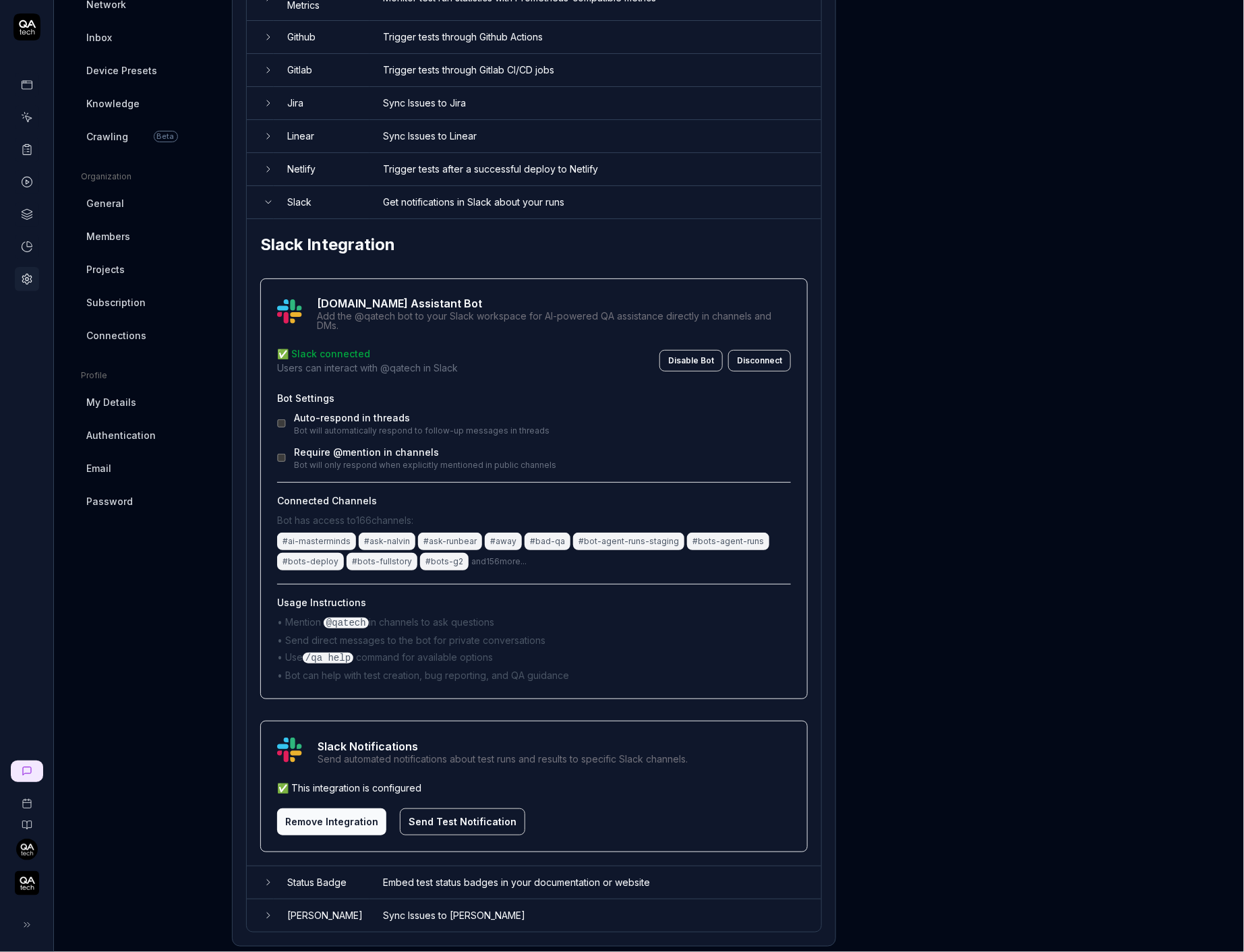
click at [478, 652] on p "• Use /qa help command for available options" at bounding box center [534, 658] width 514 height 16
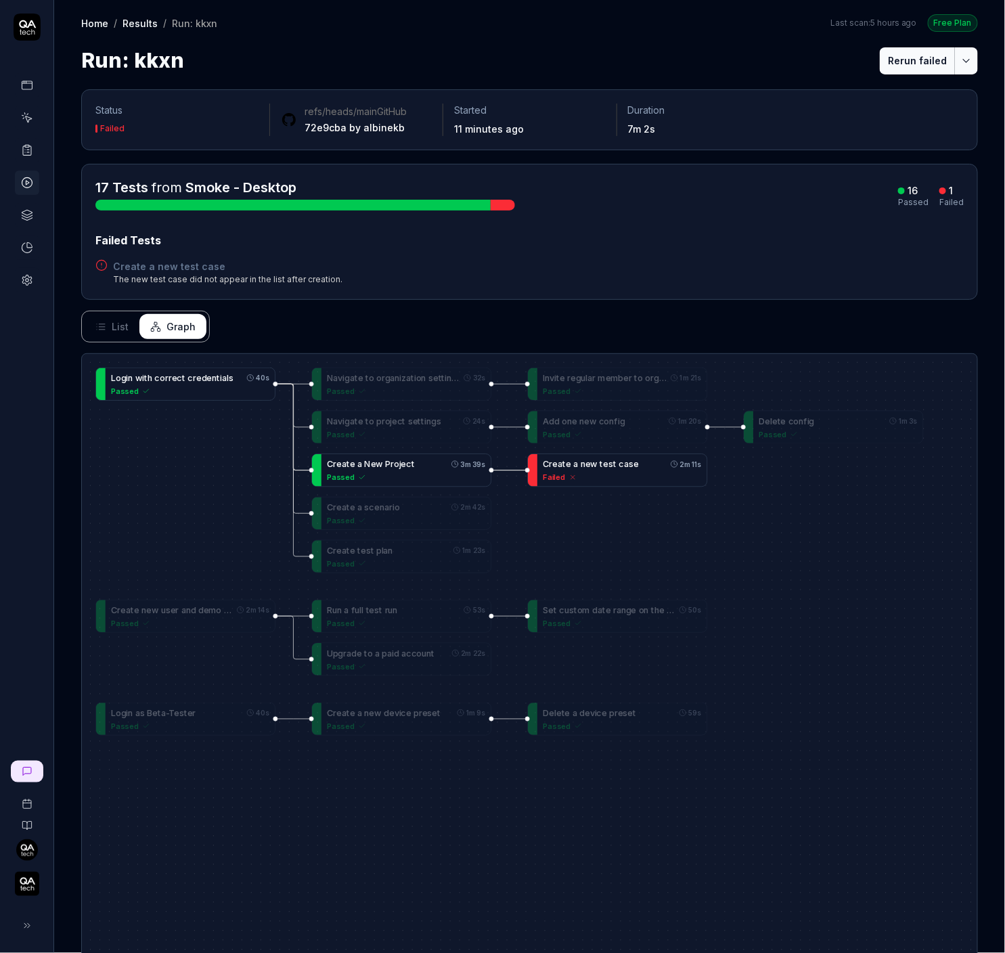
click at [652, 460] on div "C r e a t e a n e w t e s t c a s e 2m 11s" at bounding box center [622, 463] width 158 height 13
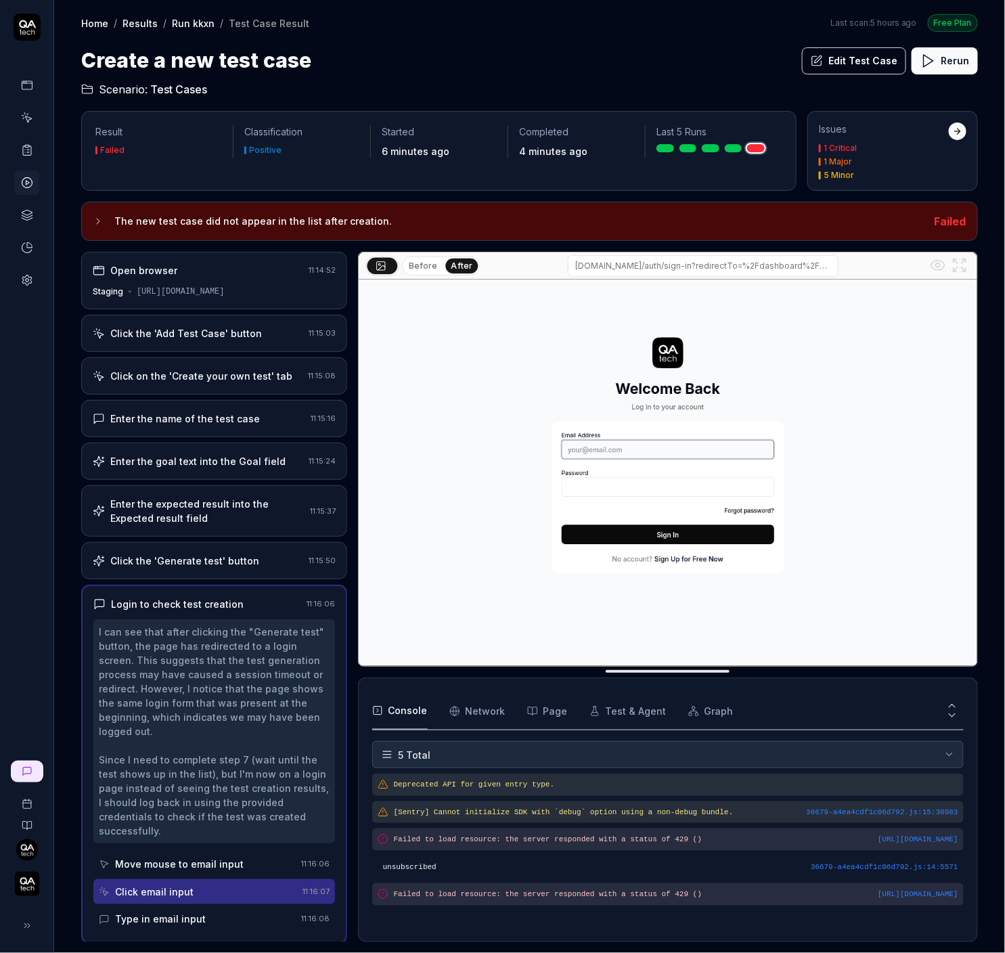
click at [504, 704] on div "Console Network Page Test & Agent Graph" at bounding box center [667, 711] width 591 height 39
click at [494, 704] on Requests "Network" at bounding box center [477, 711] width 56 height 38
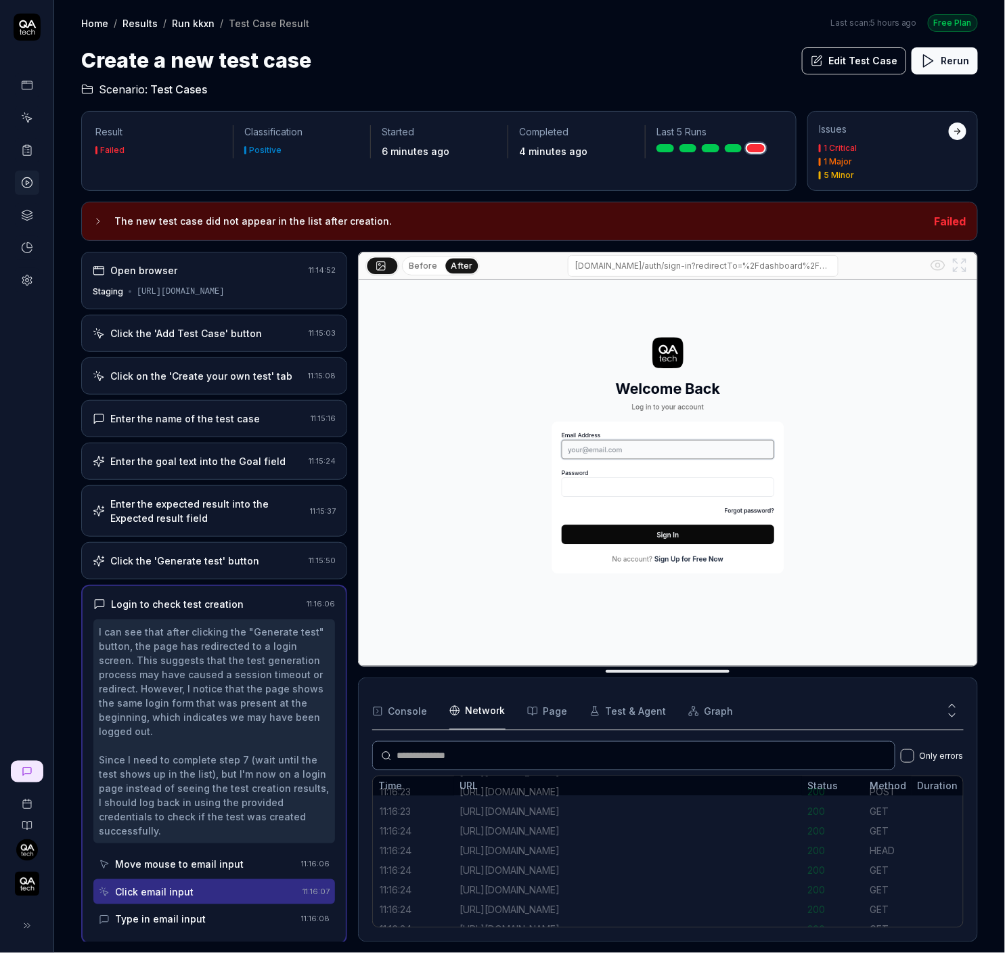
scroll to position [1348, 0]
drag, startPoint x: 250, startPoint y: 579, endPoint x: 249, endPoint y: 560, distance: 19.0
click at [250, 585] on div "Login to check test creation 11:16:06 I can see that after clicking the "Genera…" at bounding box center [214, 764] width 266 height 359
click at [249, 560] on div "Click the 'Generate test' button" at bounding box center [184, 561] width 149 height 14
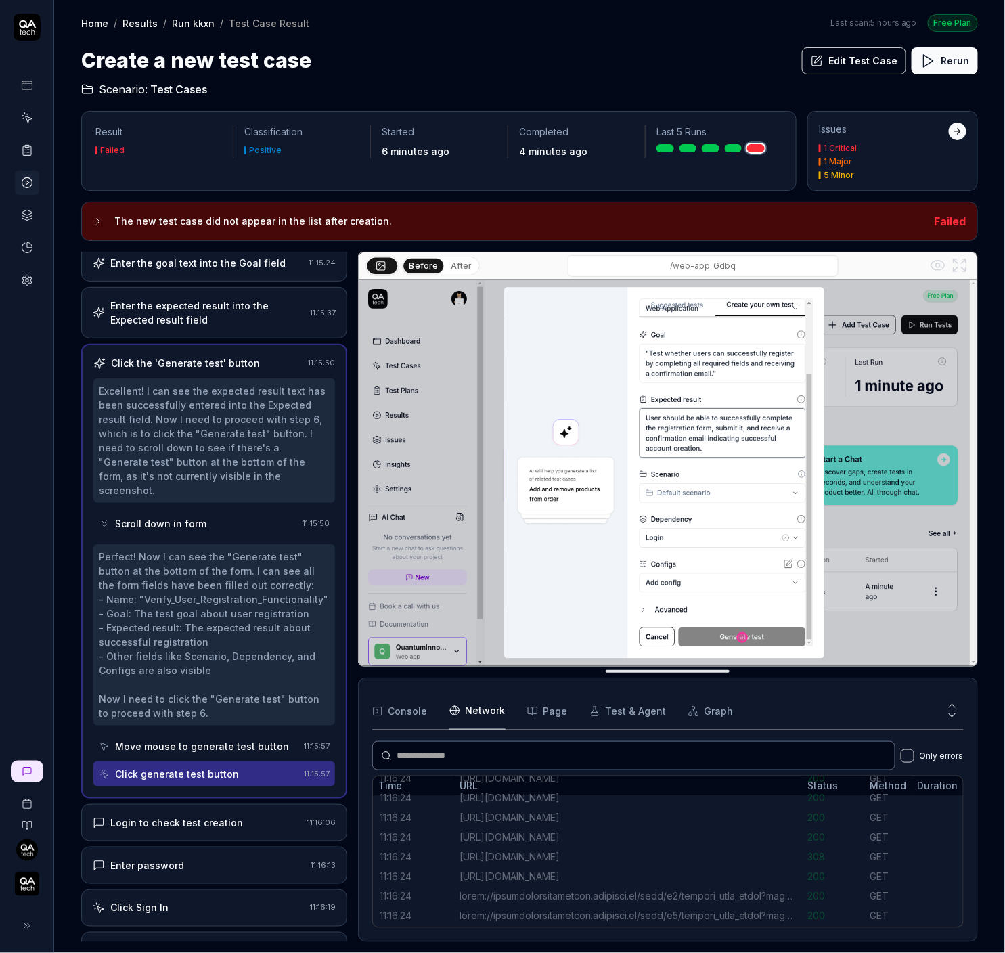
scroll to position [1583, 0]
click at [717, 848] on div "[URL][DOMAIN_NAME]" at bounding box center [627, 851] width 337 height 14
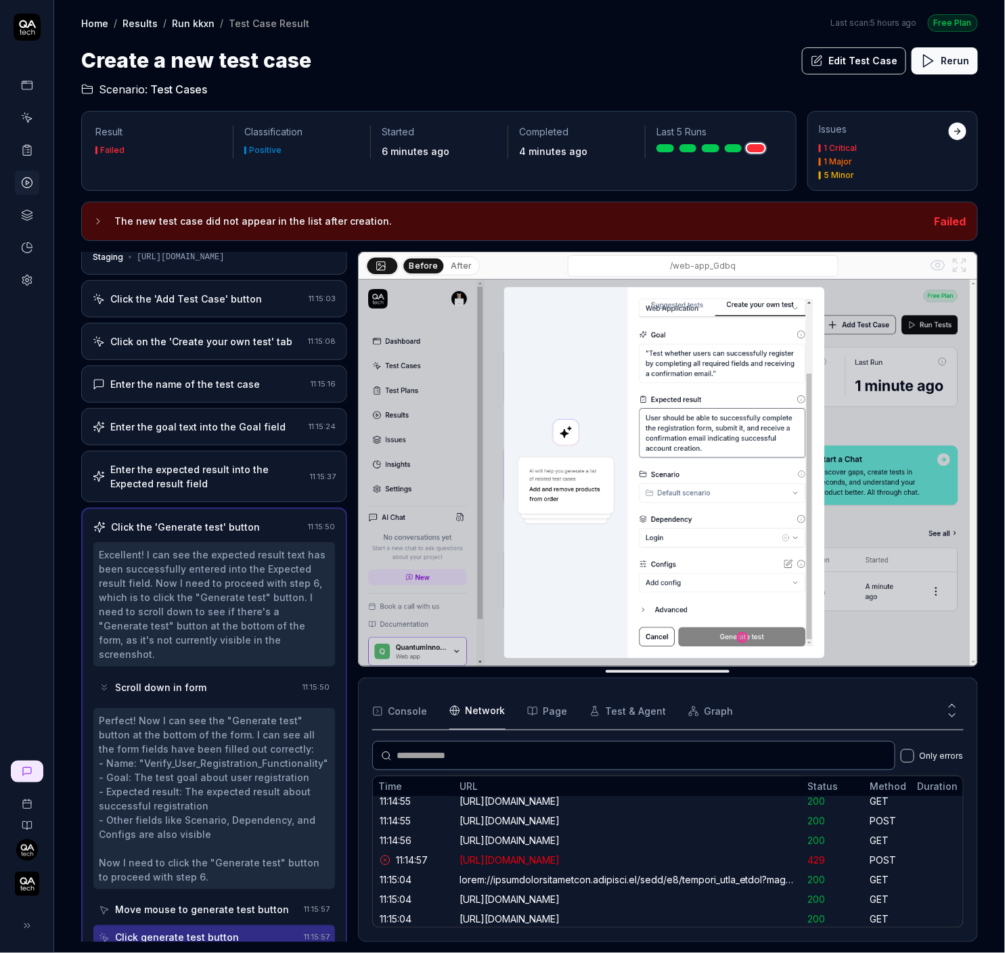
scroll to position [554, 0]
click at [773, 863] on div "[URL][DOMAIN_NAME]" at bounding box center [627, 860] width 337 height 14
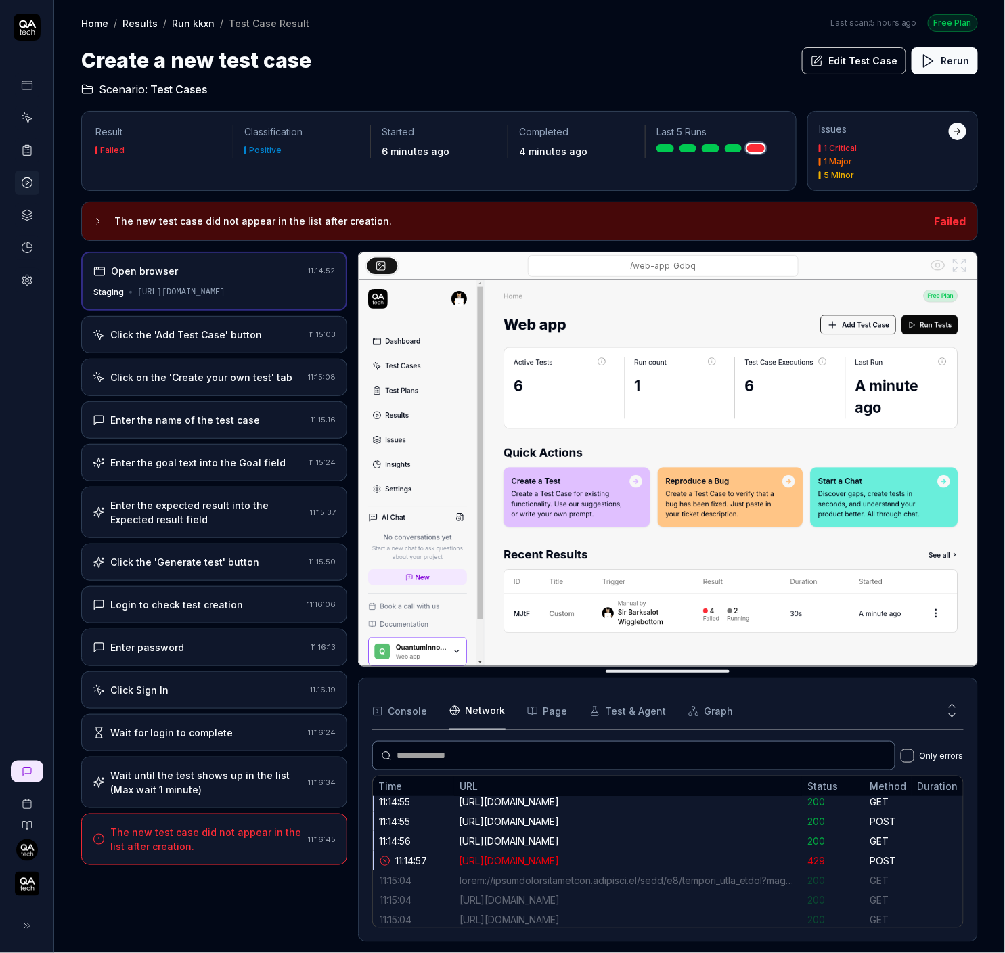
scroll to position [0, 0]
click at [771, 859] on div "[URL][DOMAIN_NAME]" at bounding box center [627, 860] width 337 height 14
click at [772, 834] on div "[URL][DOMAIN_NAME]" at bounding box center [627, 841] width 337 height 14
click at [638, 793] on div "[URL][DOMAIN_NAME]" at bounding box center [580, 778] width 116 height 30
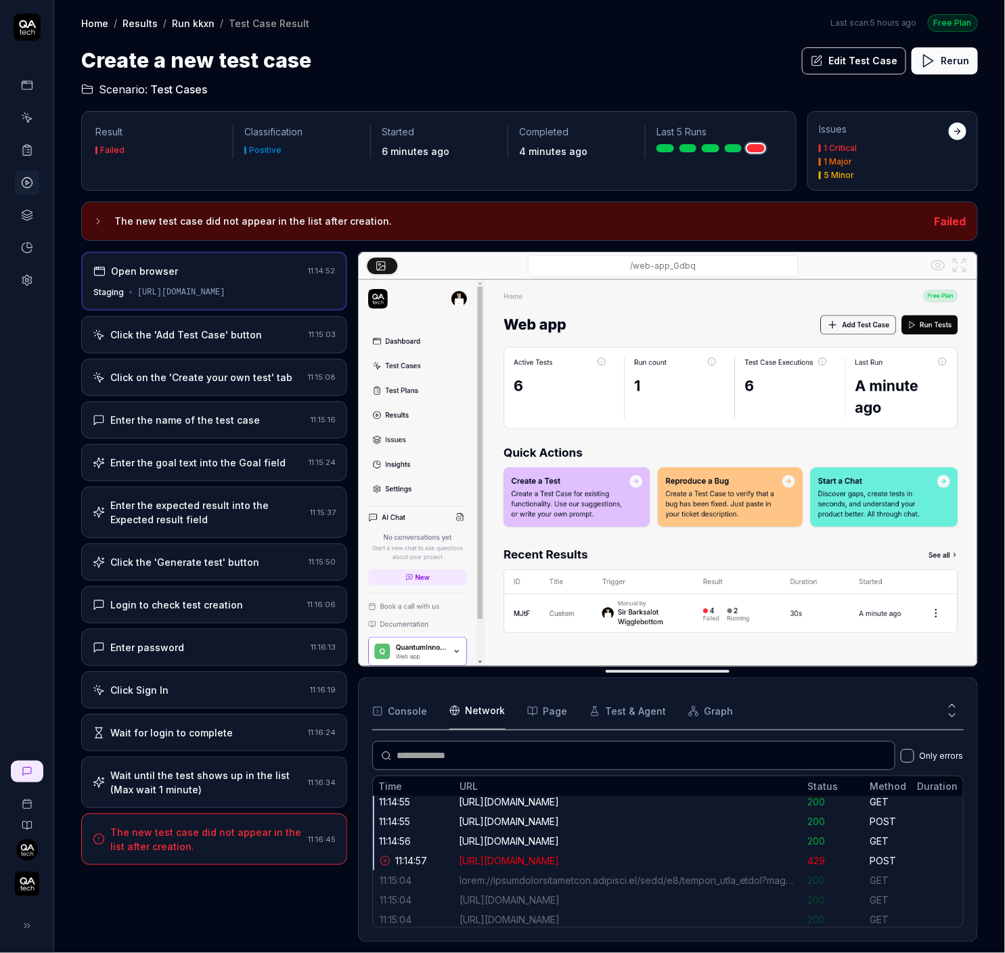
click at [786, 792] on div "URL" at bounding box center [628, 786] width 348 height 20
click at [786, 796] on div "[URL][DOMAIN_NAME]" at bounding box center [627, 801] width 337 height 14
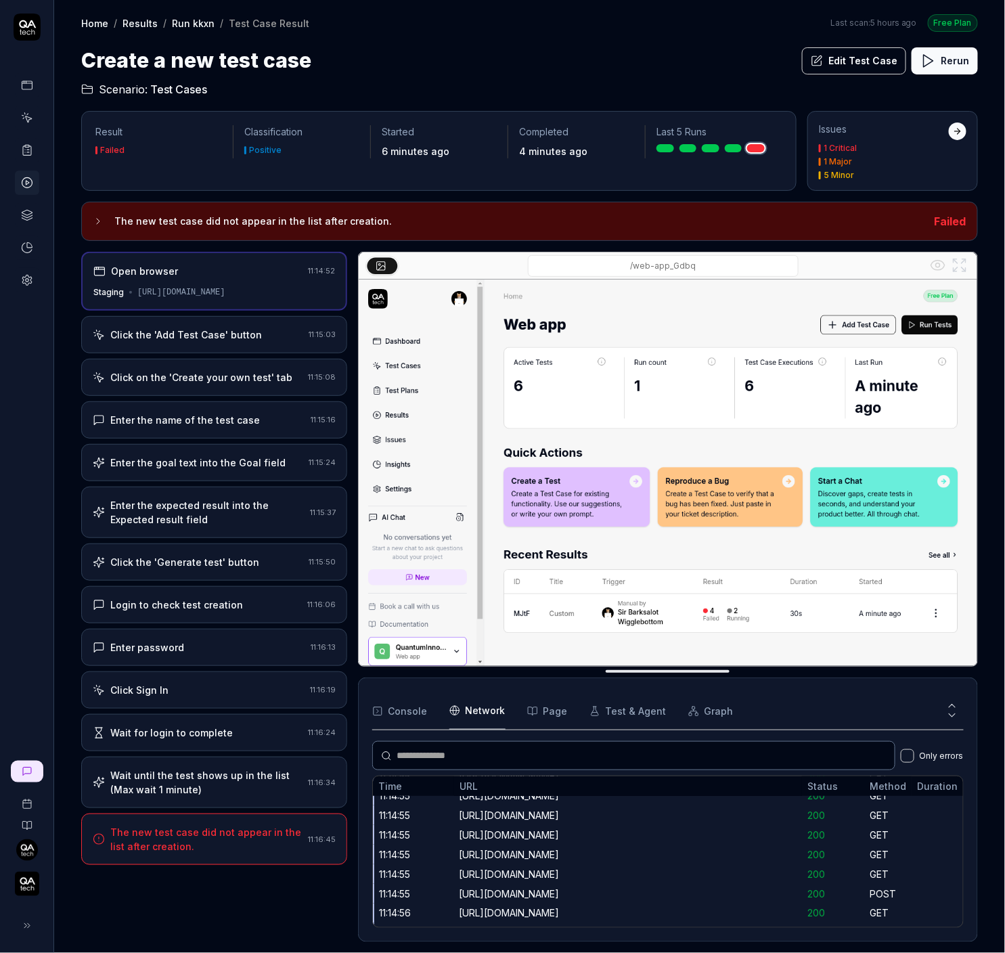
scroll to position [478, 0]
click at [724, 831] on div "https://app.bugduck.tech/dashboard/p/web-app_Gdbq/chat?history=true&_rsc=8n5gm" at bounding box center [627, 838] width 337 height 14
click at [842, 830] on div "200" at bounding box center [833, 838] width 62 height 20
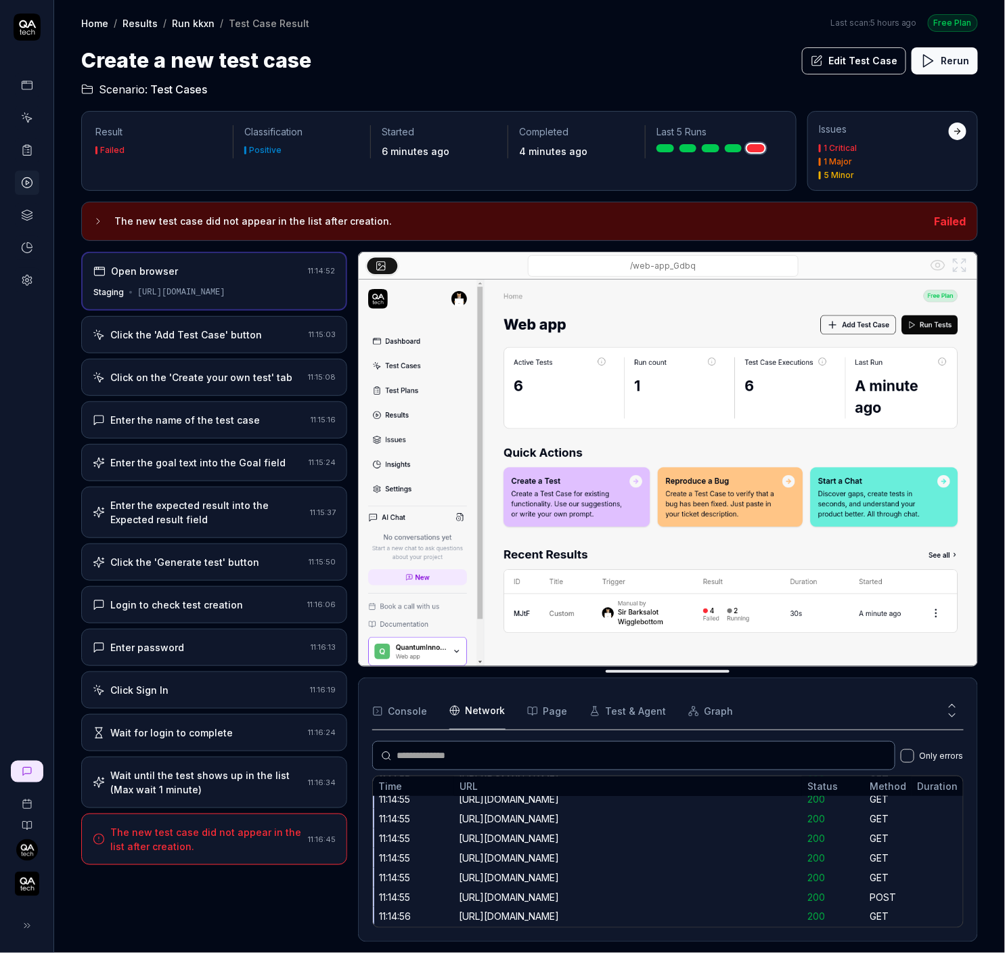
click at [796, 831] on div "https://app.bugduck.tech/dashboard/p/web-app_Gdbq/chat?history=true&_rsc=8n5gm" at bounding box center [627, 838] width 337 height 14
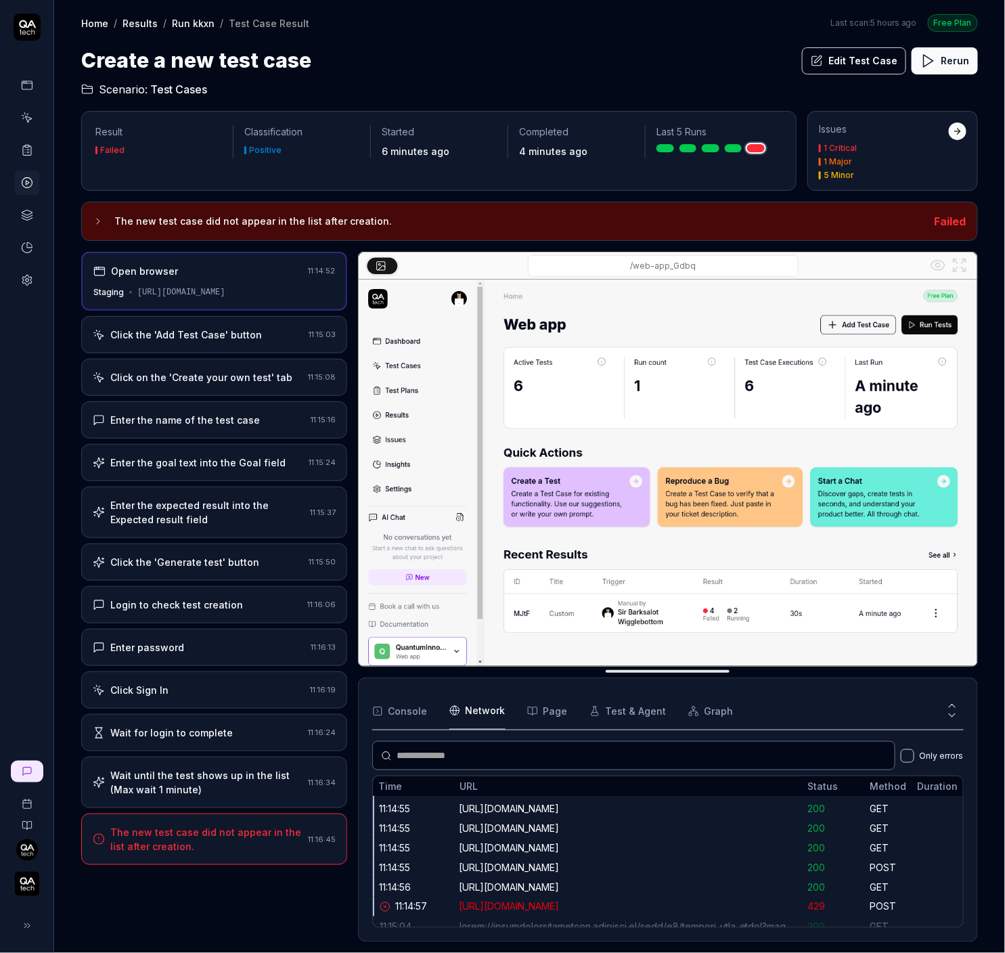
scroll to position [508, 0]
click at [236, 609] on div "Login to check test creation 11:16:06" at bounding box center [214, 604] width 266 height 37
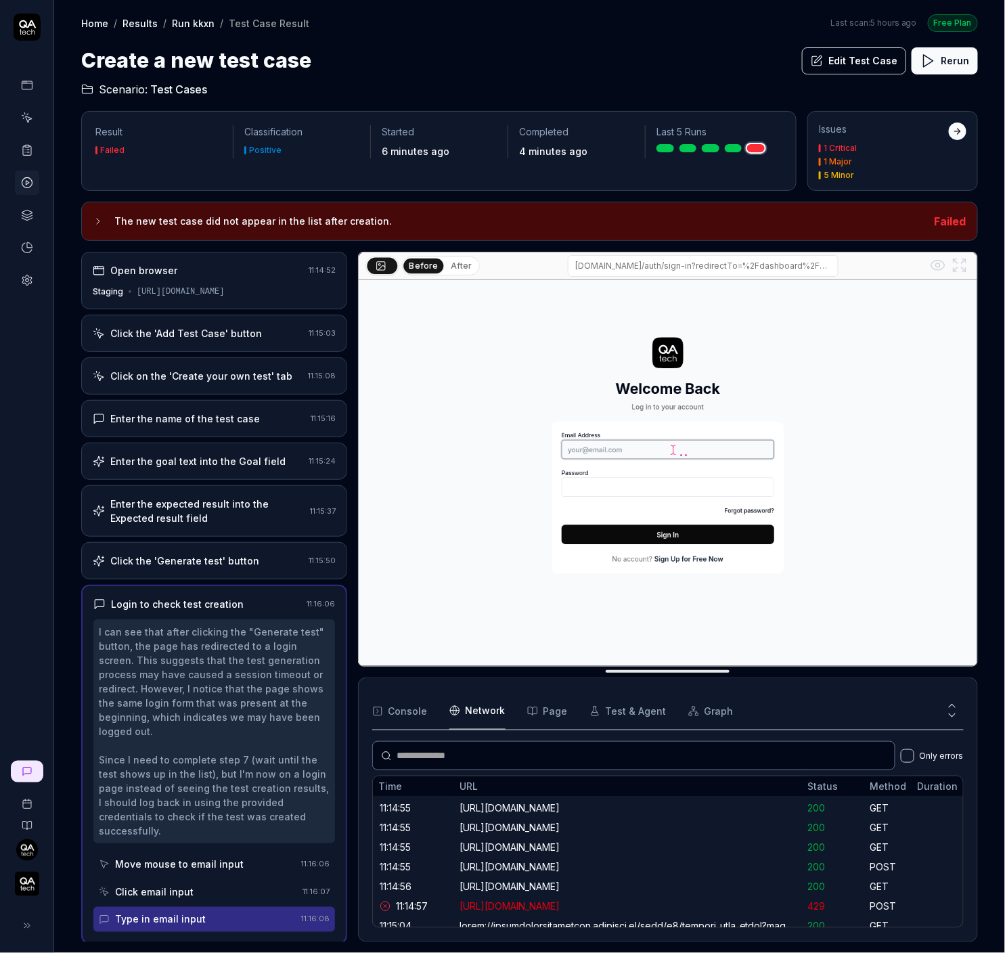
click at [250, 554] on div "Click the 'Generate test' button" at bounding box center [184, 561] width 149 height 14
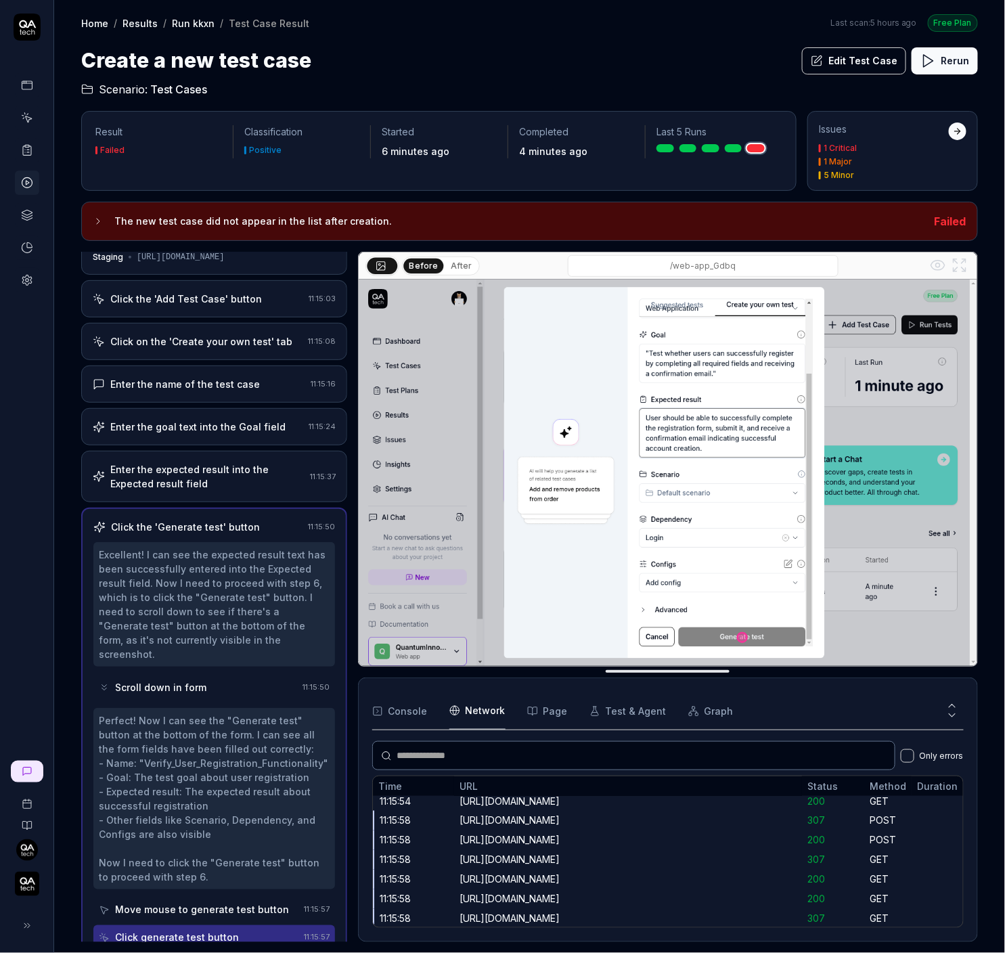
scroll to position [746, 0]
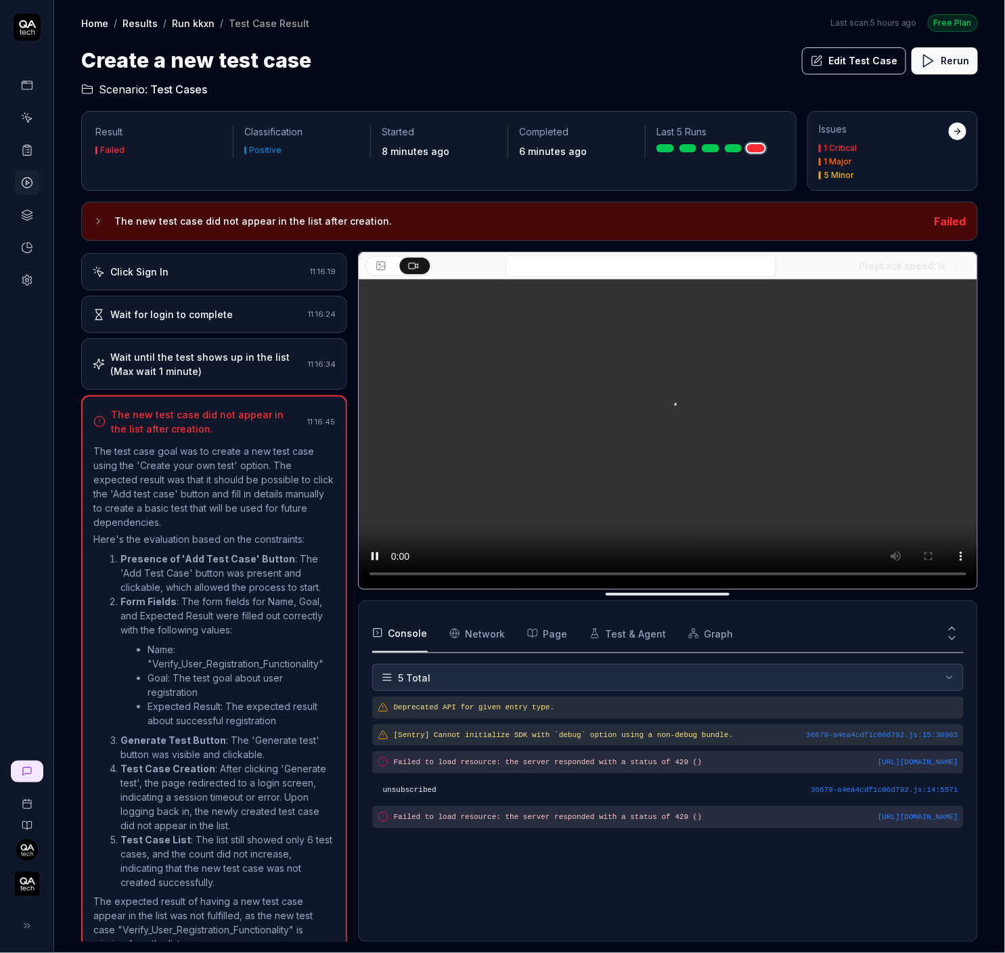
scroll to position [417, 0]
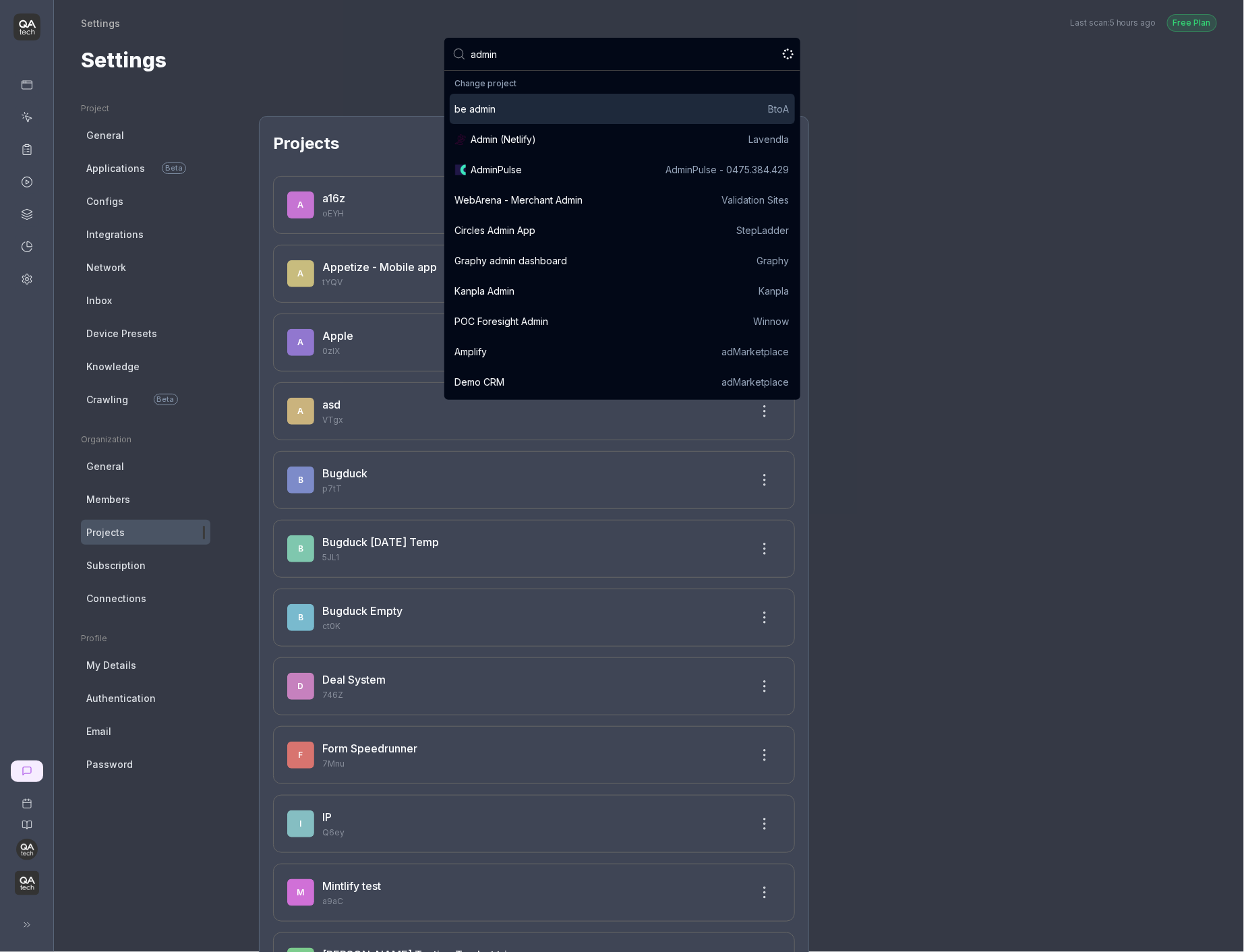
type input "adminp"
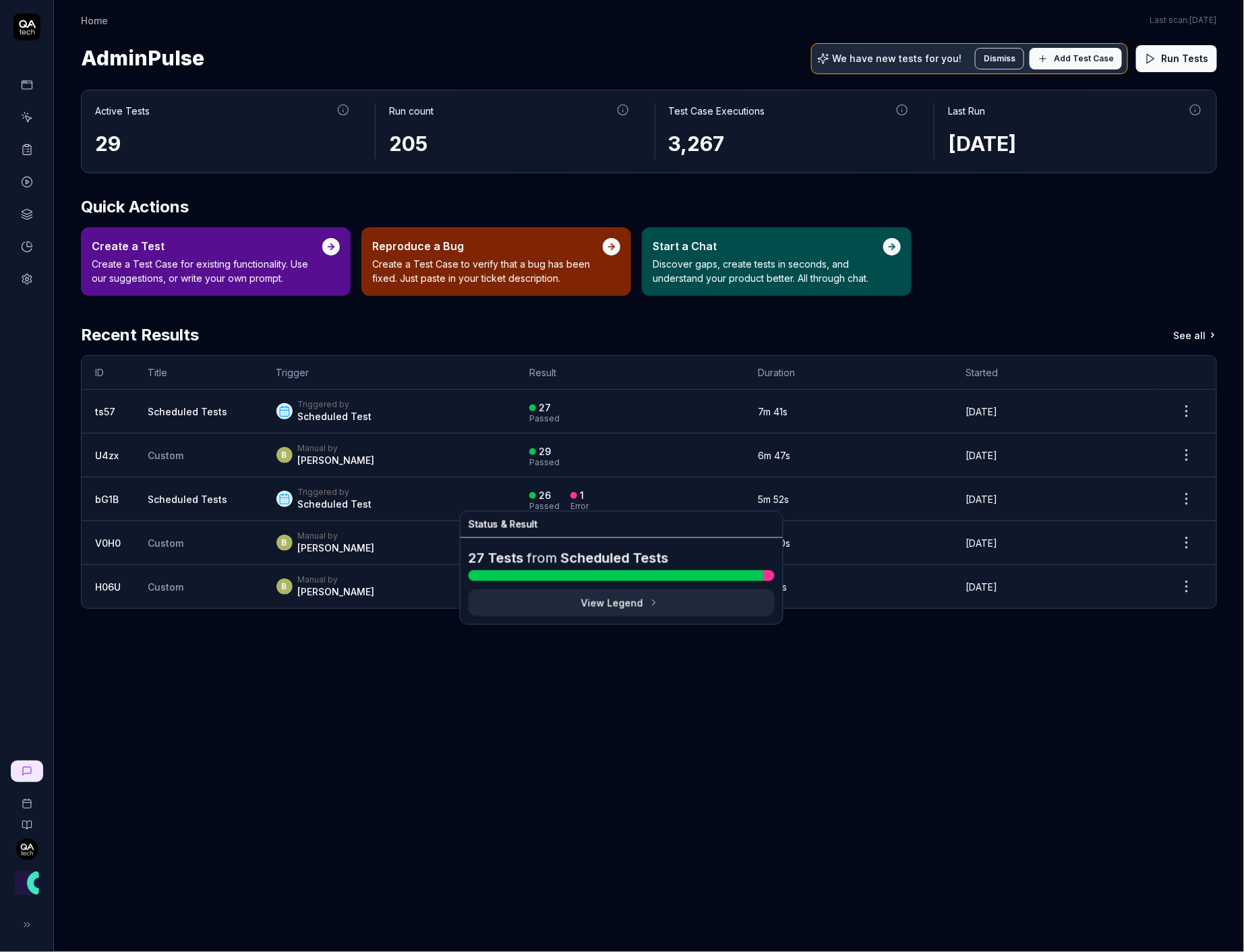
click at [570, 502] on div "Error" at bounding box center [579, 506] width 18 height 8
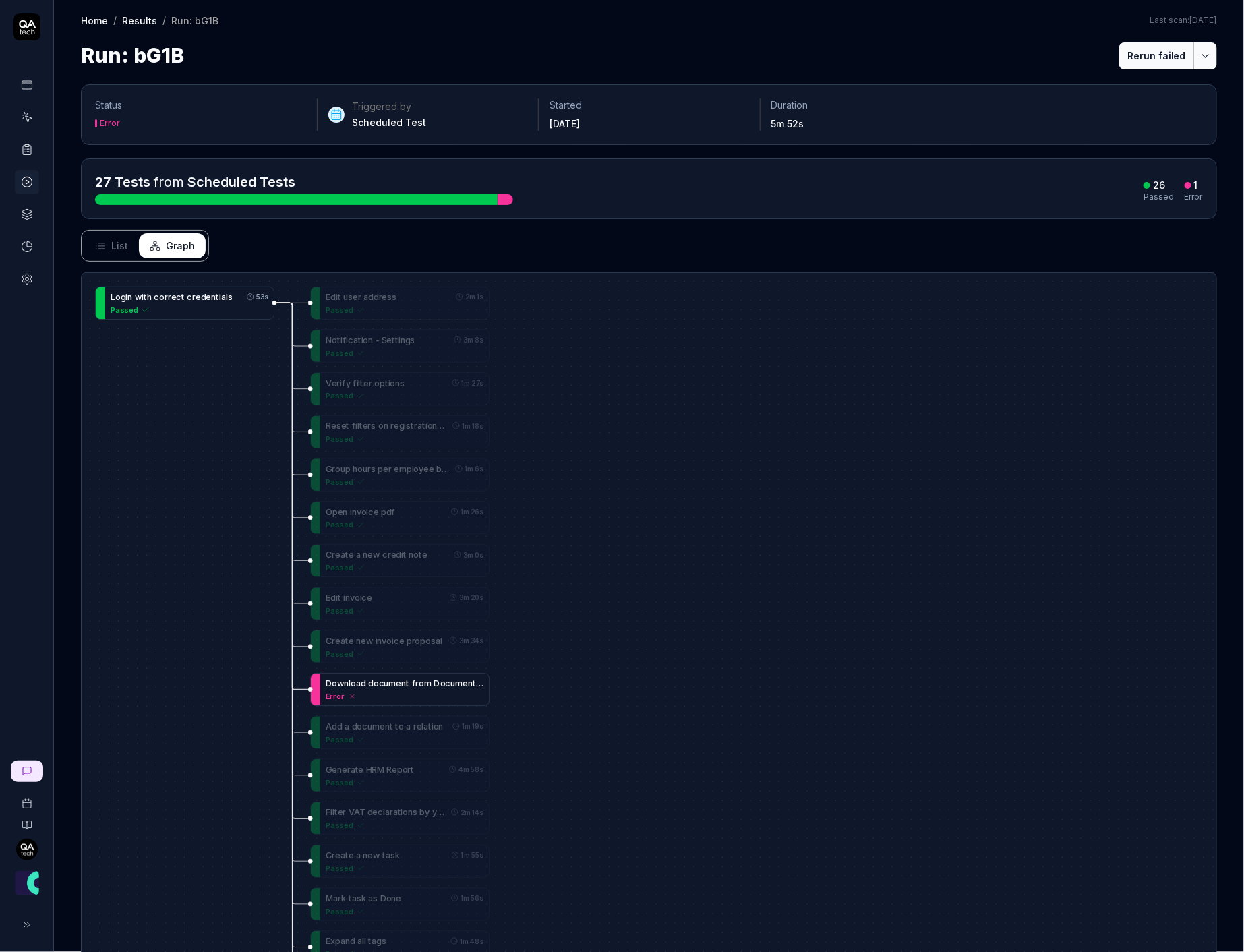
click at [363, 685] on span "d" at bounding box center [363, 684] width 5 height 10
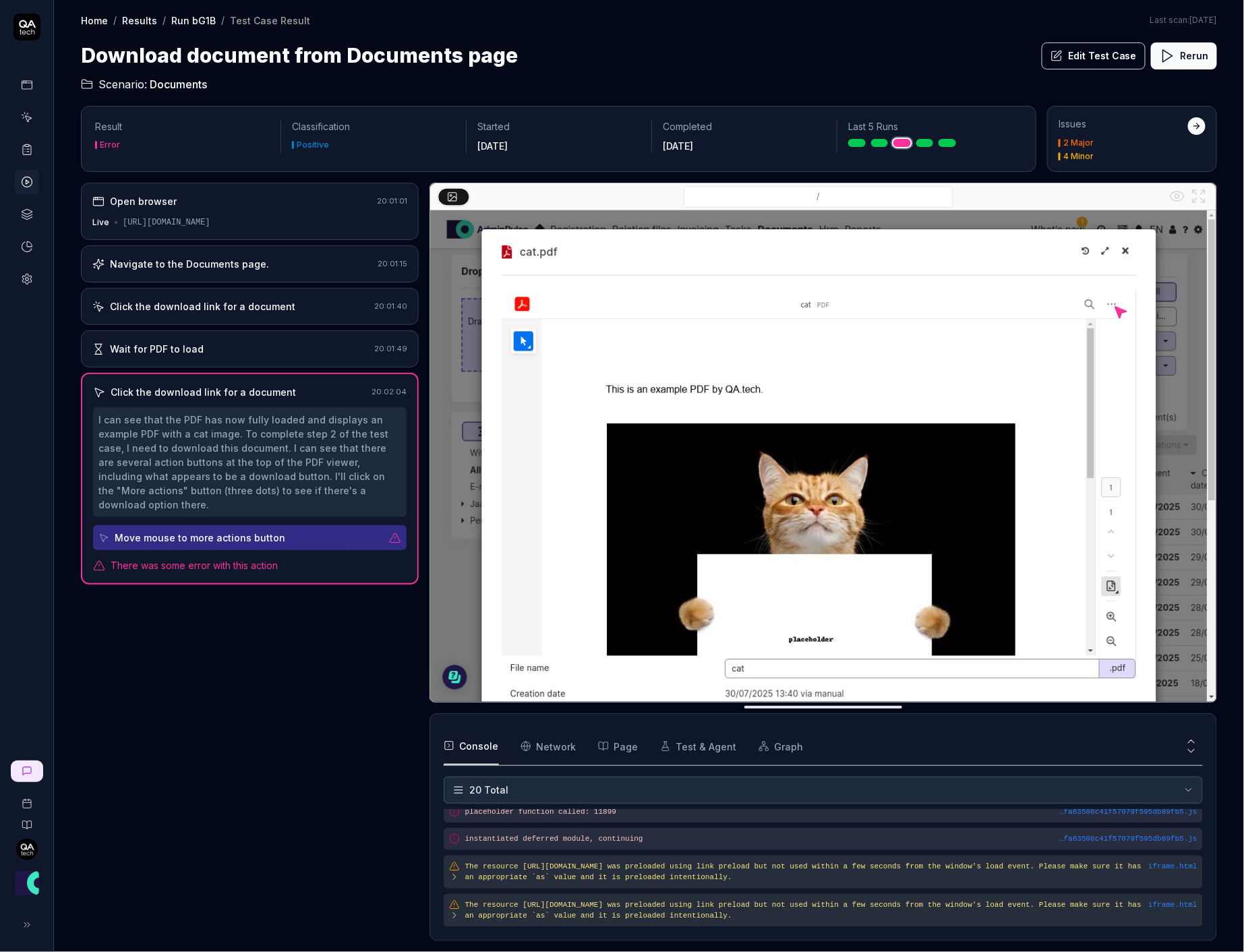
scroll to position [543, 0]
click at [264, 558] on span "There was some error with this action" at bounding box center [194, 565] width 167 height 14
click at [400, 527] on div "Move mouse to more actions button" at bounding box center [249, 537] width 314 height 25
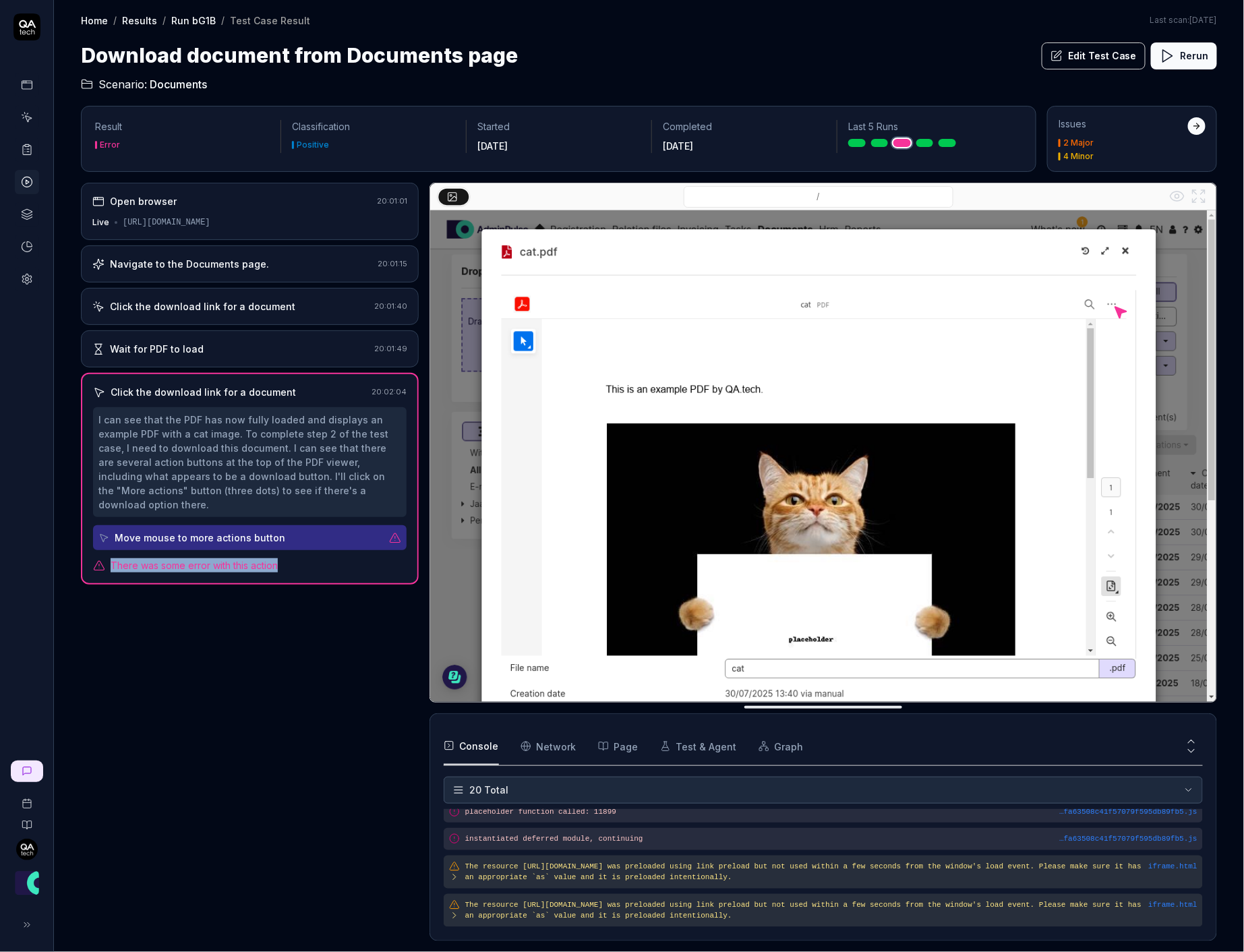
click at [400, 532] on icon at bounding box center [395, 538] width 12 height 12
click at [927, 143] on link at bounding box center [926, 143] width 18 height 8
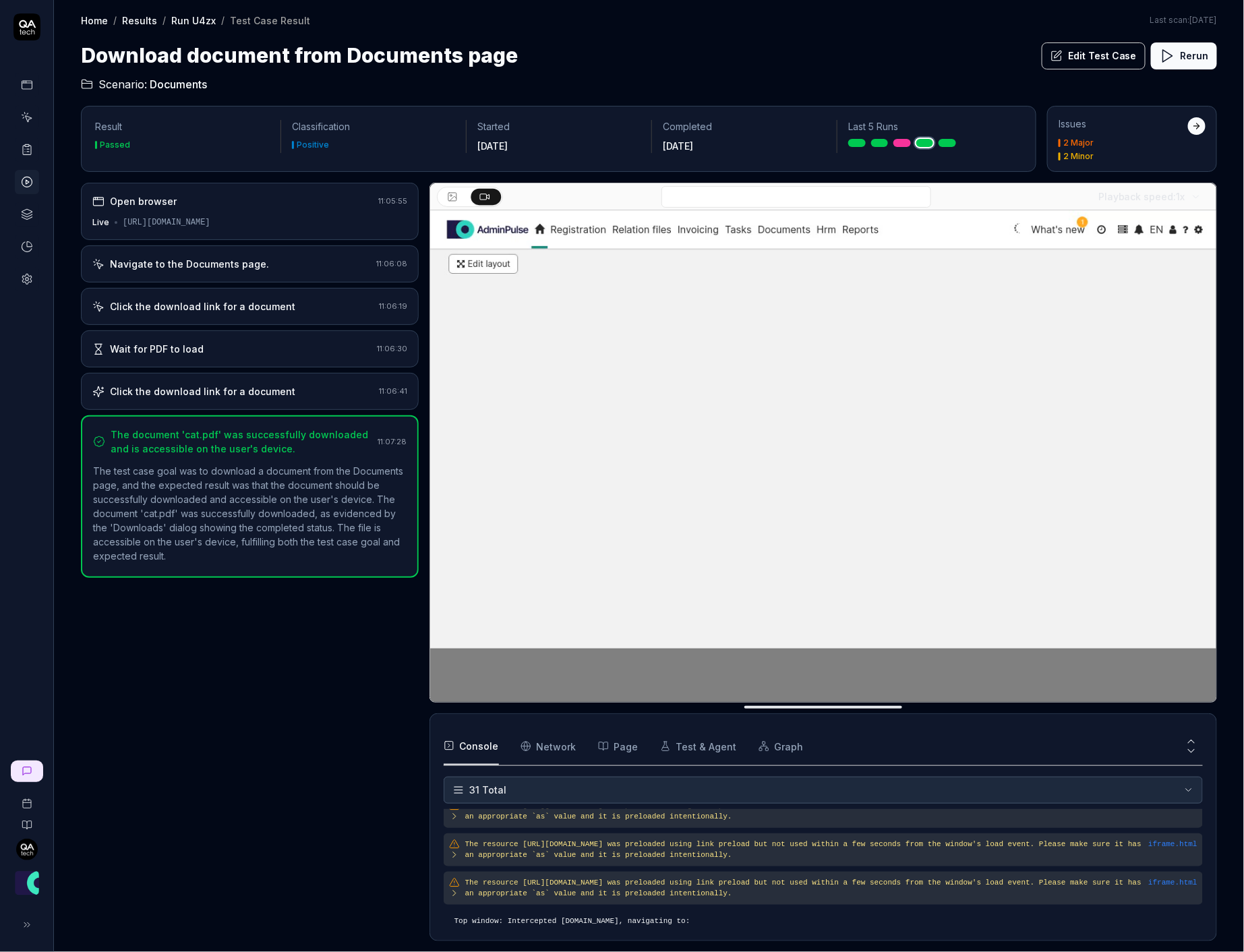
scroll to position [898, 0]
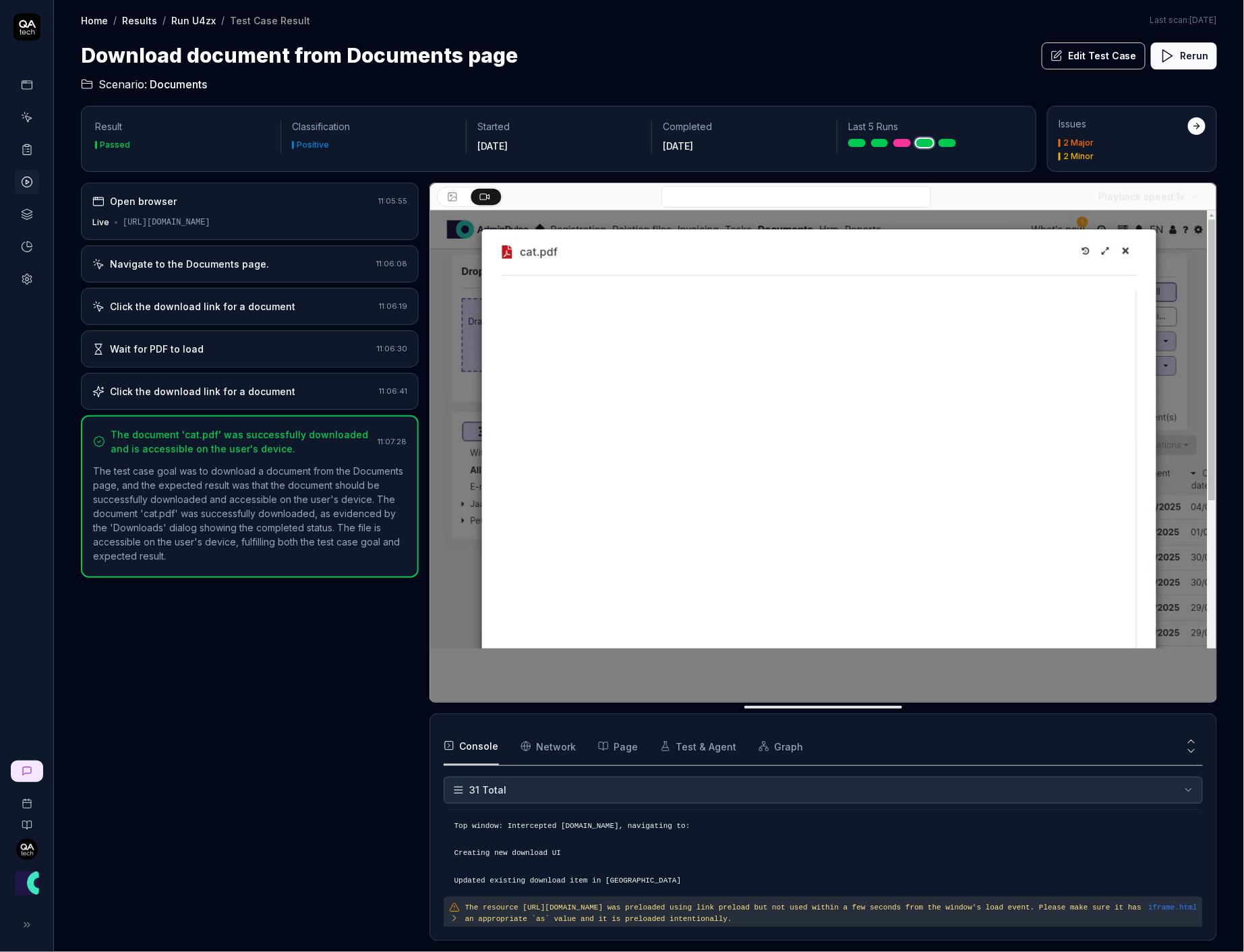
click at [247, 392] on div "Click the download link for a document" at bounding box center [202, 392] width 185 height 14
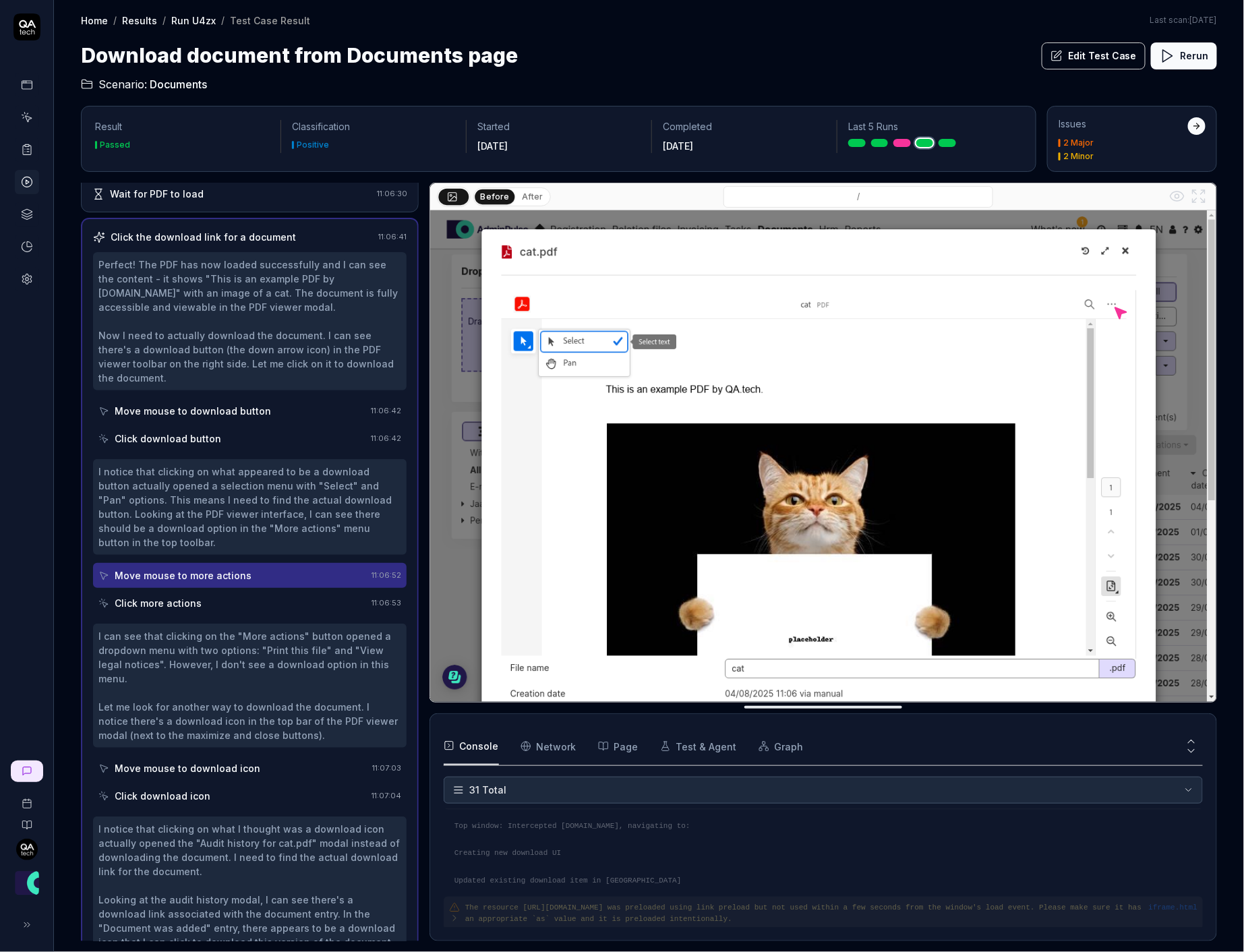
scroll to position [0, 0]
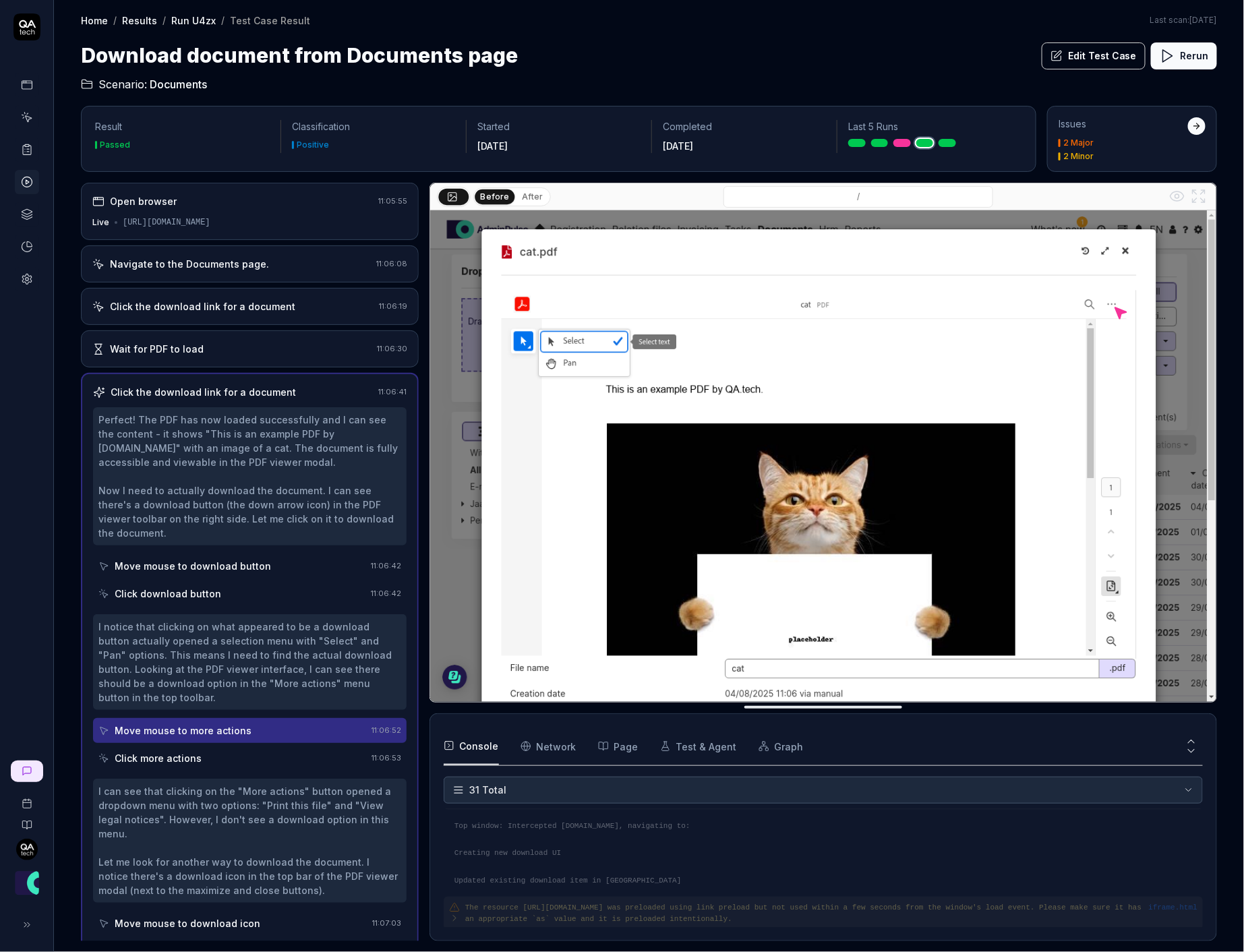
click at [190, 559] on div "Move mouse to download button" at bounding box center [192, 566] width 156 height 14
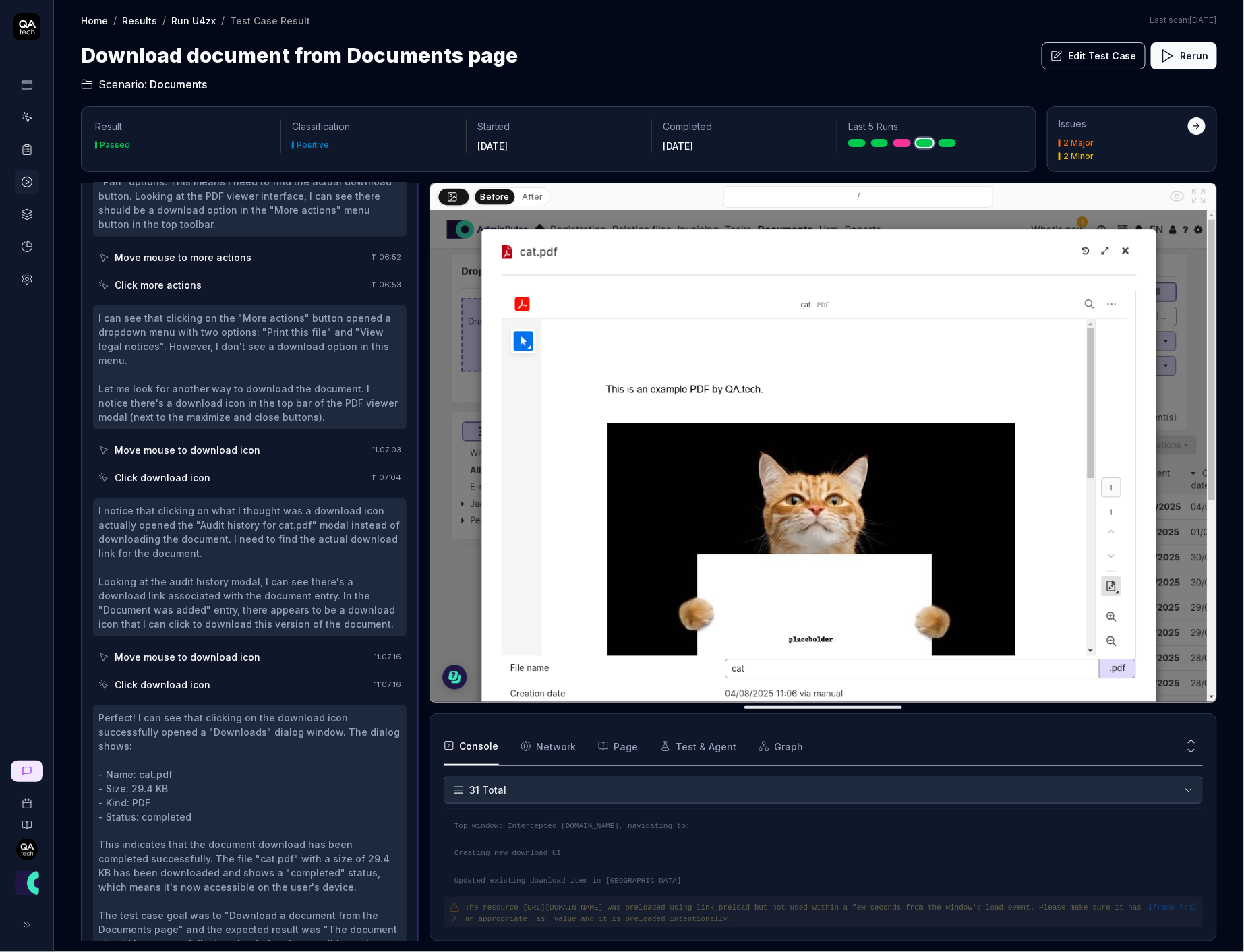
scroll to position [530, 0]
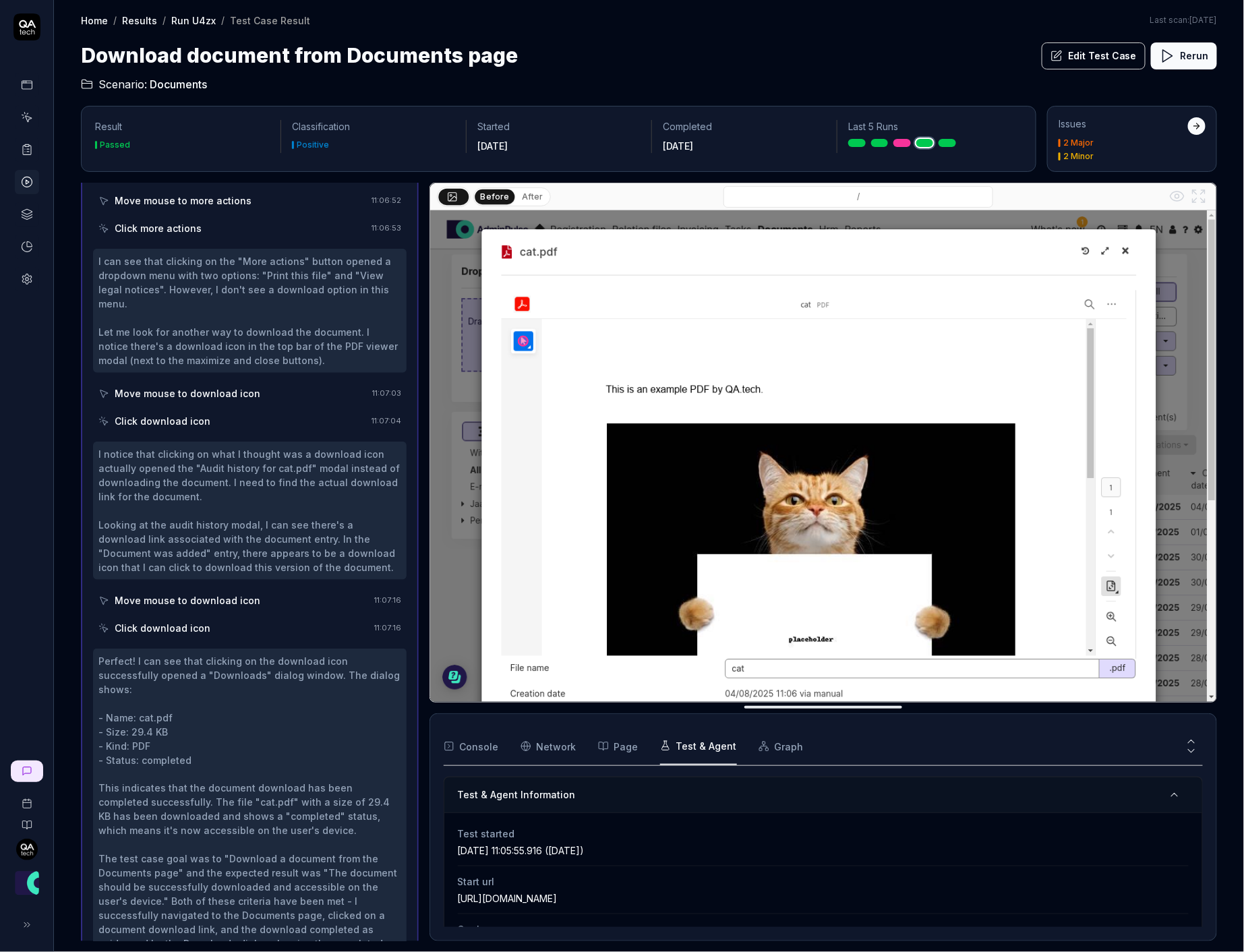
click at [699, 755] on button "Test & Agent" at bounding box center [698, 747] width 77 height 38
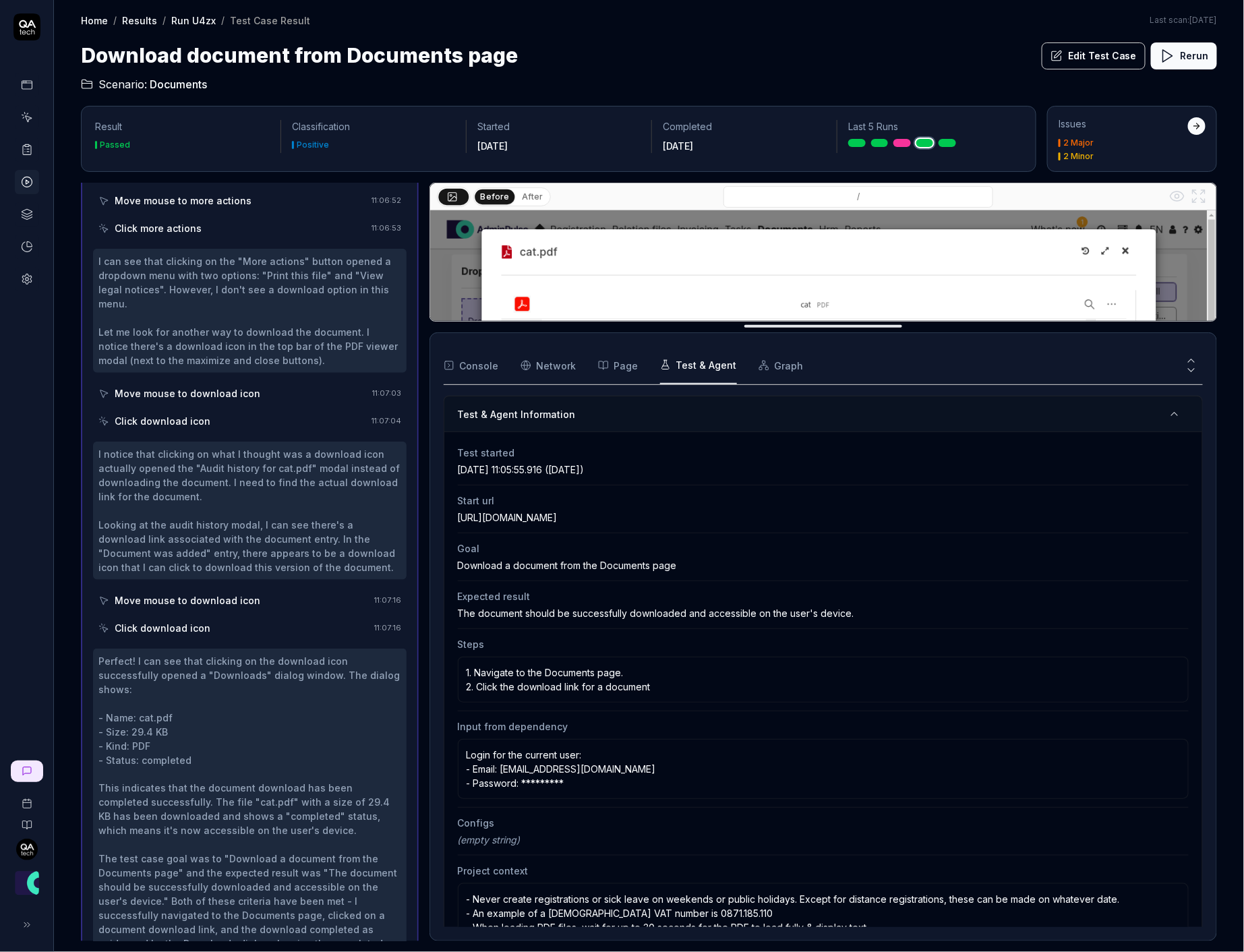
drag, startPoint x: 776, startPoint y: 711, endPoint x: 890, endPoint y: 330, distance: 397.7
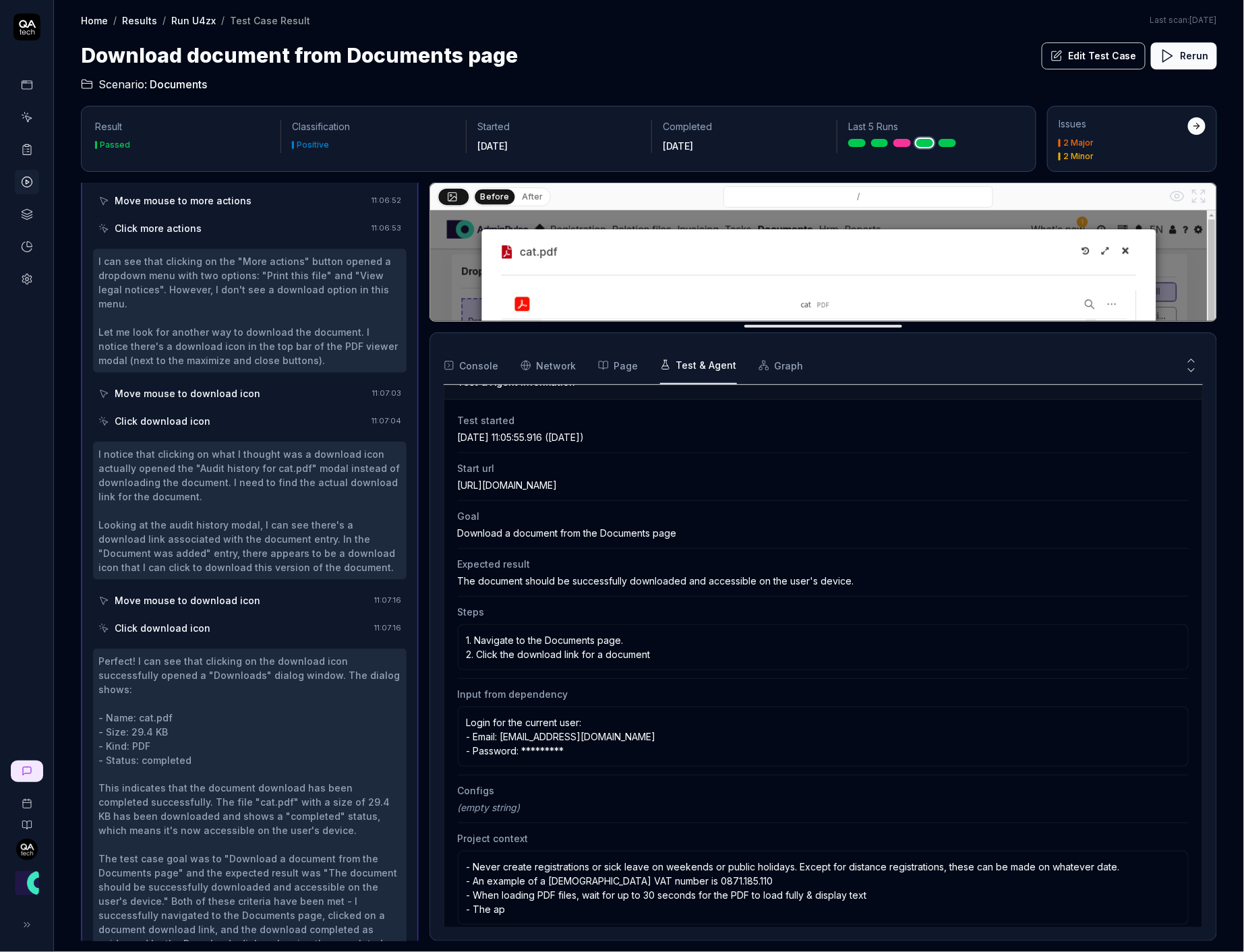
scroll to position [55, 0]
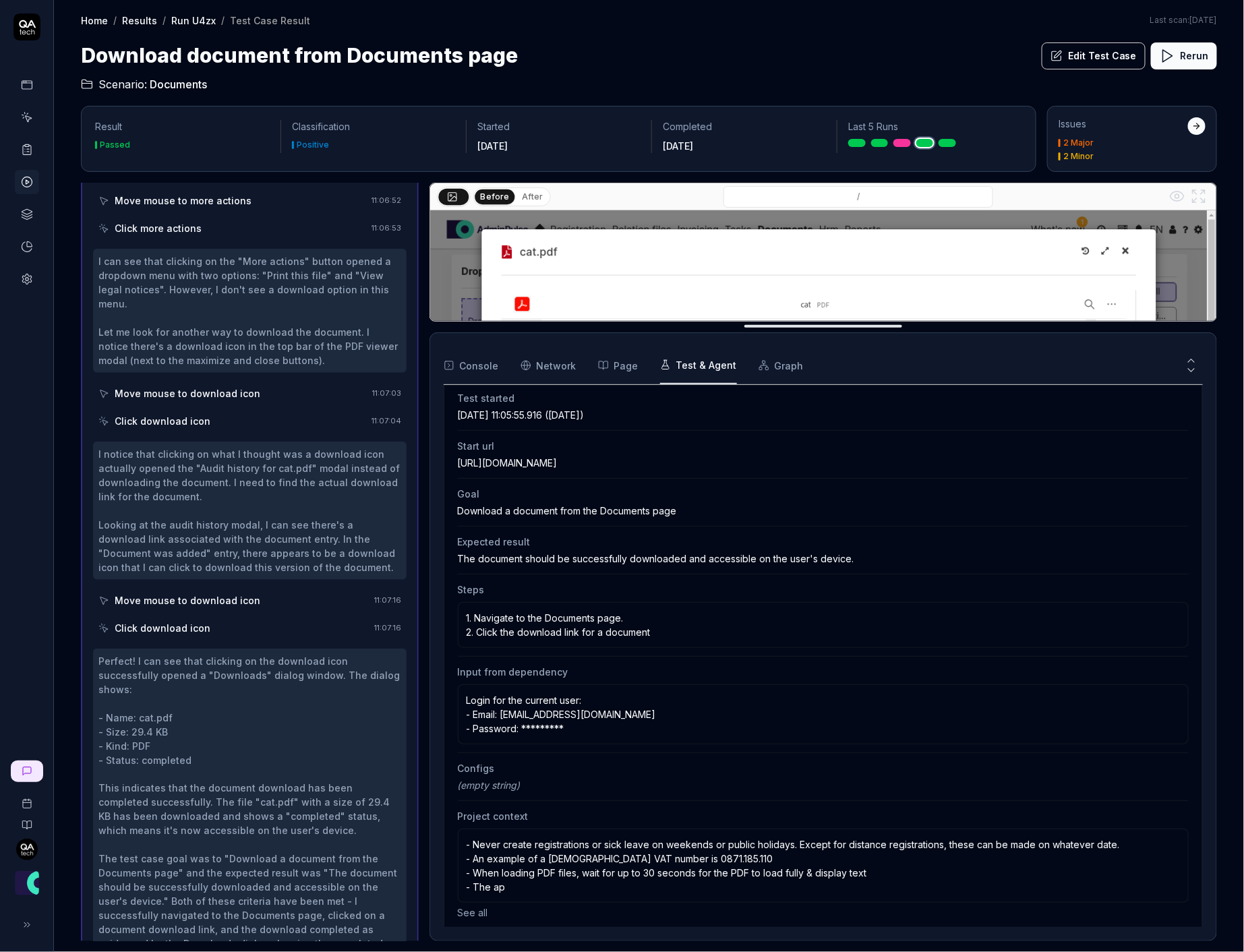
click at [477, 907] on button "See all" at bounding box center [823, 913] width 732 height 14
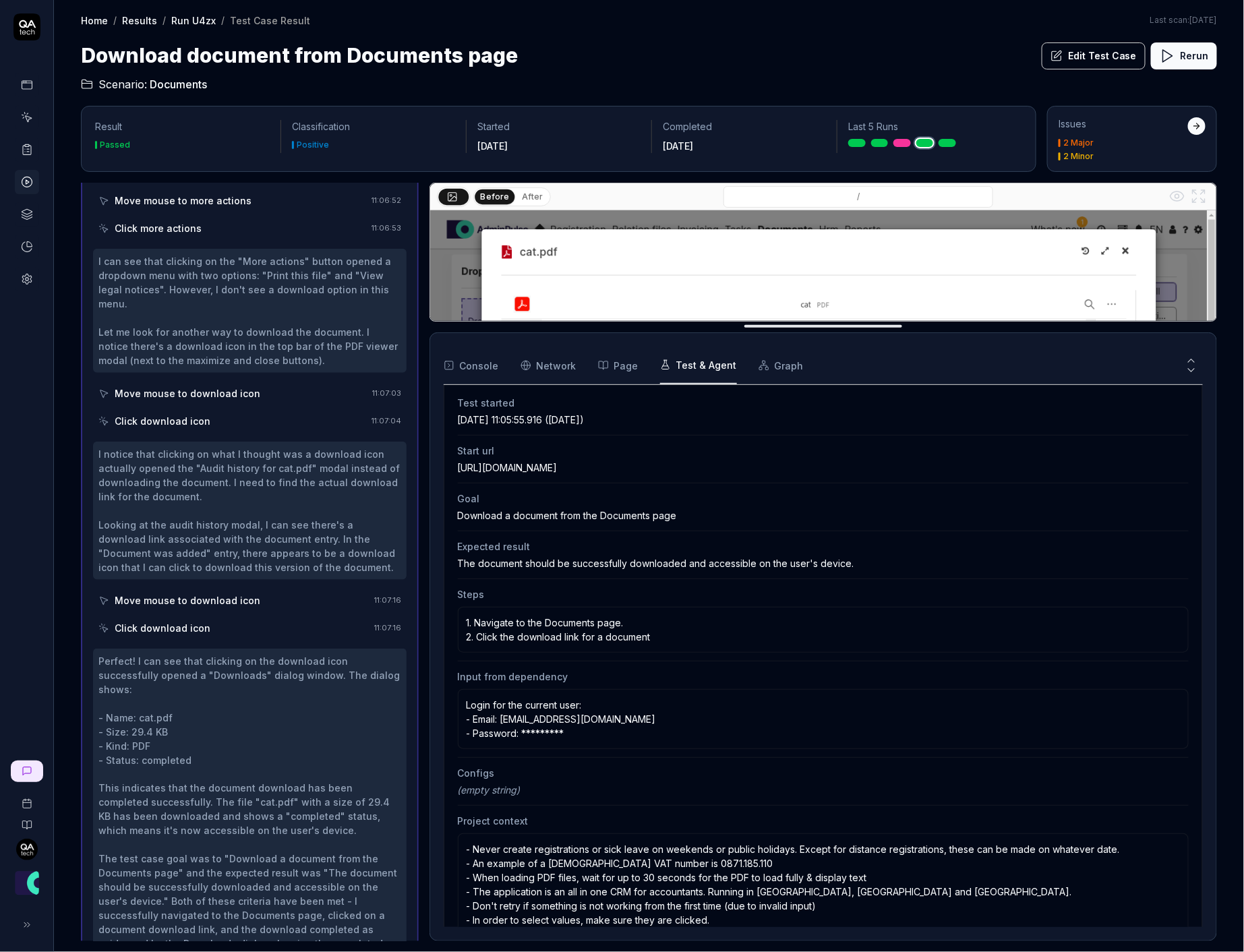
scroll to position [47, 0]
click at [795, 375] on div "Console Network Page Test & Agent Graph" at bounding box center [823, 366] width 760 height 39
click at [602, 366] on icon "button" at bounding box center [603, 365] width 11 height 11
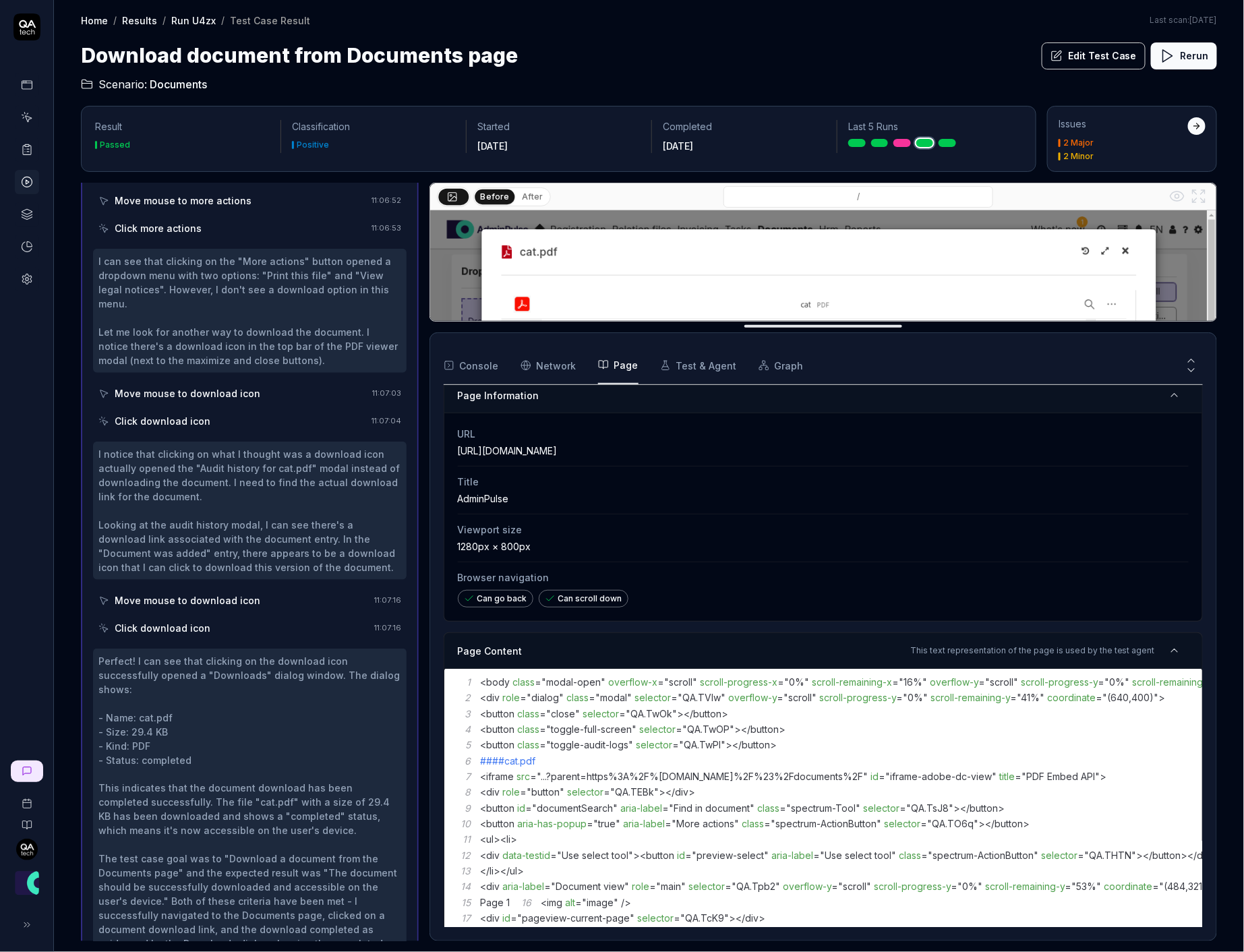
scroll to position [23, 0]
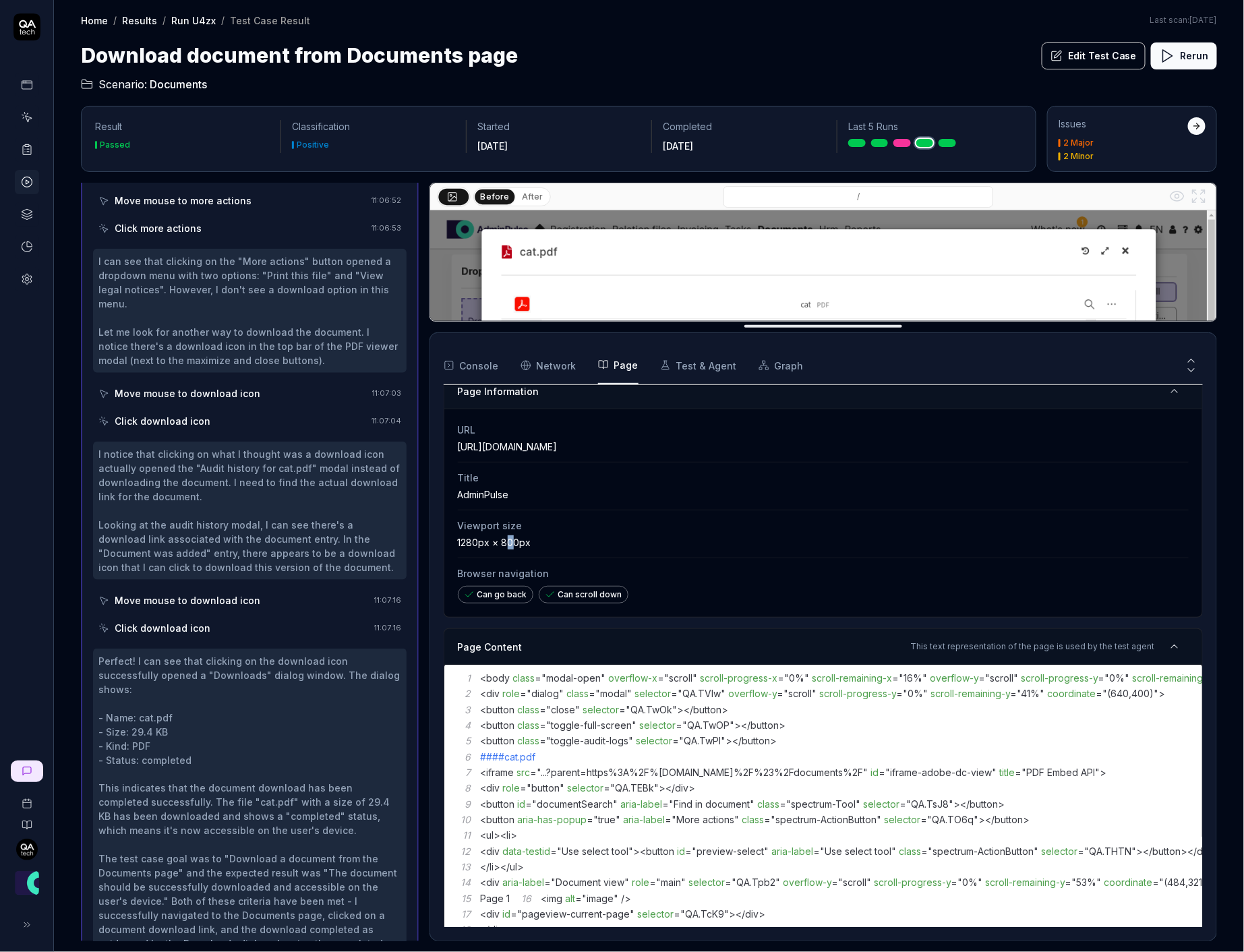
click at [513, 535] on div "1280px × 800px" at bounding box center [823, 542] width 732 height 14
click at [637, 495] on div "AdminPulse" at bounding box center [823, 494] width 732 height 14
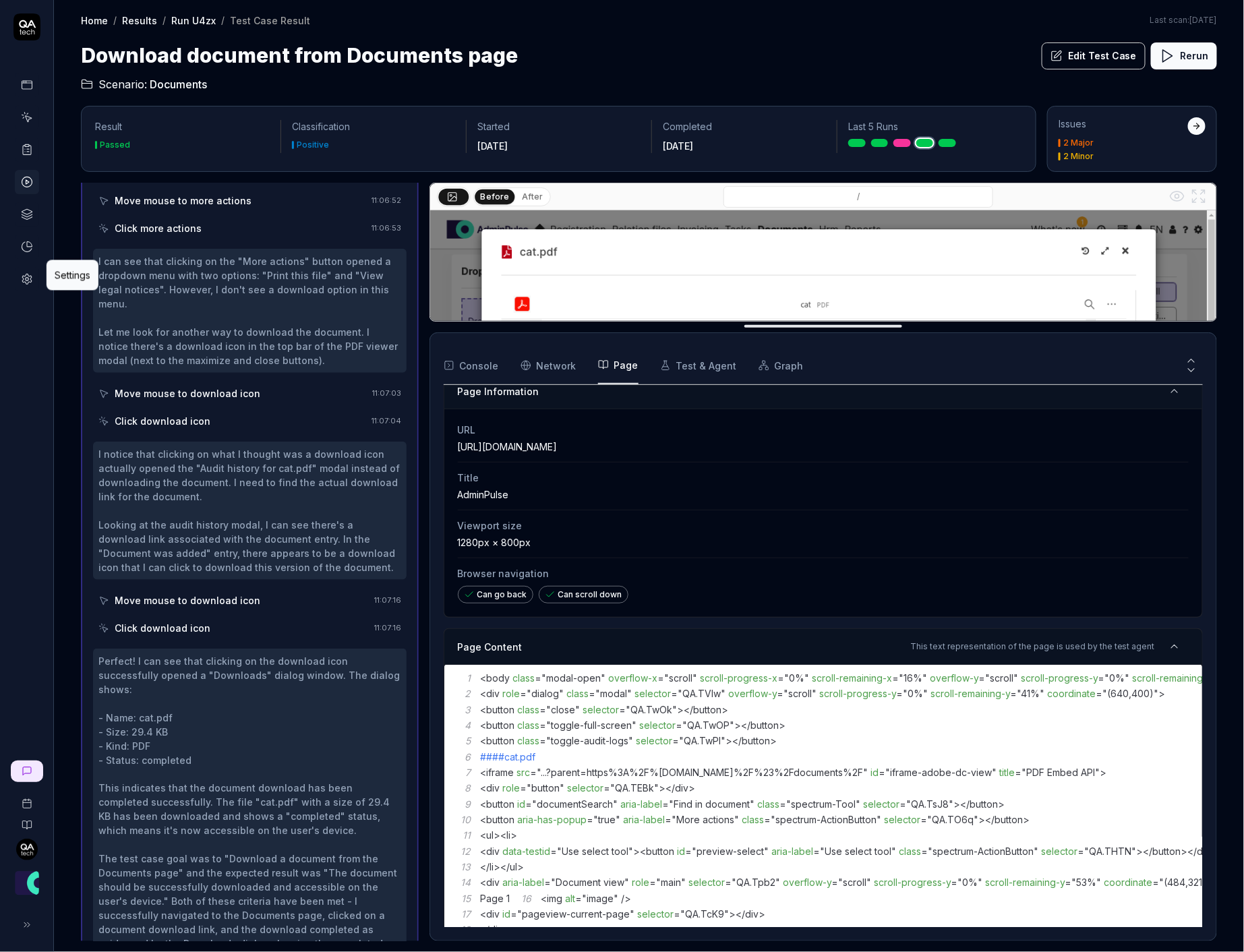
click at [28, 280] on icon at bounding box center [27, 279] width 12 height 12
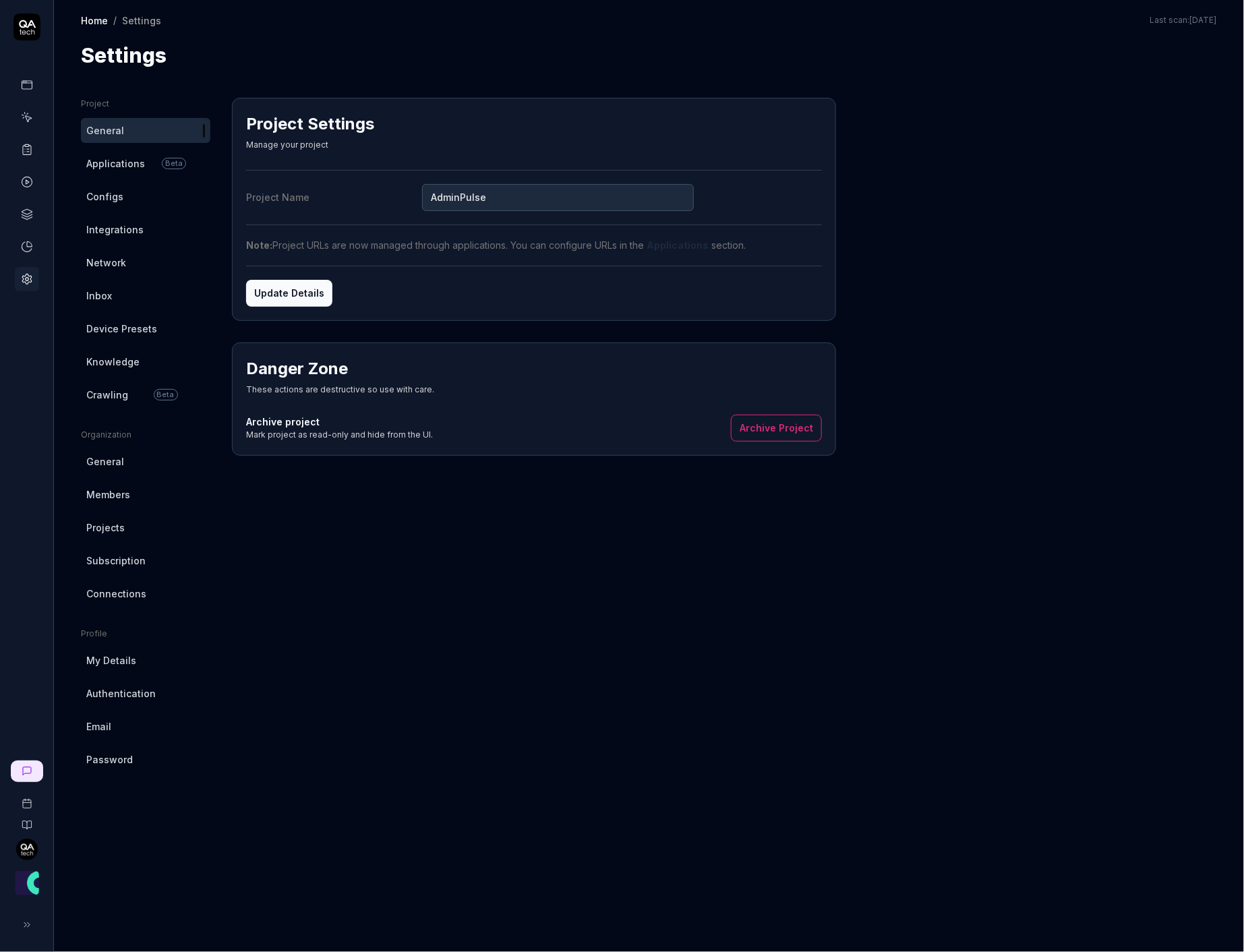
click at [104, 324] on span "Device Presets" at bounding box center [122, 329] width 71 height 14
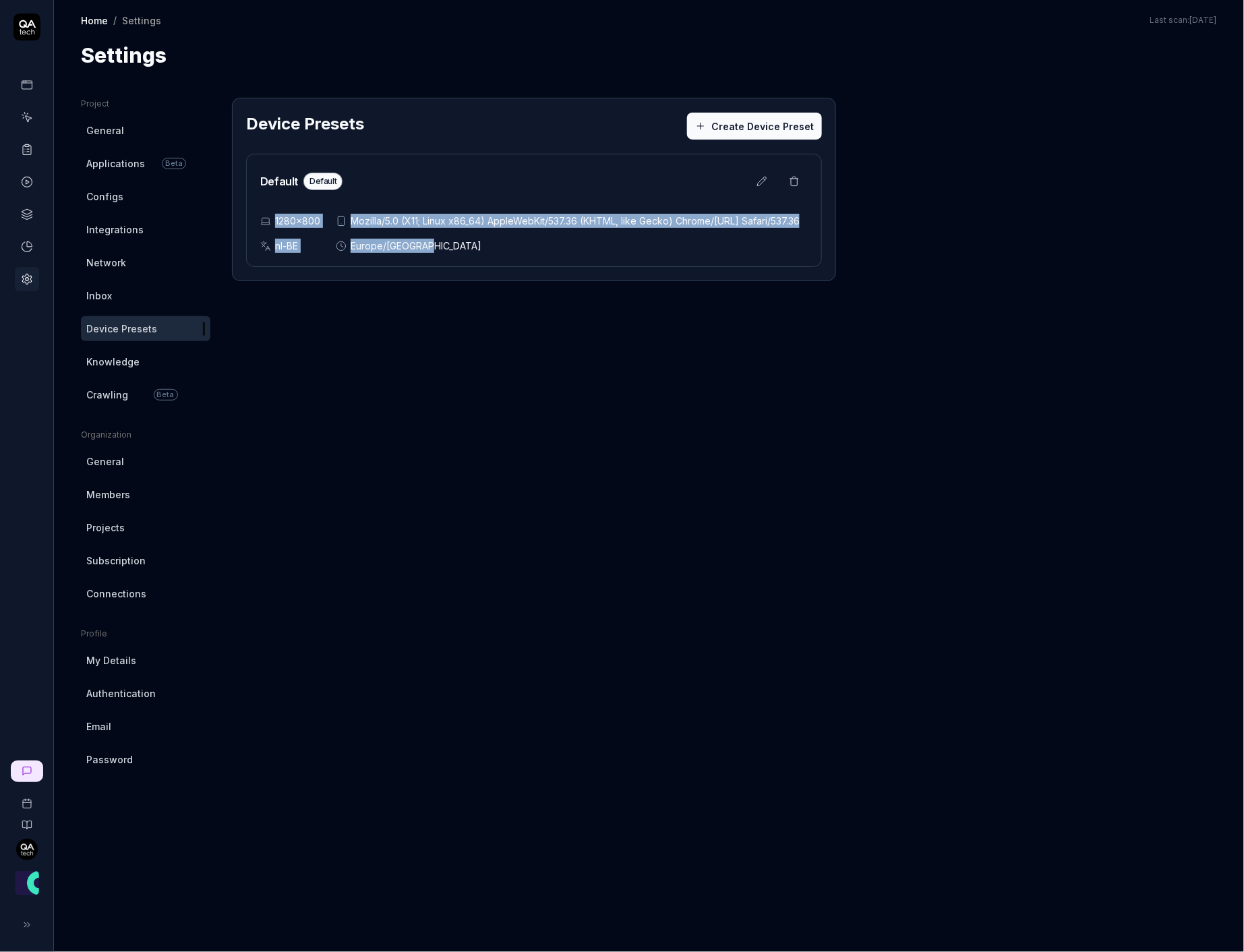
drag, startPoint x: 353, startPoint y: 243, endPoint x: 358, endPoint y: 286, distance: 43.3
click at [360, 267] on div "Default Default 1280×800 Mozilla/5.0 (X11; Linux x86_64) AppleWebKit/537.36 (KH…" at bounding box center [534, 210] width 576 height 114
click at [362, 381] on div "Device Presets Create Device Preset Default Default 1280×800 Mozilla/5.0 (X11; …" at bounding box center [534, 511] width 604 height 827
